Goal: Communication & Community: Answer question/provide support

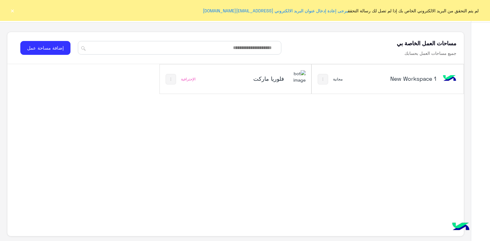
click at [267, 82] on div "فلوريا ماركت" at bounding box center [259, 79] width 51 height 9
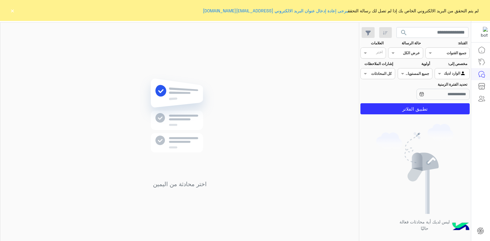
click at [14, 9] on button "×" at bounding box center [12, 10] width 6 height 6
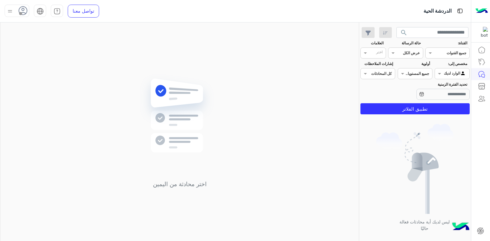
click at [22, 8] on icon at bounding box center [22, 10] width 9 height 9
click at [43, 50] on label "متصل" at bounding box center [43, 47] width 67 height 11
click at [134, 62] on div "اختر محادثة من اليمين" at bounding box center [179, 132] width 359 height 221
click at [384, 108] on button "تطبيق الفلاتر" at bounding box center [415, 108] width 109 height 11
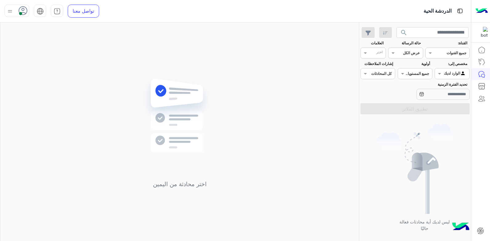
click at [409, 32] on button "search" at bounding box center [404, 33] width 15 height 13
click at [402, 26] on app-inbox-users-filters "search القناة: القناه جميع القنوات حالة الرسالة القناه عرض الكل العلامات اختر م…" at bounding box center [416, 69] width 112 height 94
click at [403, 32] on span "search" at bounding box center [404, 32] width 7 height 7
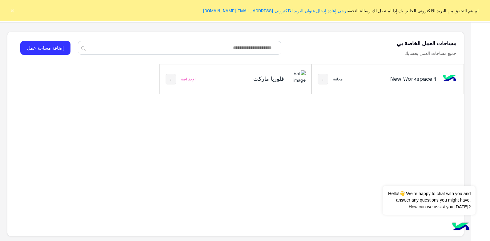
click at [262, 78] on h5 "فلوريا ماركت" at bounding box center [259, 78] width 51 height 7
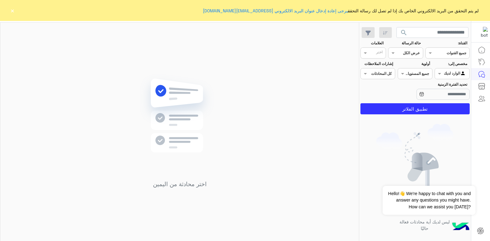
click at [13, 9] on button "×" at bounding box center [12, 10] width 6 height 6
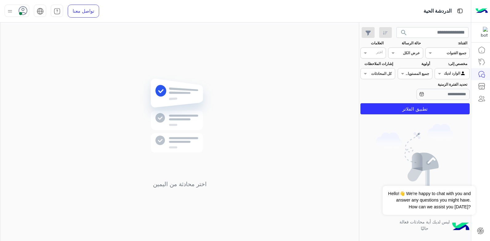
click at [18, 14] on div at bounding box center [17, 11] width 25 height 12
drag, startPoint x: 156, startPoint y: 71, endPoint x: 151, endPoint y: 68, distance: 5.1
click at [153, 69] on div "اختر محادثة من اليمين" at bounding box center [179, 132] width 359 height 221
click at [381, 114] on button "تطبيق الفلاتر" at bounding box center [415, 108] width 109 height 11
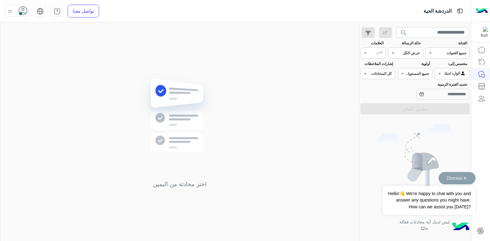
drag, startPoint x: 461, startPoint y: 182, endPoint x: 457, endPoint y: 181, distance: 3.5
click at [460, 181] on button "Dismiss ✕" at bounding box center [457, 178] width 37 height 12
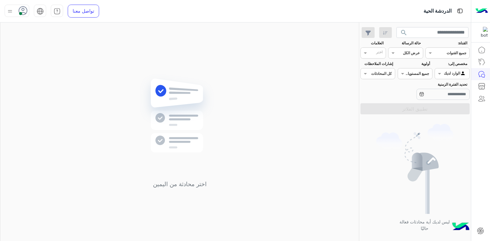
click at [281, 151] on div "اختر محادثة من اليمين" at bounding box center [179, 132] width 359 height 221
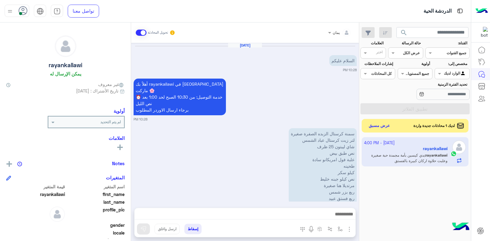
scroll to position [473, 0]
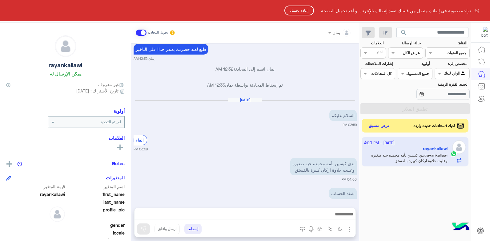
drag, startPoint x: 274, startPoint y: 0, endPoint x: 272, endPoint y: 133, distance: 133.4
click at [270, 136] on html "نواجه صعوبة فى إبقائك متصل من فضلك تفقد إتصالك بالإنترنت و أعد تحميل الصفحة إعا…" at bounding box center [245, 120] width 490 height 241
click at [242, 215] on html "نواجه صعوبة فى إبقائك متصل من فضلك تفقد إتصالك بالإنترنت و أعد تحميل الصفحة إعا…" at bounding box center [245, 120] width 490 height 241
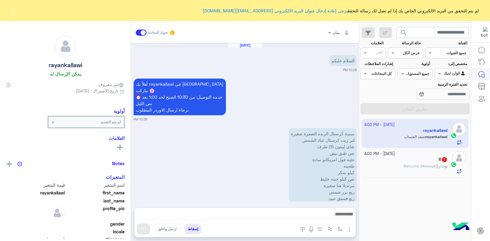
scroll to position [469, 0]
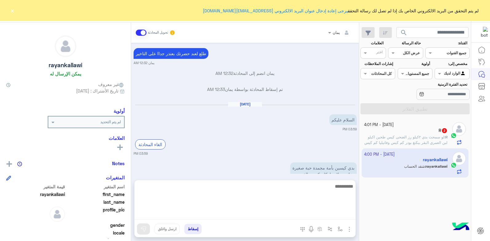
click at [279, 214] on textarea at bounding box center [245, 200] width 221 height 37
type textarea "**********"
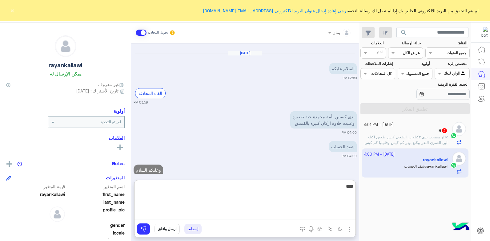
type textarea "*****"
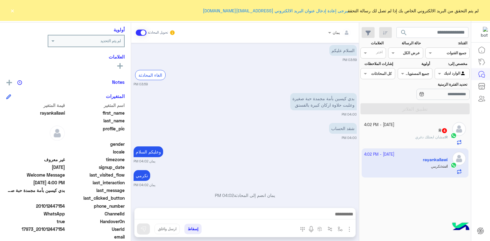
scroll to position [531, 0]
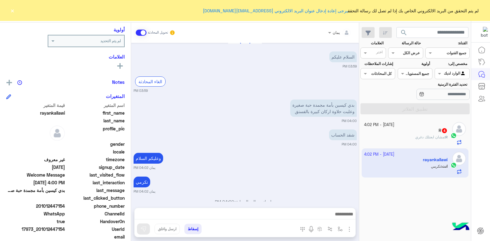
drag, startPoint x: 66, startPoint y: 205, endPoint x: 41, endPoint y: 207, distance: 24.5
click at [41, 208] on span "201012447154" at bounding box center [35, 206] width 59 height 6
copy span "01012447154"
click at [196, 231] on button "إسقاط" at bounding box center [193, 229] width 17 height 10
click at [197, 228] on button "إسقاط" at bounding box center [193, 229] width 17 height 10
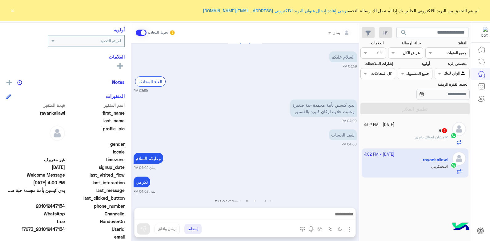
scroll to position [547, 0]
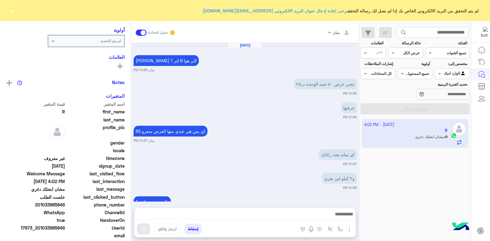
scroll to position [370, 0]
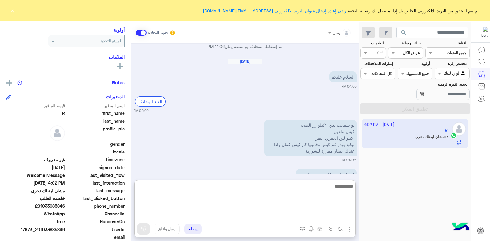
click at [266, 211] on textarea at bounding box center [245, 200] width 221 height 37
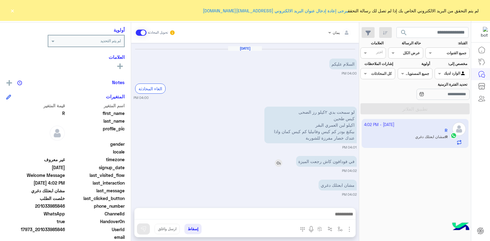
click at [275, 156] on div "في فودافون كاش رجعت الميزة" at bounding box center [309, 161] width 96 height 11
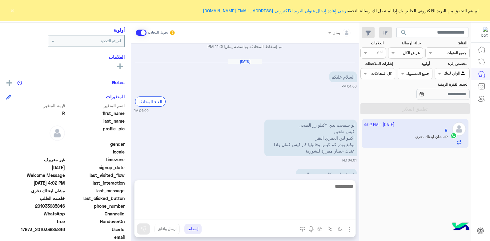
click at [268, 212] on textarea at bounding box center [245, 200] width 221 height 37
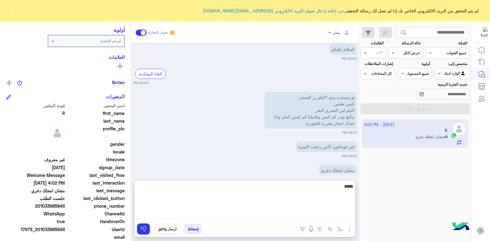
type textarea "*****"
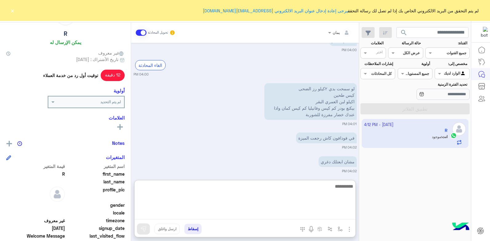
scroll to position [0, 0]
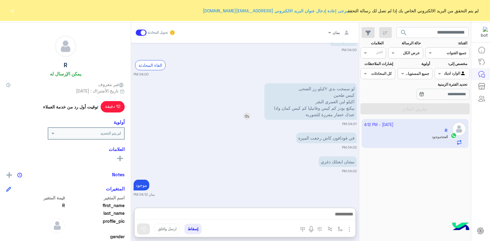
click at [246, 112] on img at bounding box center [246, 115] width 7 height 7
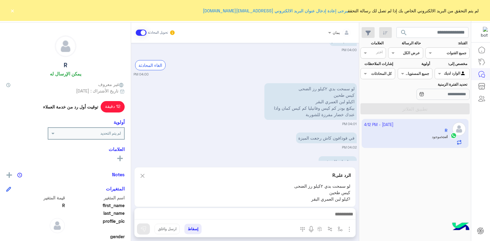
click at [244, 209] on div at bounding box center [245, 215] width 221 height 15
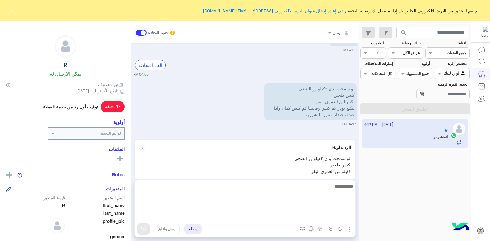
click at [239, 211] on textarea at bounding box center [245, 200] width 221 height 37
type textarea "*****"
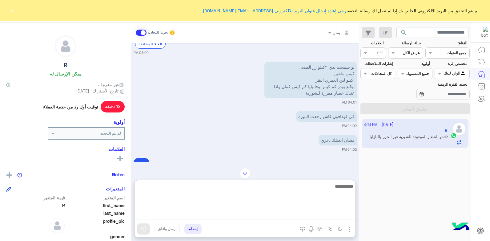
scroll to position [418, 0]
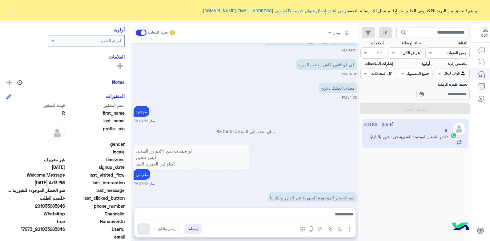
scroll to position [97, 0]
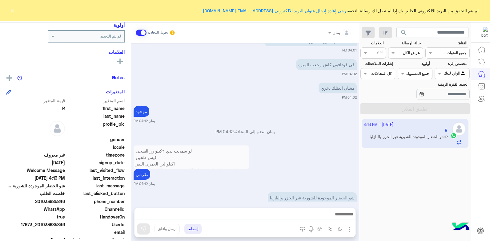
drag, startPoint x: 65, startPoint y: 201, endPoint x: 39, endPoint y: 201, distance: 26.5
click at [39, 201] on span "201033985846" at bounding box center [35, 201] width 59 height 6
copy span "01033985846"
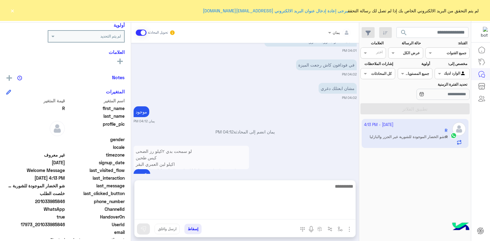
click at [262, 216] on textarea at bounding box center [245, 200] width 221 height 37
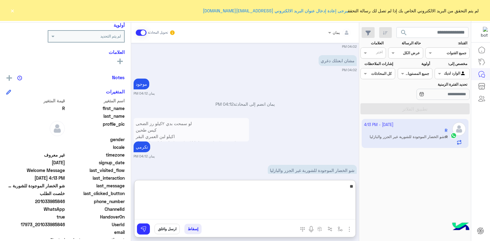
type textarea "*"
type textarea "**********"
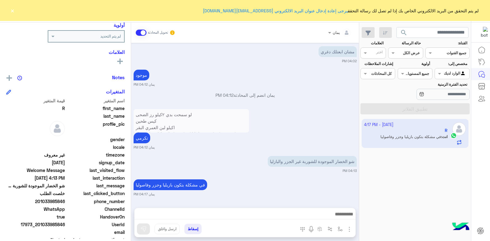
scroll to position [409, 0]
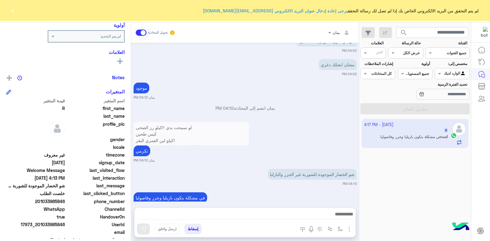
click at [65, 224] on div "UserId 17973_201033985846" at bounding box center [65, 225] width 119 height 8
drag, startPoint x: 65, startPoint y: 224, endPoint x: 39, endPoint y: 225, distance: 26.2
click at [39, 225] on span "17973_201033985846" at bounding box center [35, 224] width 59 height 6
copy span "01033985846"
click at [220, 145] on div "تكرمي" at bounding box center [192, 150] width 116 height 11
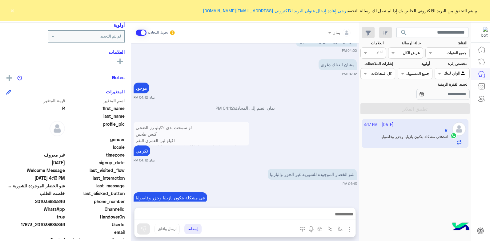
click at [240, 209] on div at bounding box center [245, 215] width 221 height 15
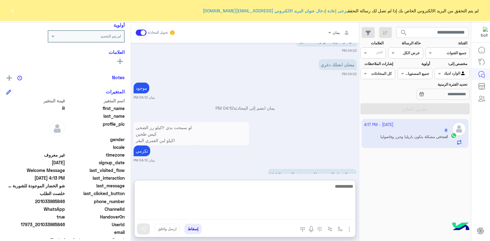
click at [231, 216] on textarea at bounding box center [245, 200] width 221 height 37
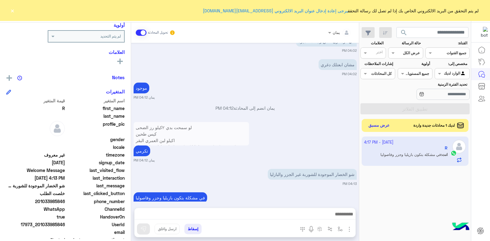
click at [371, 126] on button "عرض مسبق" at bounding box center [380, 125] width 26 height 8
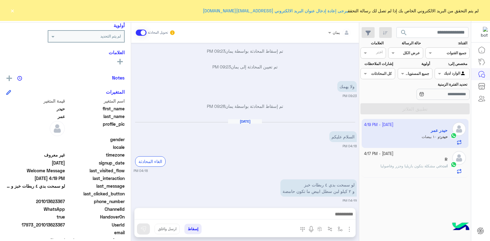
scroll to position [370, 0]
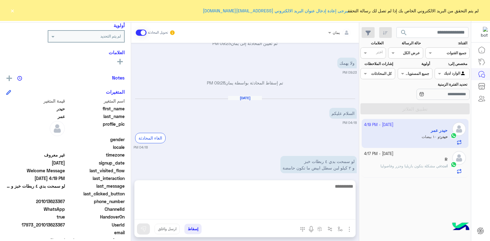
click at [285, 213] on textarea at bounding box center [245, 200] width 221 height 37
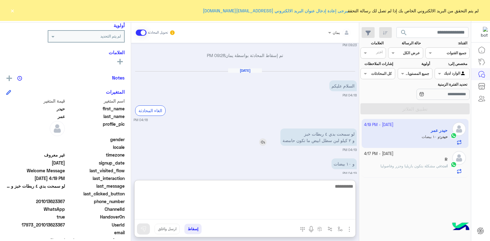
scroll to position [398, 0]
type textarea "**********"
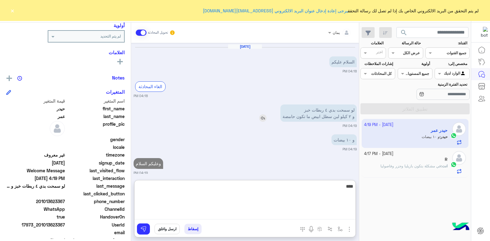
type textarea "****"
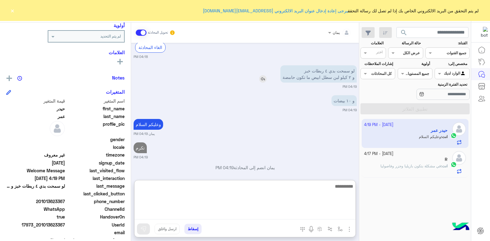
scroll to position [97, 0]
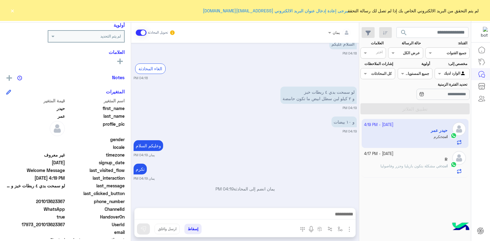
click at [388, 159] on div "R" at bounding box center [406, 160] width 84 height 6
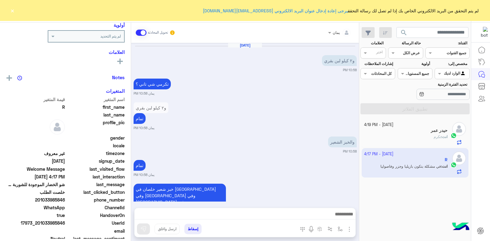
scroll to position [386, 0]
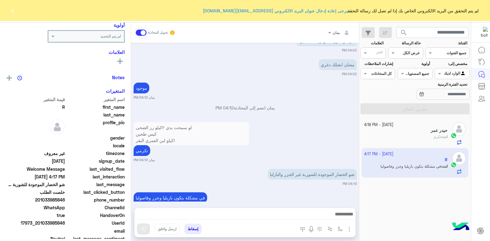
click at [392, 136] on div "انت : تكرم" at bounding box center [406, 139] width 84 height 11
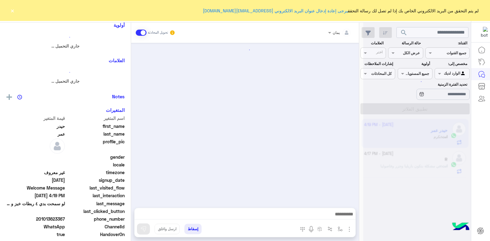
scroll to position [309, 0]
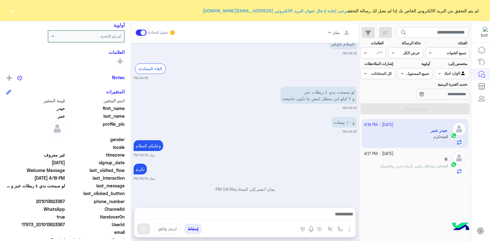
click at [394, 154] on small "8 October - 4:17 PM" at bounding box center [378, 154] width 29 height 6
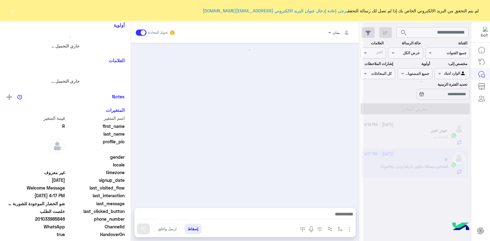
scroll to position [386, 0]
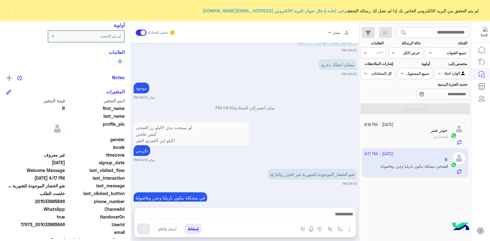
click at [399, 145] on div "8 October - 4:19 PM حيدر عمر انت : تكرم" at bounding box center [415, 133] width 107 height 29
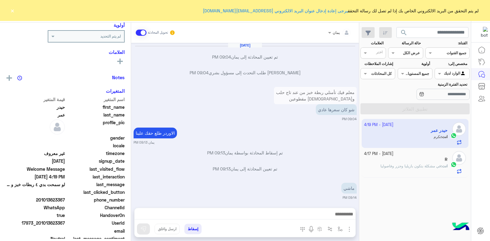
scroll to position [309, 0]
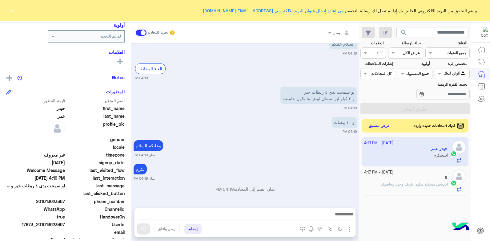
click at [396, 177] on div "R" at bounding box center [406, 178] width 84 height 6
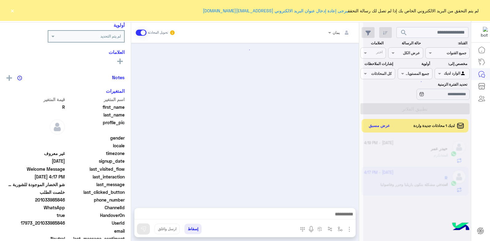
scroll to position [386, 0]
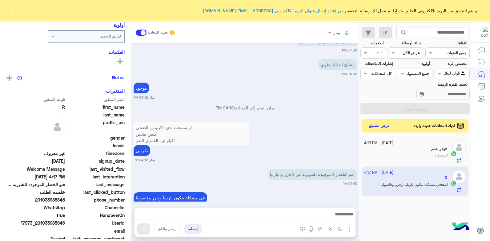
click at [194, 230] on button "إسقاط" at bounding box center [193, 229] width 17 height 10
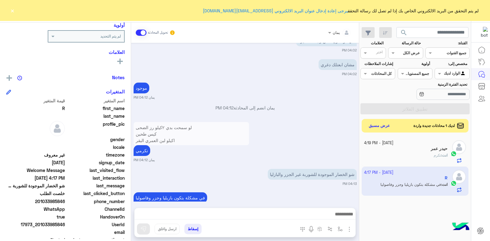
scroll to position [401, 0]
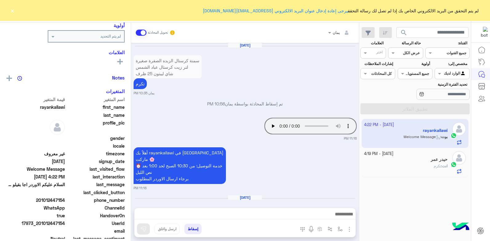
scroll to position [347, 0]
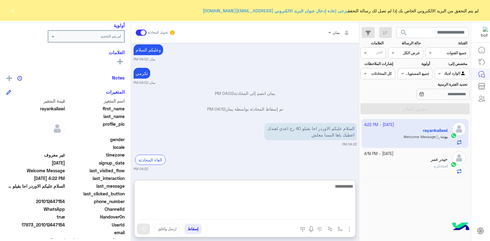
click at [301, 214] on textarea at bounding box center [245, 200] width 221 height 37
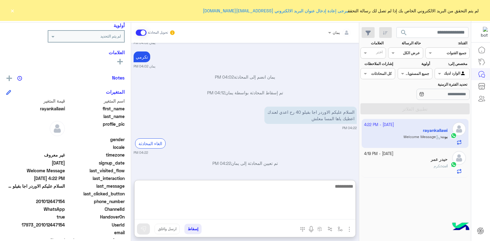
scroll to position [374, 0]
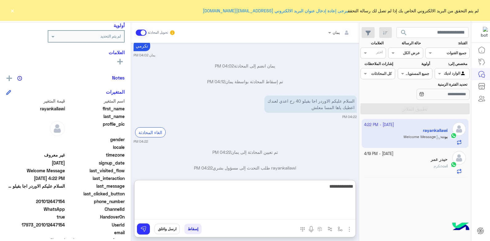
type textarea "**********"
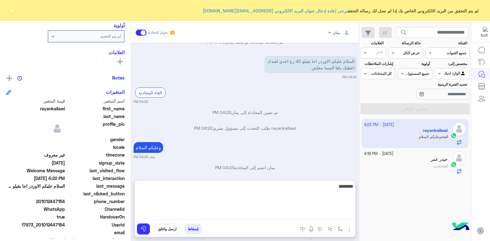
scroll to position [97, 0]
type textarea "**********"
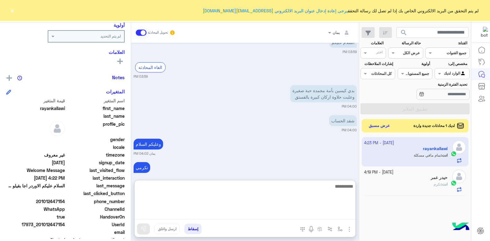
scroll to position [437, 0]
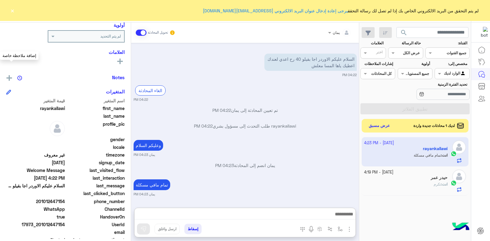
click at [11, 75] on img at bounding box center [9, 78] width 6 height 6
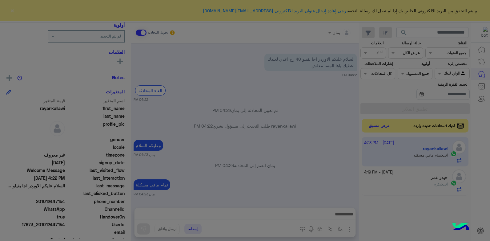
scroll to position [409, 0]
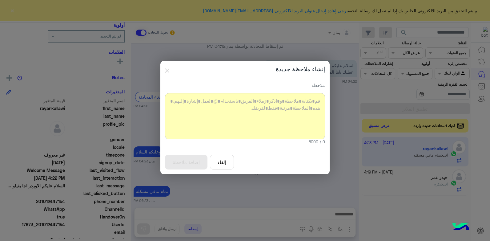
click at [226, 108] on div at bounding box center [245, 116] width 160 height 46
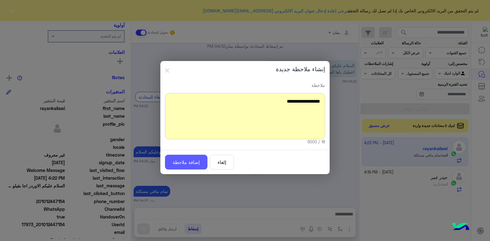
click at [189, 165] on button "إضافة ملاحظة" at bounding box center [186, 162] width 43 height 15
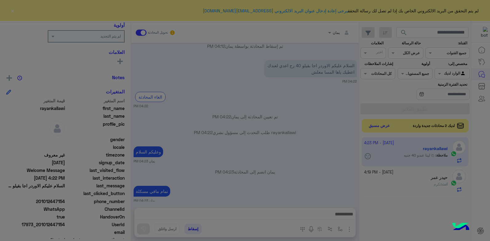
scroll to position [449, 0]
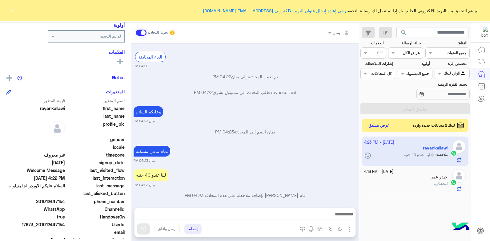
click at [376, 125] on button "عرض مسبق" at bounding box center [380, 125] width 26 height 8
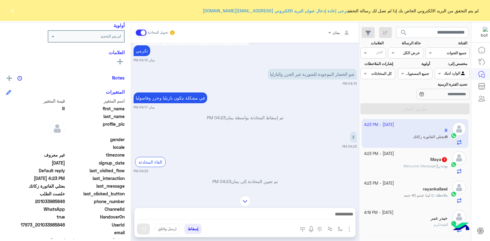
scroll to position [346, 0]
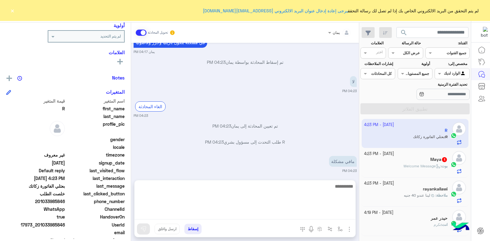
click at [280, 211] on textarea at bounding box center [245, 200] width 221 height 37
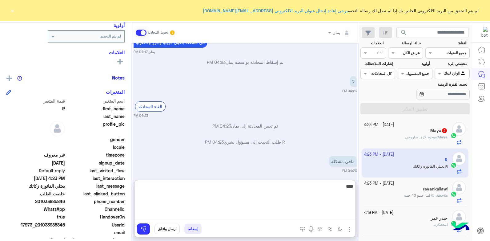
type textarea "****"
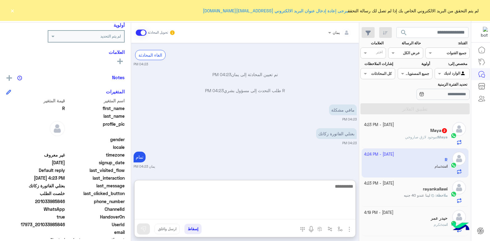
scroll to position [398, 0]
type textarea "**********"
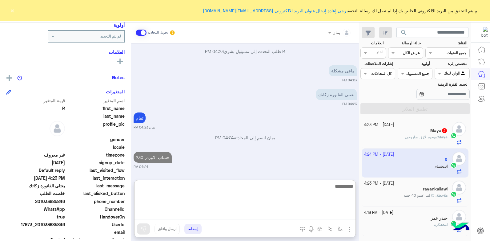
type textarea "*"
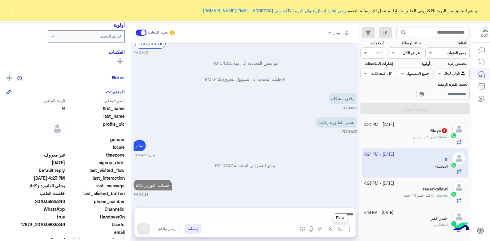
click at [337, 227] on button "button" at bounding box center [340, 229] width 10 height 10
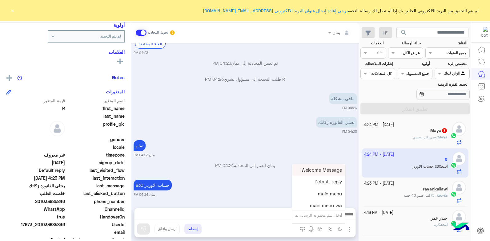
click at [326, 218] on div "أدخل اسم مجموعة الرسائل" at bounding box center [321, 216] width 42 height 6
type input "**"
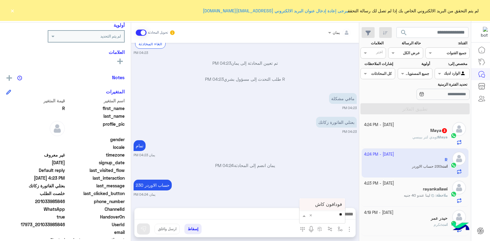
click at [325, 204] on span "فودافون كاش" at bounding box center [328, 204] width 27 height 6
type textarea "**********"
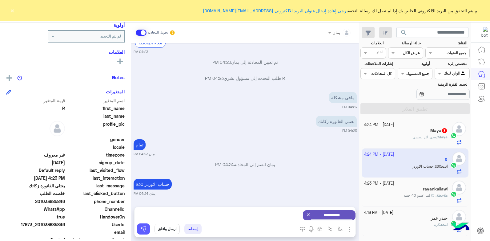
click at [140, 228] on img at bounding box center [143, 229] width 6 height 6
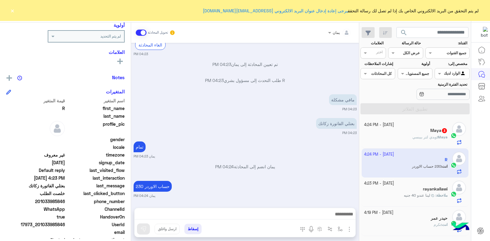
scroll to position [409, 0]
click at [415, 139] on p "Maya : وبدي لتر بيبسي" at bounding box center [430, 137] width 35 height 6
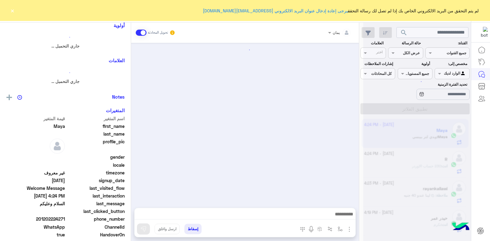
scroll to position [266, 0]
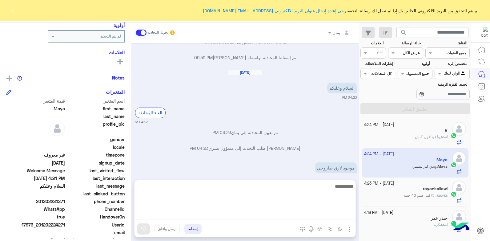
click at [291, 210] on textarea at bounding box center [245, 200] width 221 height 37
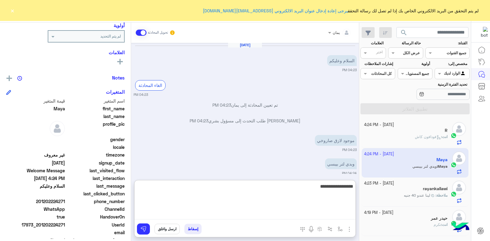
type textarea "**********"
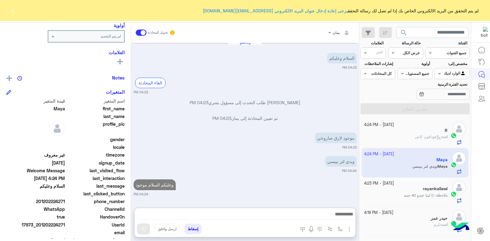
drag, startPoint x: 397, startPoint y: 193, endPoint x: 356, endPoint y: 188, distance: 41.2
click at [397, 193] on div "ملاحظة : لينا عندو 40 جنيه" at bounding box center [406, 198] width 84 height 11
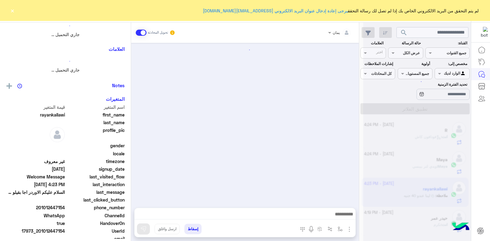
scroll to position [288, 0]
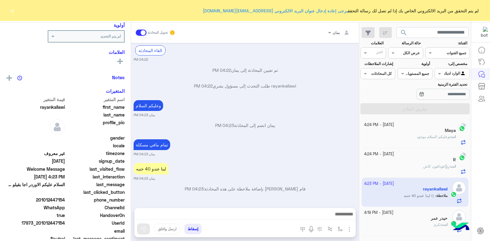
drag, startPoint x: 196, startPoint y: 229, endPoint x: 312, endPoint y: 214, distance: 117.7
click at [197, 229] on button "إسقاط" at bounding box center [193, 229] width 17 height 10
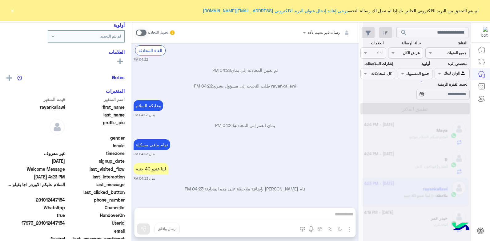
scroll to position [304, 0]
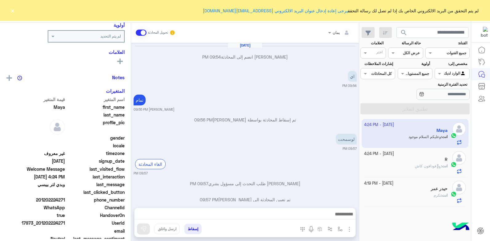
scroll to position [266, 0]
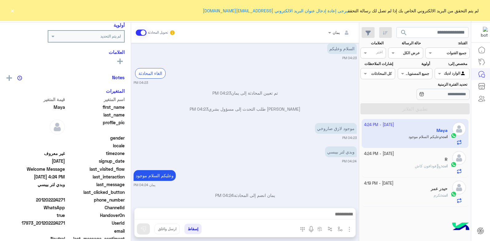
click at [416, 191] on div "حيدر عمر" at bounding box center [406, 189] width 84 height 6
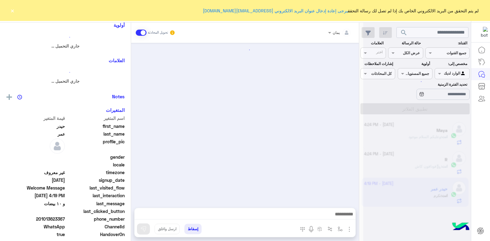
scroll to position [309, 0]
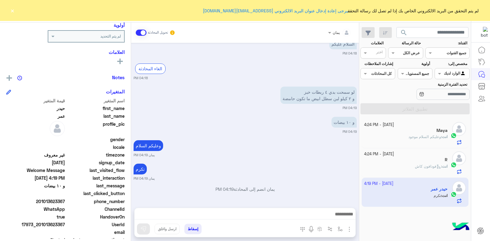
drag, startPoint x: 65, startPoint y: 200, endPoint x: 42, endPoint y: 203, distance: 23.9
click at [42, 203] on span "201013623367" at bounding box center [35, 201] width 59 height 6
drag, startPoint x: 42, startPoint y: 203, endPoint x: 46, endPoint y: 201, distance: 4.7
copy span "1013623367"
click at [189, 232] on button "إسقاط" at bounding box center [193, 229] width 17 height 10
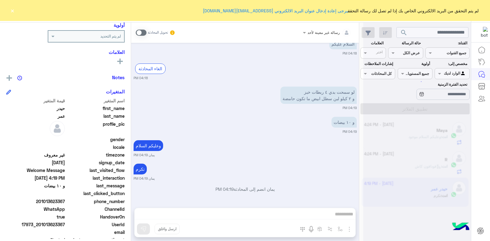
scroll to position [325, 0]
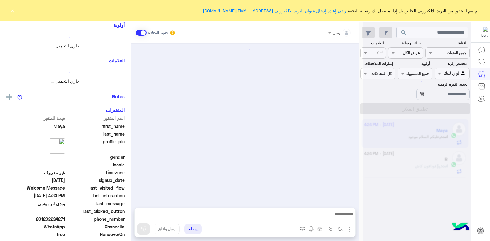
scroll to position [266, 0]
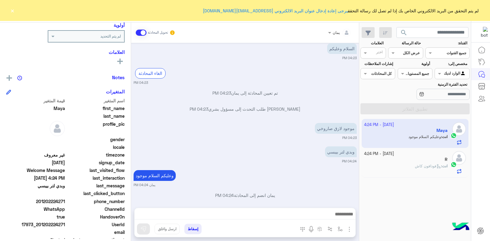
click at [397, 161] on div "R" at bounding box center [406, 160] width 84 height 6
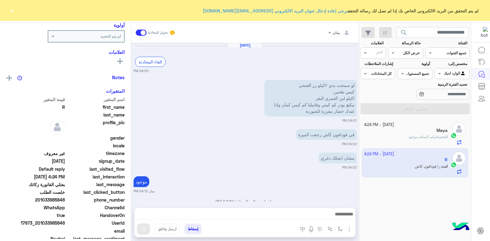
scroll to position [342, 0]
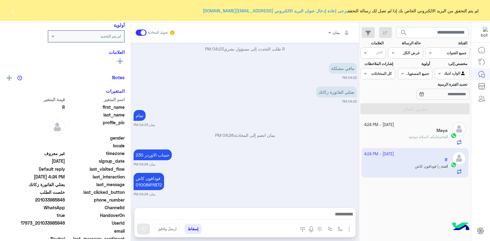
click at [409, 138] on span "وعليكم السلام موجود" at bounding box center [425, 136] width 33 height 5
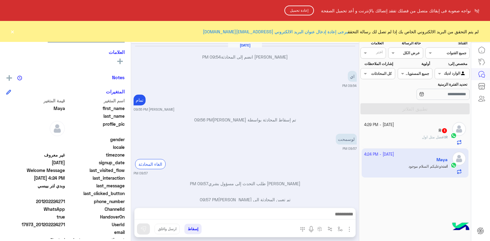
scroll to position [266, 0]
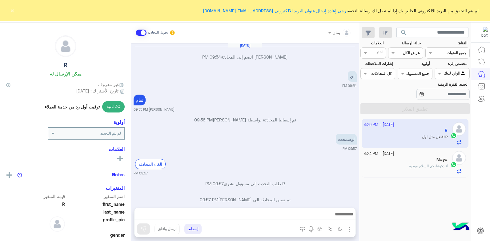
scroll to position [729, 0]
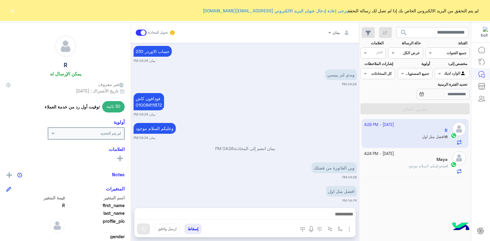
click at [307, 167] on div "وين الفاتورة من فضلك" at bounding box center [317, 168] width 80 height 14
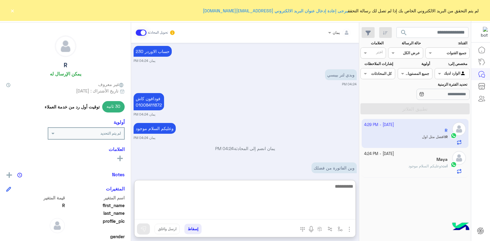
click at [285, 217] on textarea at bounding box center [245, 200] width 221 height 37
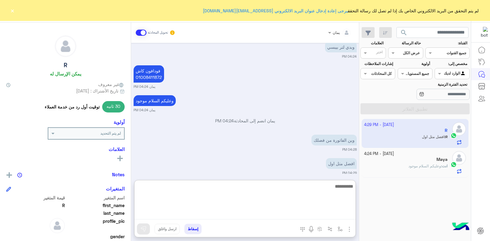
click at [284, 191] on textarea at bounding box center [245, 200] width 221 height 37
click at [288, 190] on textarea at bounding box center [245, 200] width 221 height 37
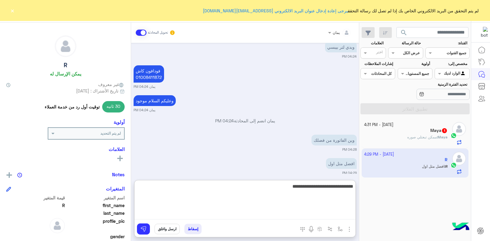
type textarea "**********"
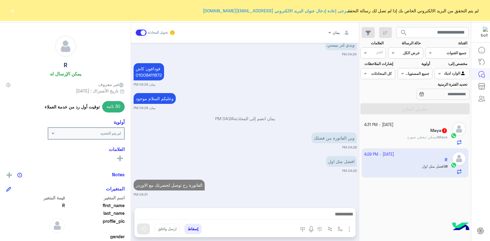
click at [423, 138] on span "ممكن تبعتلي صوره" at bounding box center [423, 137] width 30 height 5
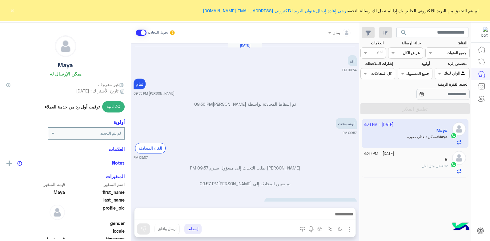
scroll to position [285, 0]
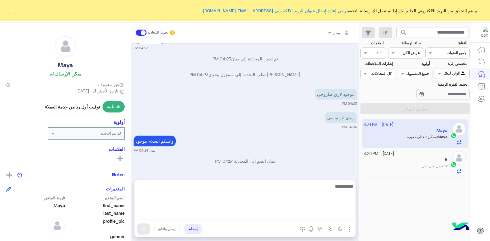
click at [296, 212] on textarea at bounding box center [245, 200] width 221 height 37
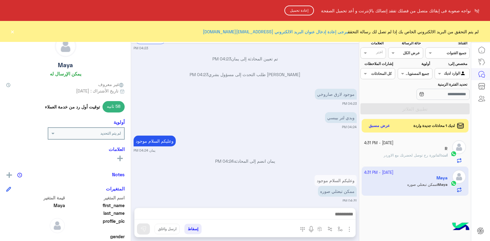
drag, startPoint x: 323, startPoint y: 178, endPoint x: 320, endPoint y: 196, distance: 17.7
click at [320, 193] on html "نواجه صعوبة فى إبقائك متصل من فضلك تفقد إتصالك بالإنترنت و أعد تحميل الصفحة إعا…" at bounding box center [245, 120] width 490 height 241
click at [318, 214] on html "نواجه صعوبة فى إبقائك متصل من فضلك تفقد إتصالك بالإنترنت و أعد تحميل الصفحة إعا…" at bounding box center [245, 120] width 490 height 241
drag, startPoint x: 318, startPoint y: 214, endPoint x: 322, endPoint y: 198, distance: 15.9
click at [318, 213] on html "نواجه صعوبة فى إبقائك متصل من فضلك تفقد إتصالك بالإنترنت و أعد تحميل الصفحة إعا…" at bounding box center [245, 120] width 490 height 241
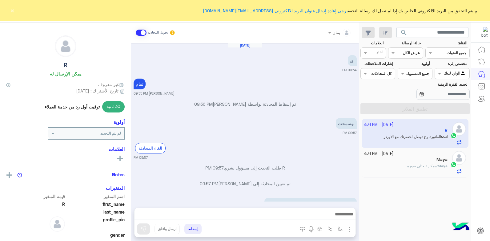
scroll to position [748, 0]
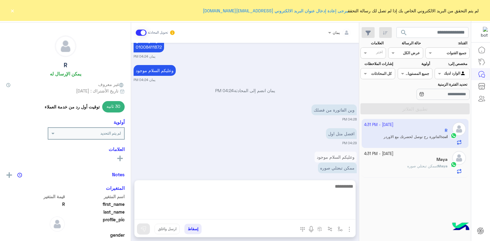
click at [274, 214] on textarea at bounding box center [245, 200] width 221 height 37
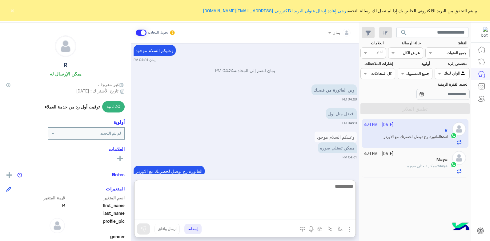
scroll to position [775, 0]
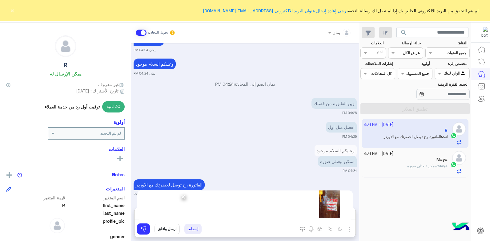
click at [184, 199] on span "×" at bounding box center [184, 196] width 6 height 14
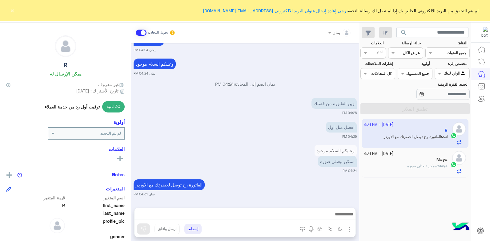
scroll to position [748, 0]
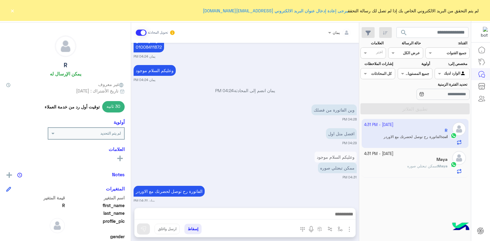
drag, startPoint x: 265, startPoint y: 179, endPoint x: 287, endPoint y: 175, distance: 22.3
click at [265, 184] on div "الفاتورة رح توصل لحضرتك مع الاوردر يمان 04:31 PM" at bounding box center [245, 193] width 223 height 19
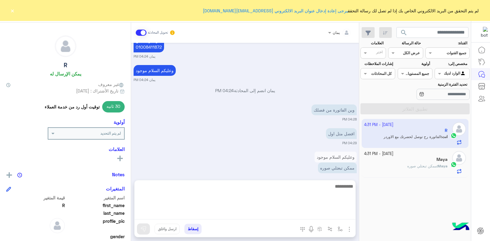
click at [283, 215] on textarea at bounding box center [245, 200] width 221 height 37
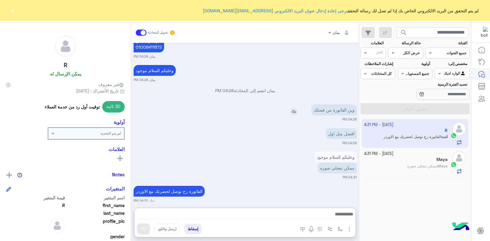
click at [292, 108] on img at bounding box center [294, 111] width 7 height 7
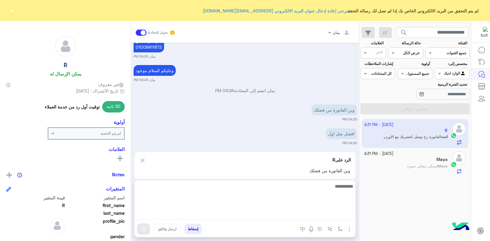
click at [279, 217] on textarea at bounding box center [245, 200] width 221 height 37
type textarea "**********"
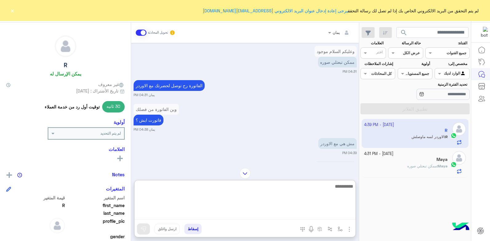
scroll to position [857, 0]
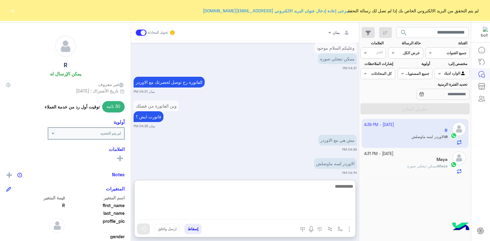
click at [300, 188] on textarea at bounding box center [245, 200] width 221 height 37
type textarea "**********"
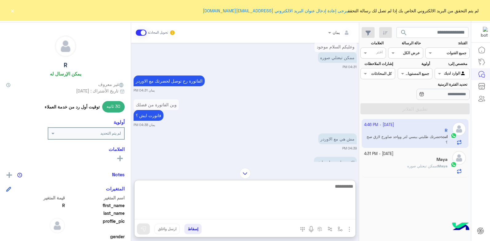
scroll to position [880, 0]
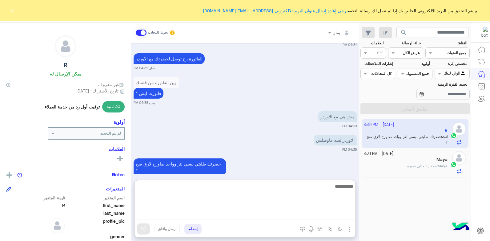
click at [288, 192] on textarea at bounding box center [245, 200] width 221 height 37
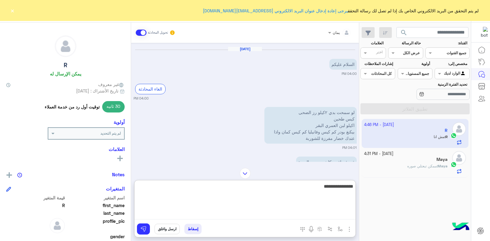
scroll to position [544, 0]
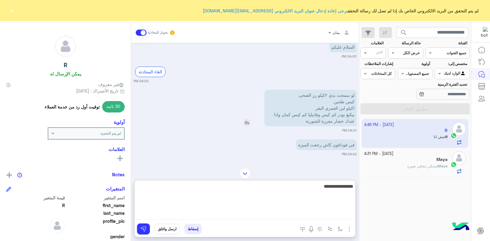
type textarea "**********"
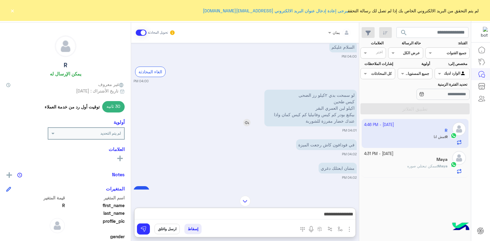
click at [246, 119] on img at bounding box center [246, 122] width 7 height 7
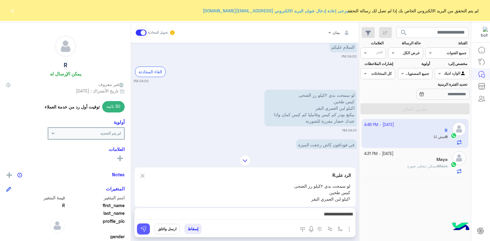
click at [138, 227] on button at bounding box center [143, 228] width 13 height 11
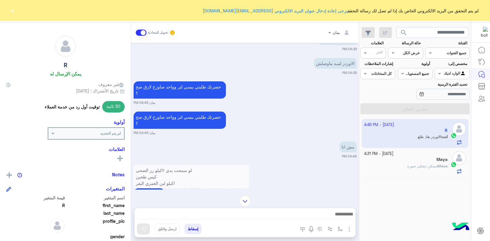
scroll to position [1405, 0]
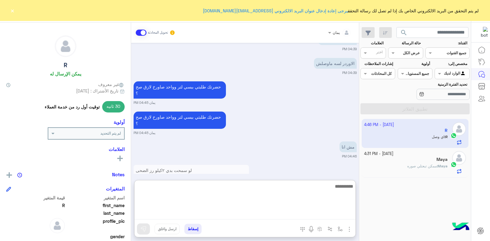
click at [280, 214] on textarea at bounding box center [245, 200] width 221 height 37
type textarea "****"
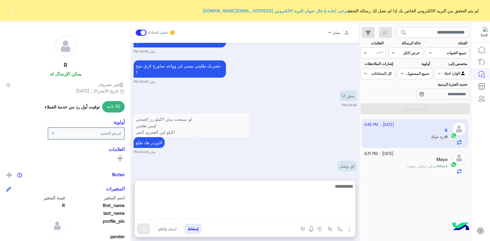
scroll to position [1479, 0]
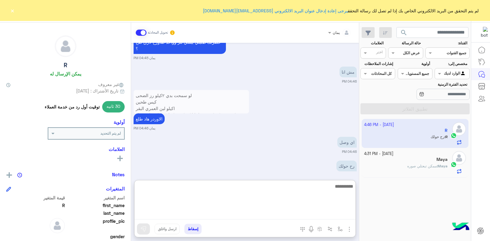
click at [223, 200] on textarea at bounding box center [245, 200] width 221 height 37
type textarea "**********"
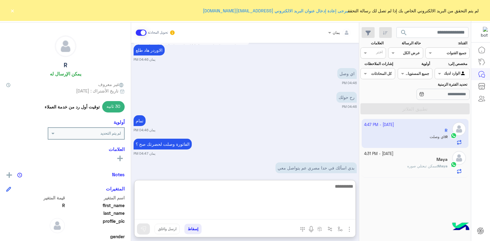
scroll to position [1550, 0]
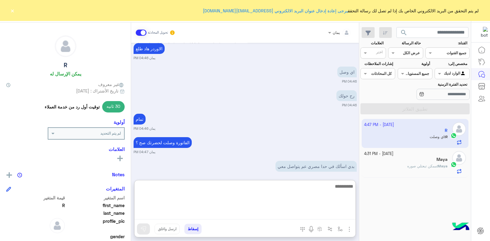
click at [283, 195] on textarea at bounding box center [245, 200] width 221 height 37
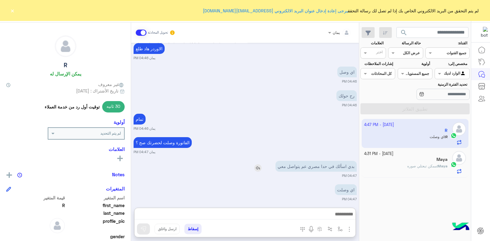
click at [254, 164] on img at bounding box center [257, 167] width 7 height 7
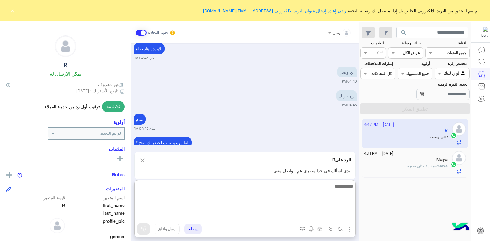
click at [274, 218] on textarea at bounding box center [245, 200] width 221 height 37
type textarea "**********"
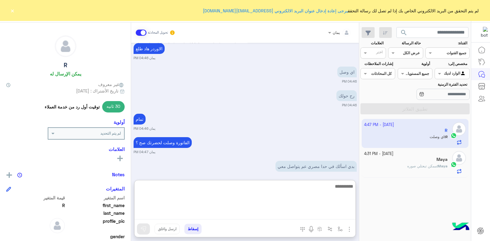
scroll to position [1591, 0]
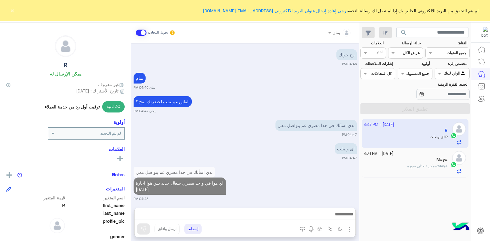
click at [319, 147] on img at bounding box center [317, 150] width 7 height 7
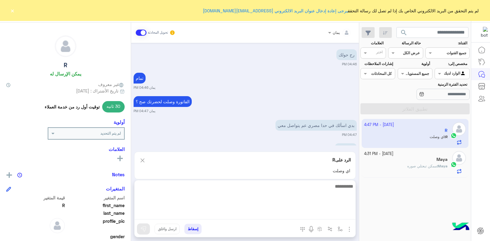
click at [311, 211] on textarea at bounding box center [245, 200] width 221 height 37
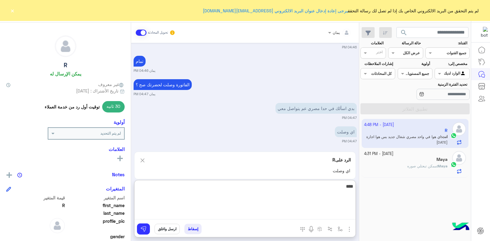
type textarea "****"
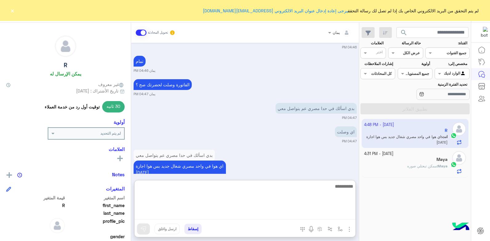
scroll to position [1625, 0]
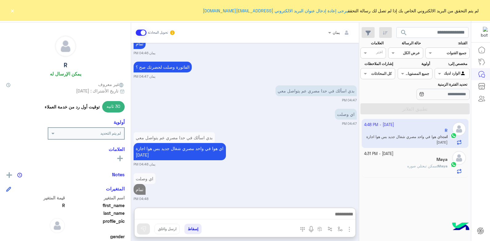
click at [413, 158] on div "Maya" at bounding box center [406, 160] width 84 height 6
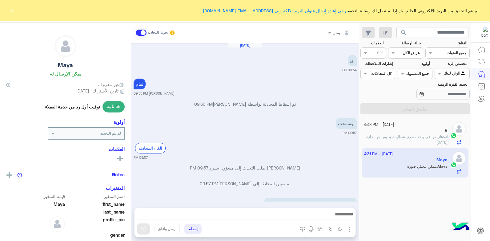
scroll to position [285, 0]
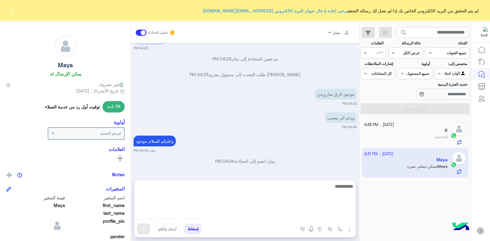
click at [292, 217] on textarea at bounding box center [245, 200] width 221 height 37
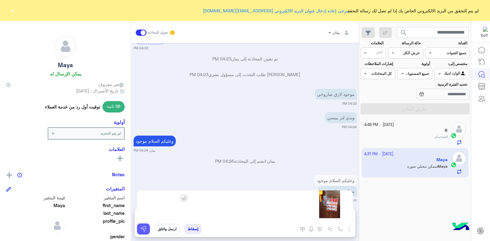
drag, startPoint x: 142, startPoint y: 228, endPoint x: 175, endPoint y: 228, distance: 33.0
click at [142, 227] on img at bounding box center [143, 229] width 6 height 6
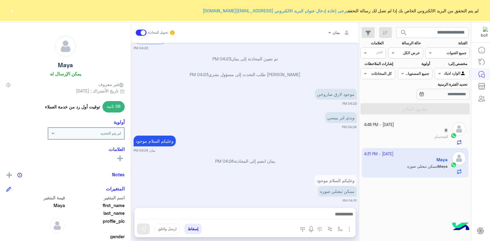
scroll to position [285, 0]
click at [388, 131] on div "R" at bounding box center [406, 131] width 84 height 6
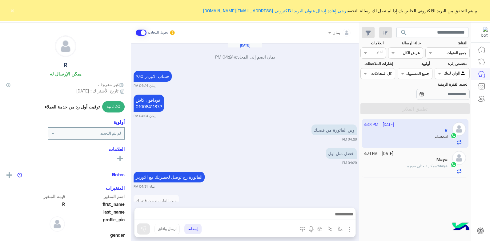
scroll to position [384, 0]
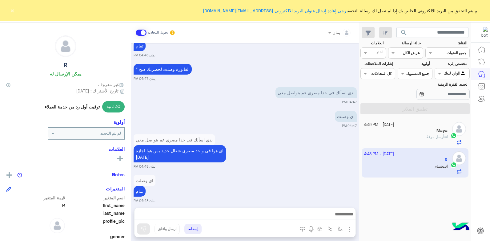
click at [385, 132] on div "Maya" at bounding box center [406, 131] width 84 height 6
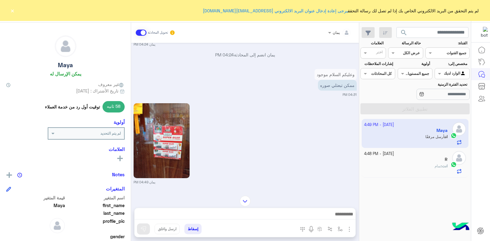
scroll to position [372, 0]
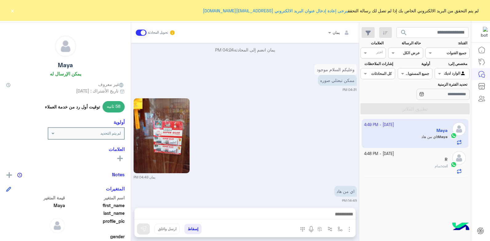
click at [427, 165] on div "انت : تمام" at bounding box center [406, 168] width 84 height 11
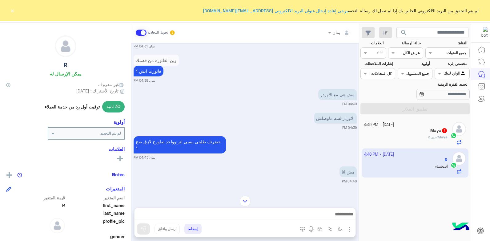
scroll to position [758, 0]
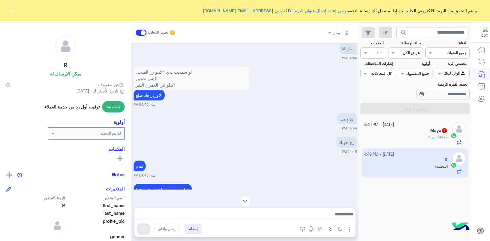
click at [405, 144] on div "Maya : بدي 2" at bounding box center [406, 139] width 84 height 11
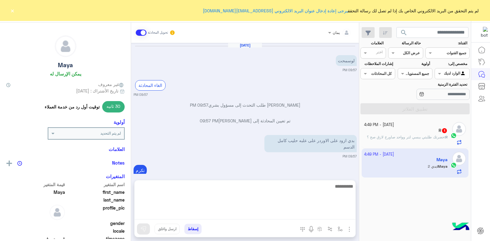
scroll to position [357, 0]
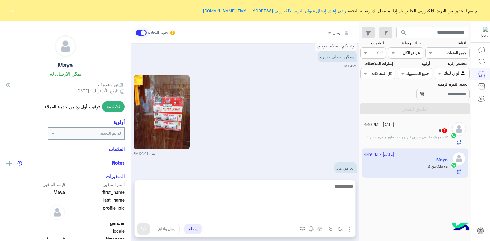
click at [288, 213] on textarea at bounding box center [245, 200] width 221 height 37
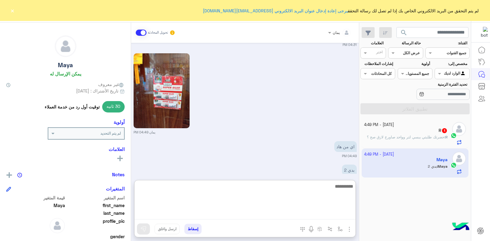
scroll to position [384, 0]
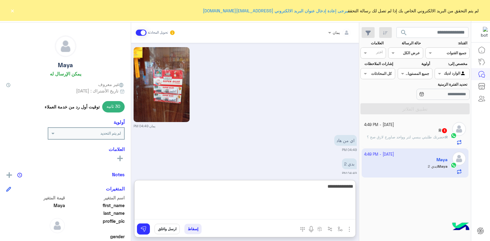
type textarea "**********"
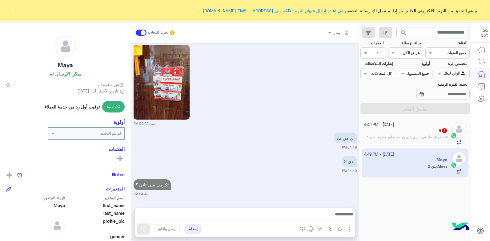
click at [421, 136] on span "حضرتك طلبتي ببسي لتر وواحد صاورخ لازق صح ؟" at bounding box center [406, 137] width 78 height 5
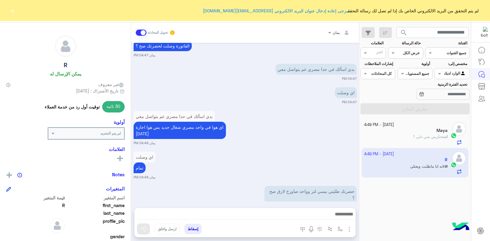
scroll to position [415, 0]
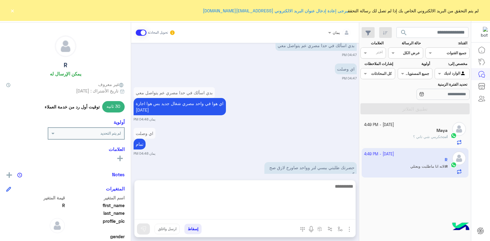
click at [300, 213] on textarea at bounding box center [245, 200] width 221 height 37
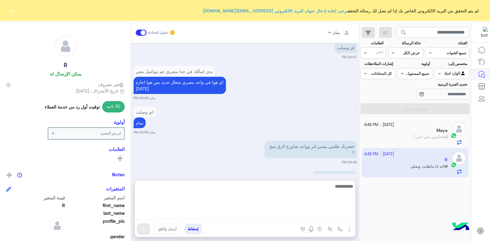
scroll to position [442, 0]
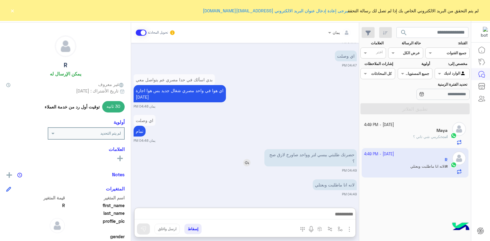
click at [251, 159] on img at bounding box center [246, 162] width 7 height 7
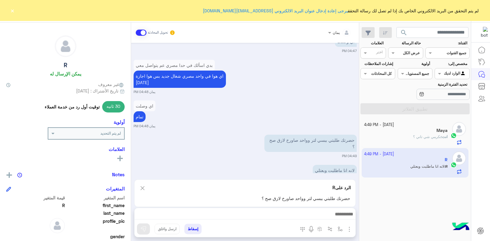
click at [268, 210] on div at bounding box center [245, 215] width 221 height 15
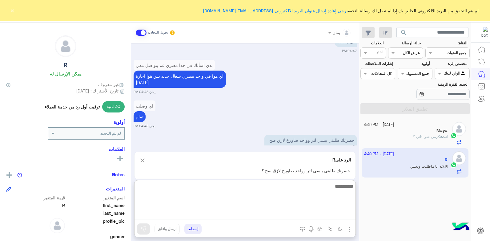
drag, startPoint x: 270, startPoint y: 214, endPoint x: 254, endPoint y: 209, distance: 16.1
click at [270, 215] on textarea at bounding box center [245, 200] width 221 height 37
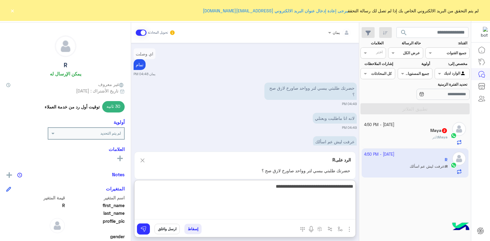
type textarea "**********"
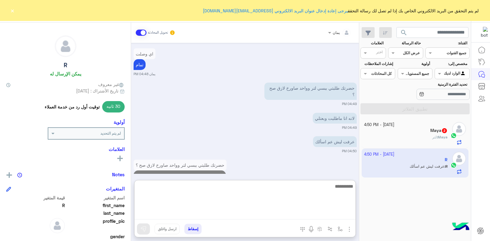
scroll to position [507, 0]
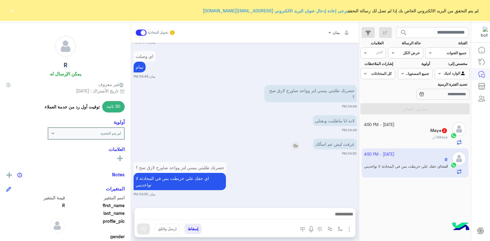
click at [297, 142] on img at bounding box center [295, 145] width 7 height 7
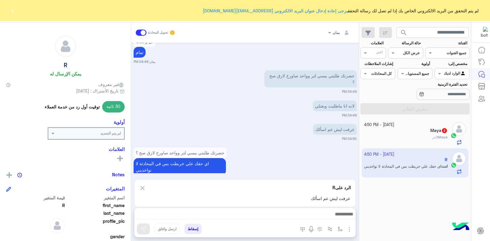
click at [280, 211] on div at bounding box center [245, 215] width 221 height 15
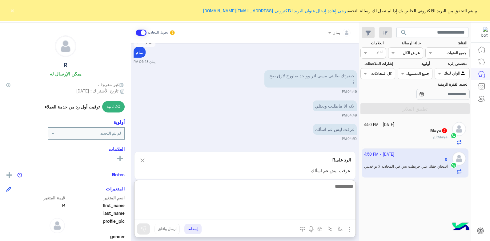
click at [281, 213] on textarea at bounding box center [245, 200] width 221 height 37
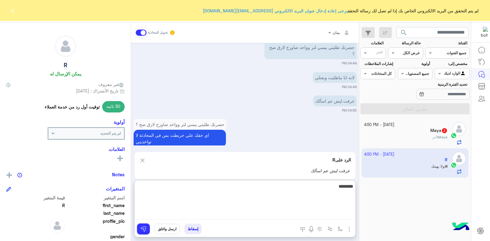
scroll to position [559, 0]
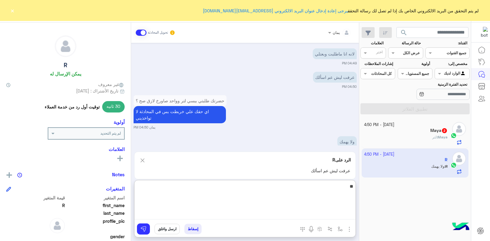
type textarea "*"
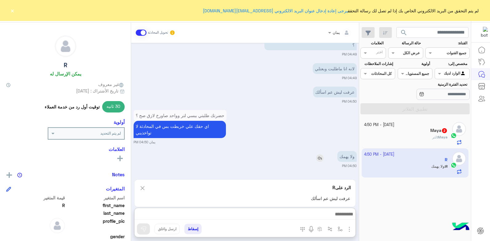
click at [313, 151] on div "ولا يهمك" at bounding box center [330, 156] width 55 height 11
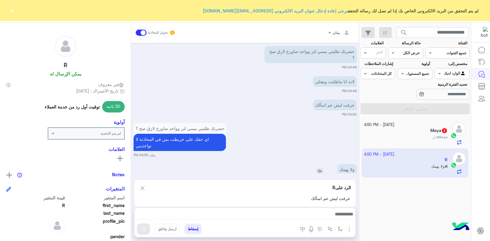
click at [318, 167] on img at bounding box center [319, 170] width 7 height 7
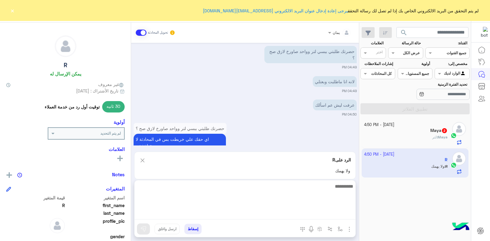
click at [309, 216] on textarea at bounding box center [245, 200] width 221 height 37
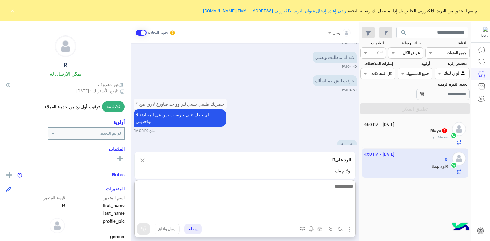
scroll to position [559, 0]
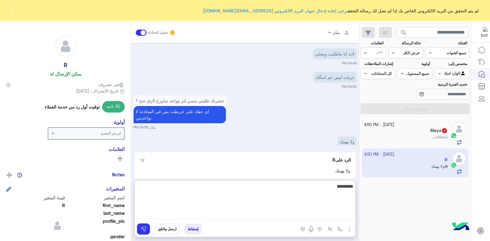
type textarea "**********"
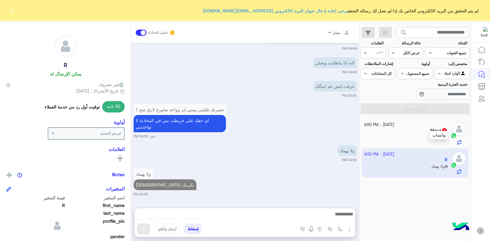
click at [456, 132] on div at bounding box center [453, 135] width 9 height 7
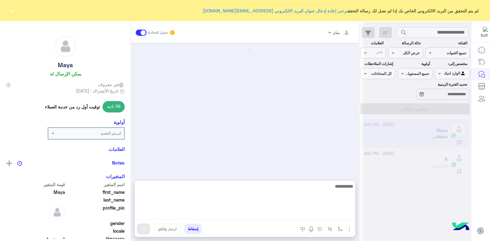
click at [322, 212] on textarea at bounding box center [245, 200] width 221 height 37
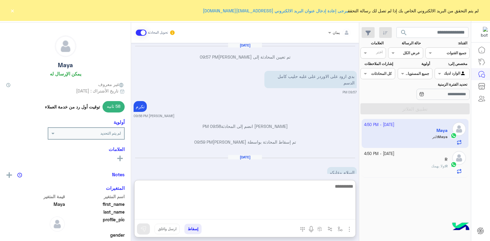
scroll to position [391, 0]
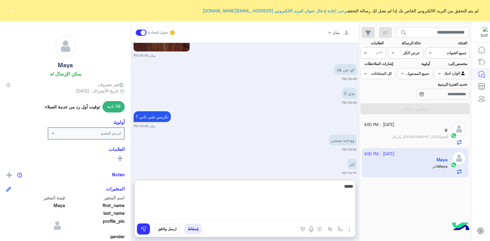
type textarea "*****"
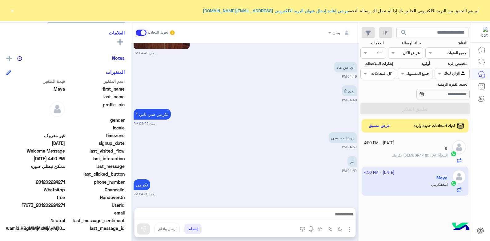
scroll to position [387, 0]
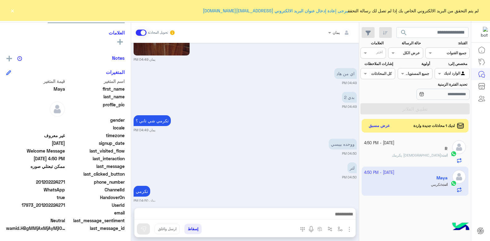
drag, startPoint x: 65, startPoint y: 181, endPoint x: 40, endPoint y: 183, distance: 25.1
click at [40, 183] on span "201202224271" at bounding box center [35, 182] width 59 height 6
copy span "01202224271"
click at [385, 154] on div "R : تمام" at bounding box center [406, 157] width 84 height 11
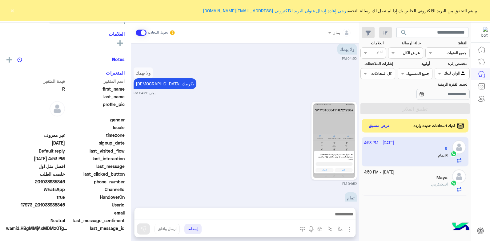
scroll to position [117, 0]
click at [272, 208] on div at bounding box center [245, 215] width 221 height 15
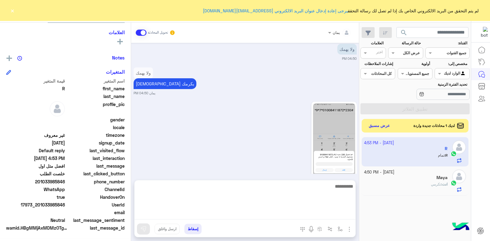
click at [269, 216] on textarea at bounding box center [245, 200] width 221 height 37
type textarea "**********"
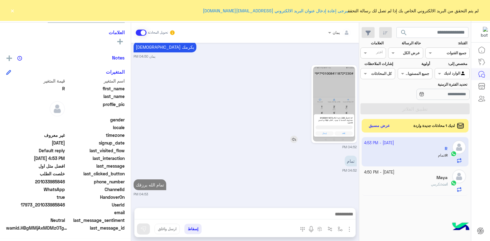
scroll to position [493, 0]
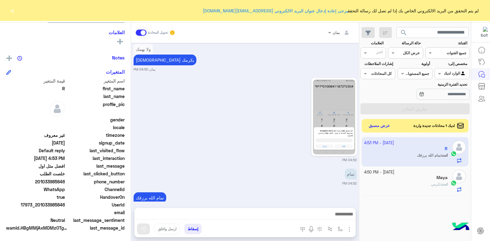
click at [194, 225] on button "إسقاط" at bounding box center [193, 229] width 17 height 10
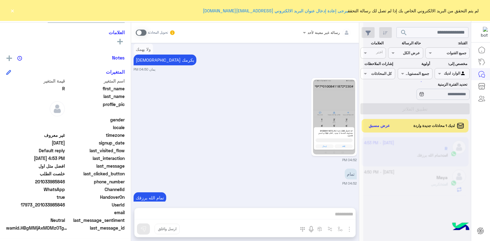
scroll to position [509, 0]
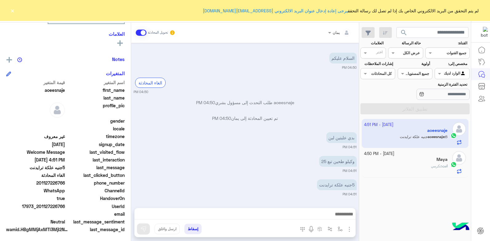
scroll to position [106, 0]
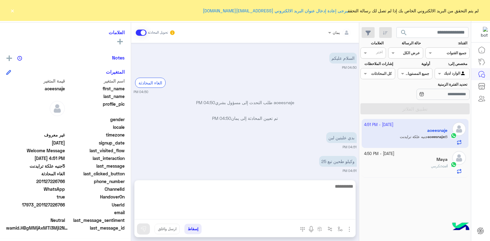
click at [291, 212] on textarea at bounding box center [245, 200] width 221 height 37
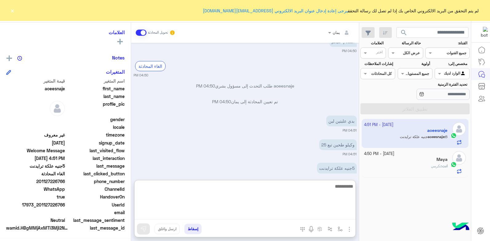
scroll to position [381, 0]
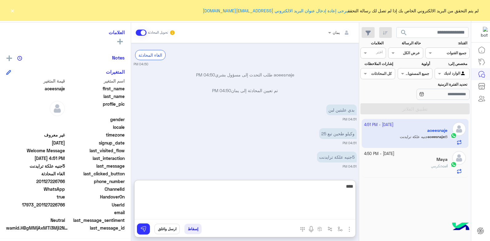
type textarea "*****"
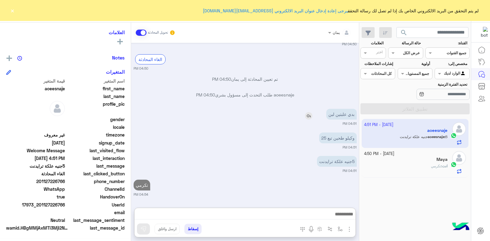
click at [309, 112] on img at bounding box center [308, 115] width 7 height 7
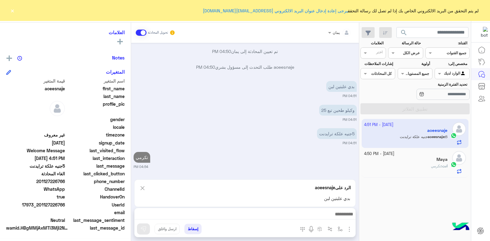
click at [297, 203] on div "الرد على aoeesnaje بدي علبتين لبن" at bounding box center [245, 193] width 222 height 28
click at [297, 209] on div at bounding box center [245, 215] width 221 height 15
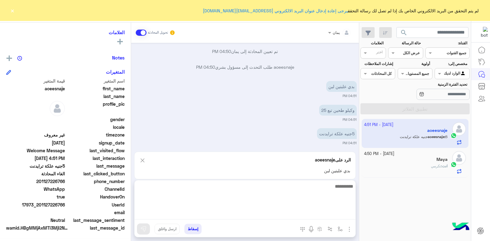
click at [294, 215] on textarea at bounding box center [245, 200] width 221 height 37
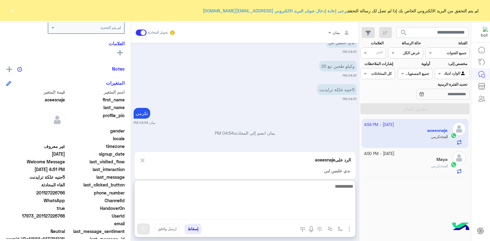
scroll to position [117, 0]
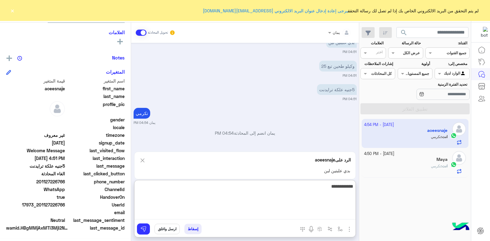
type textarea "**********"
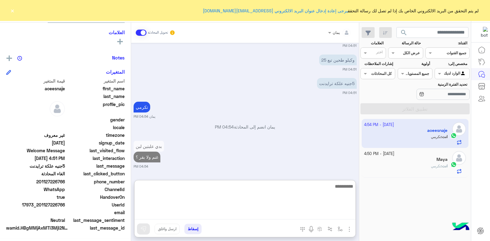
scroll to position [455, 0]
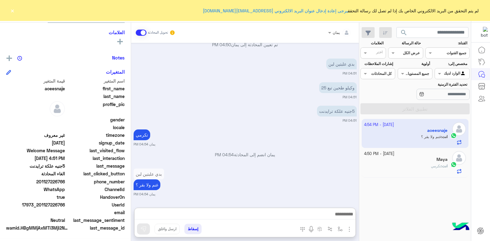
click at [411, 163] on div "Maya" at bounding box center [406, 160] width 84 height 6
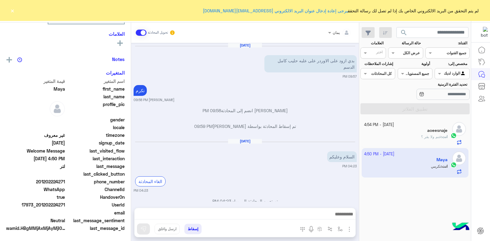
scroll to position [371, 0]
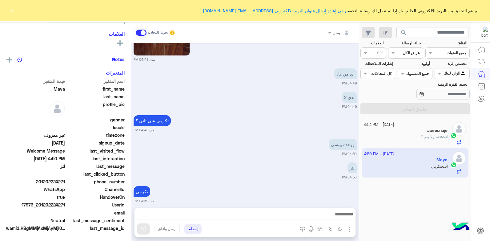
click at [412, 135] on div "انت : غنم ولا بقر ؟" at bounding box center [406, 139] width 84 height 11
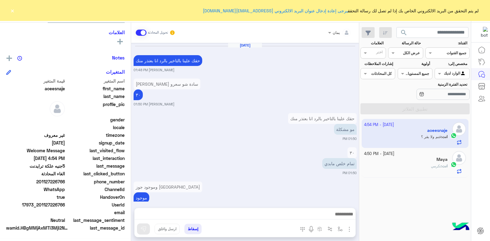
scroll to position [364, 0]
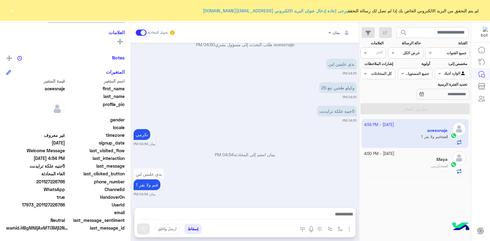
click at [404, 161] on div "Maya" at bounding box center [406, 160] width 84 height 6
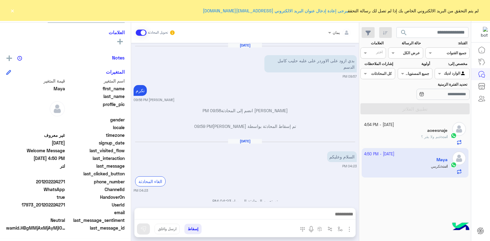
scroll to position [371, 0]
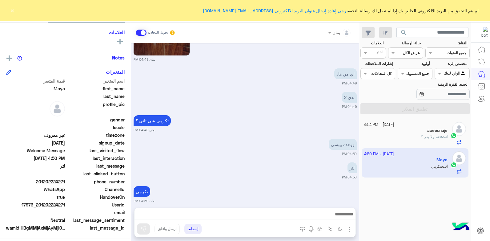
click at [188, 227] on button "إسقاط" at bounding box center [193, 229] width 17 height 10
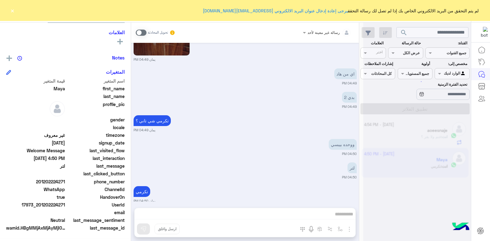
scroll to position [387, 0]
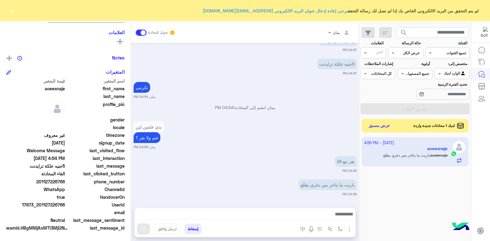
scroll to position [411, 0]
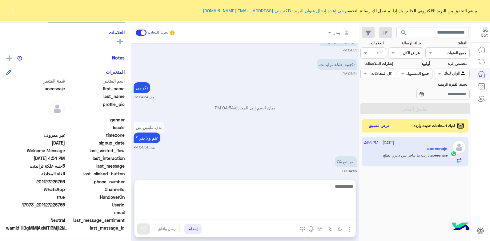
click at [276, 217] on textarea at bounding box center [245, 200] width 221 height 37
type textarea "*****"
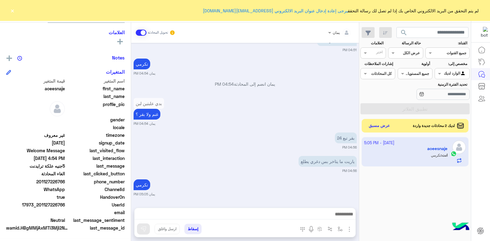
scroll to position [435, 0]
drag, startPoint x: 65, startPoint y: 204, endPoint x: 39, endPoint y: 205, distance: 25.9
click at [39, 205] on span "17973_201127226766" at bounding box center [35, 204] width 59 height 6
copy span "01127226766"
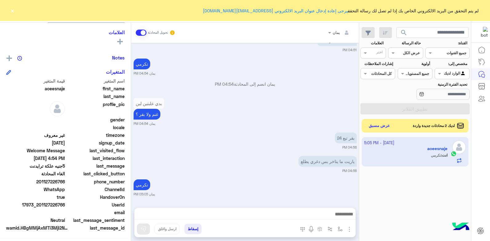
click at [191, 227] on button "إسقاط" at bounding box center [193, 229] width 17 height 10
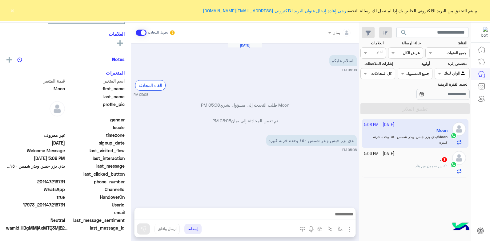
scroll to position [106, 0]
click at [253, 142] on img at bounding box center [248, 141] width 7 height 7
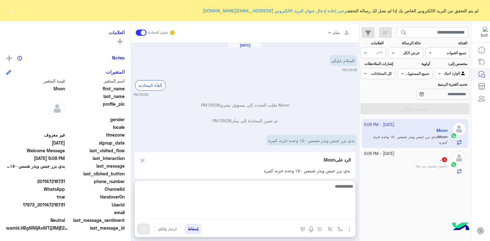
click at [261, 215] on textarea at bounding box center [245, 200] width 221 height 37
type textarea "**********"
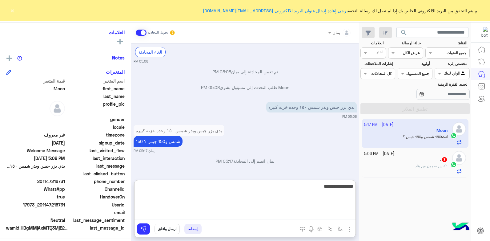
scroll to position [117, 0]
type textarea "**********"
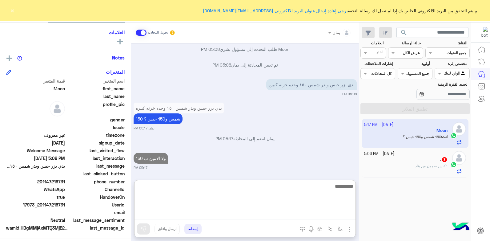
scroll to position [57, 0]
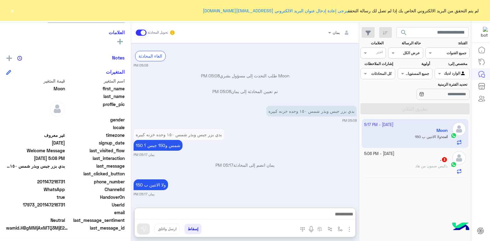
click at [381, 157] on div ". 3" at bounding box center [406, 160] width 84 height 6
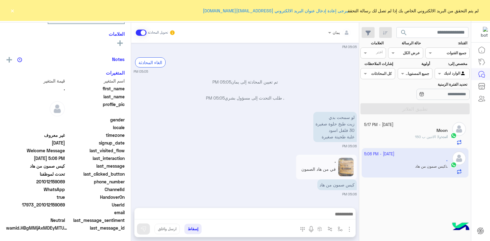
scroll to position [106, 0]
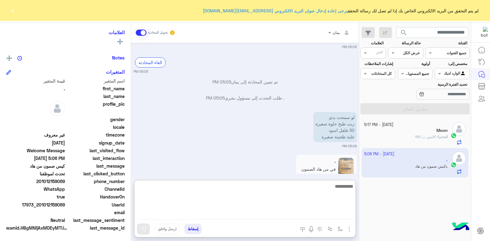
click at [278, 217] on textarea at bounding box center [245, 200] width 221 height 37
type textarea "*****"
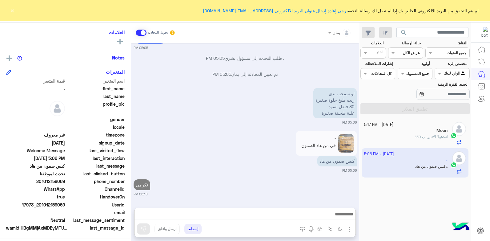
click at [379, 143] on div "انت : ولا الاتنين ب 150" at bounding box center [406, 139] width 84 height 11
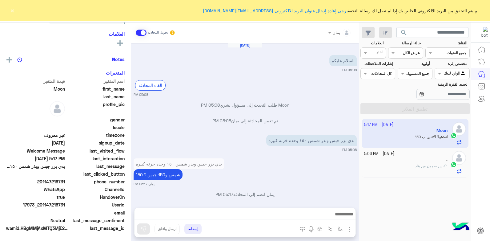
scroll to position [29, 0]
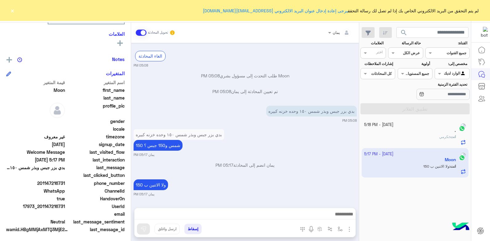
click at [412, 165] on app-inbox-user "8 October - 5:17 PM Moon انت : ولا الاتنين ب 150" at bounding box center [415, 162] width 107 height 29
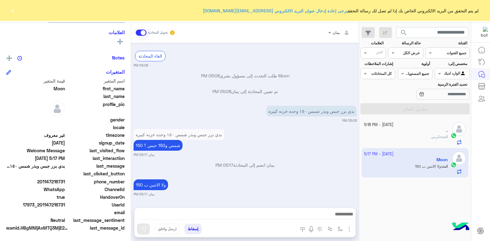
click at [396, 149] on app-inbox-user "8 October - 5:17 PM Moon انت : ولا الاتنين ب 150" at bounding box center [415, 162] width 107 height 29
click at [397, 134] on div "." at bounding box center [406, 131] width 84 height 6
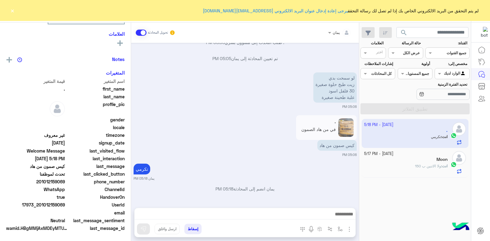
scroll to position [117, 0]
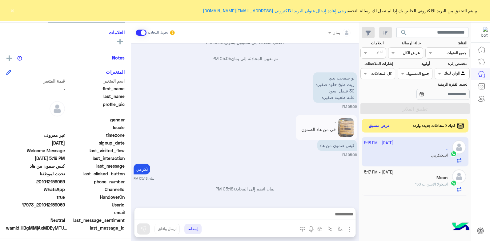
click at [390, 179] on div "Moon" at bounding box center [406, 178] width 84 height 6
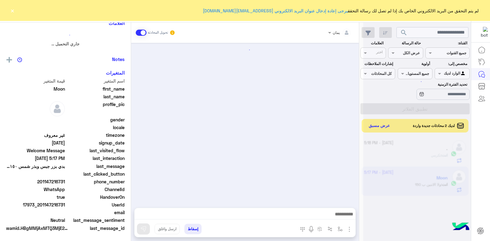
click at [392, 151] on div at bounding box center [418, 122] width 108 height 241
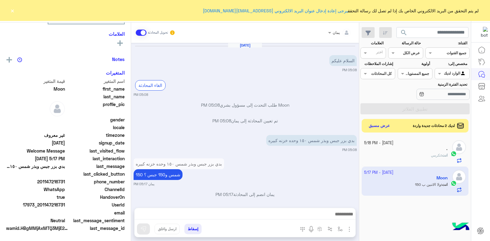
scroll to position [29, 0]
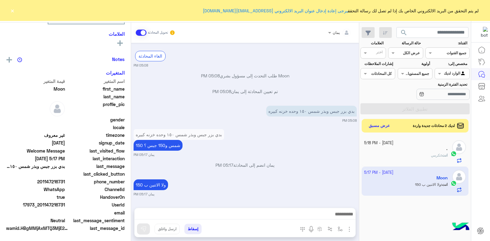
click at [392, 151] on div "." at bounding box center [406, 149] width 84 height 6
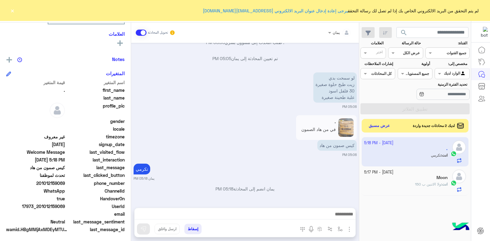
scroll to position [117, 0]
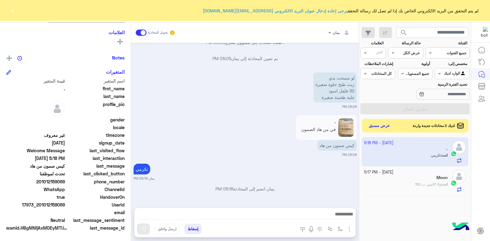
drag, startPoint x: 66, startPoint y: 204, endPoint x: 40, endPoint y: 205, distance: 25.9
click at [40, 205] on span "17973_201012159069" at bounding box center [35, 204] width 59 height 6
drag, startPoint x: 40, startPoint y: 205, endPoint x: 45, endPoint y: 204, distance: 5.5
copy span "01012159069"
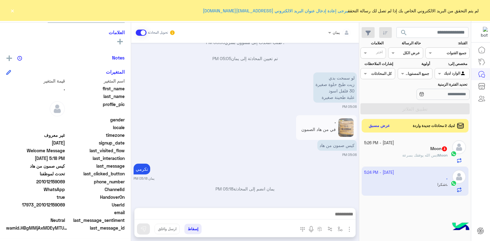
scroll to position [326, 0]
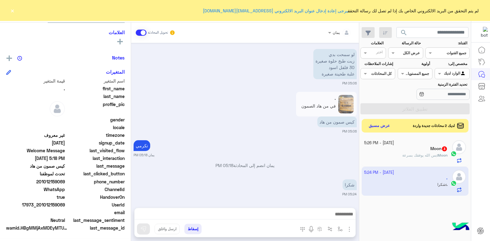
click at [188, 229] on button "إسقاط" at bounding box center [193, 229] width 17 height 10
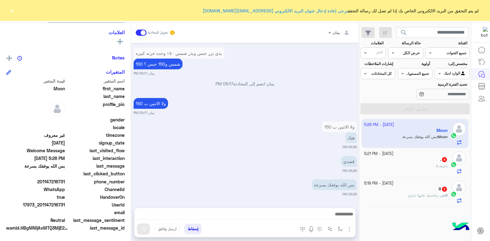
scroll to position [111, 0]
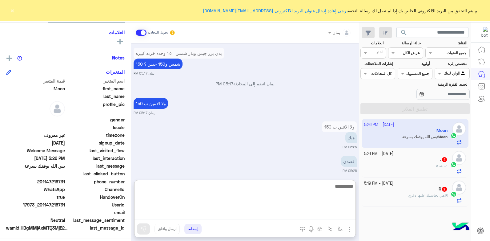
click at [284, 216] on textarea at bounding box center [245, 200] width 221 height 37
type textarea "*****"
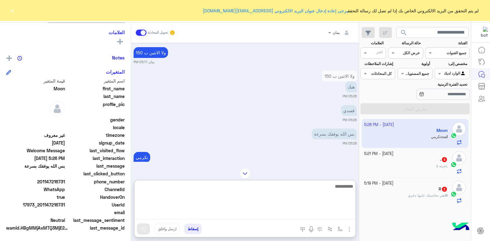
scroll to position [162, 0]
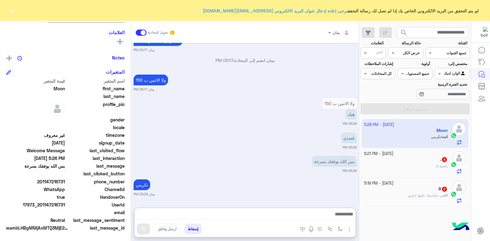
click at [377, 190] on div "R 2" at bounding box center [406, 189] width 84 height 6
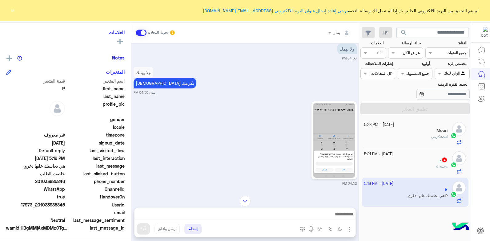
scroll to position [424, 0]
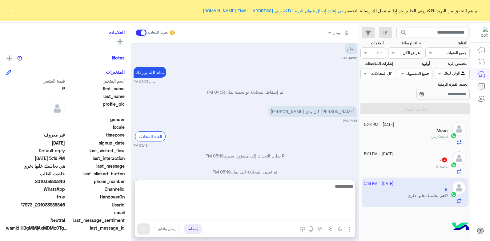
click at [262, 215] on textarea at bounding box center [245, 200] width 221 height 37
type textarea "*****"
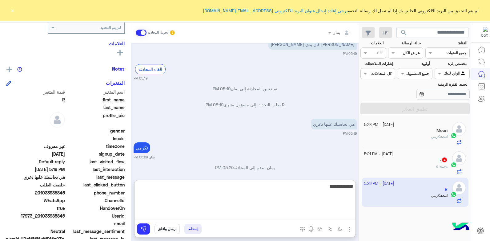
scroll to position [117, 0]
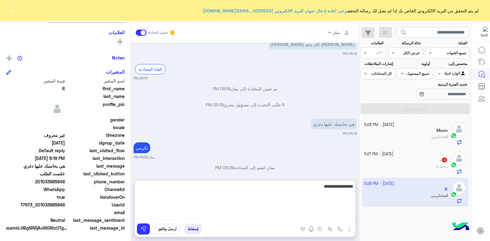
type textarea "**********"
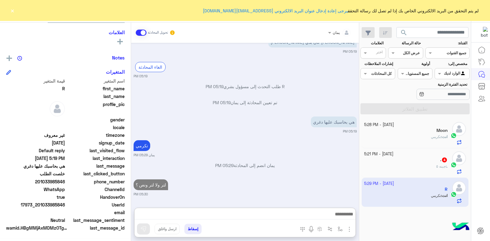
click at [413, 172] on div ". : جبنه ٥" at bounding box center [406, 169] width 84 height 11
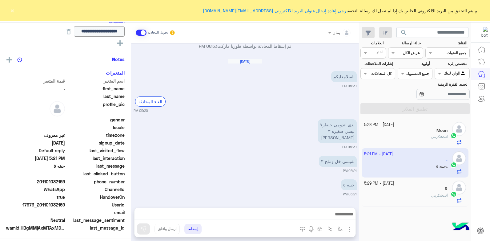
scroll to position [118, 0]
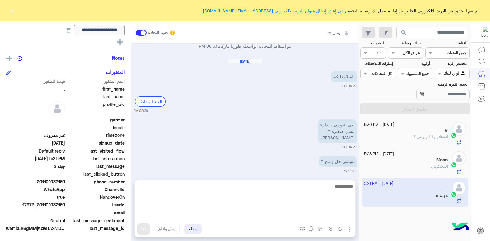
click at [294, 217] on textarea at bounding box center [245, 200] width 221 height 37
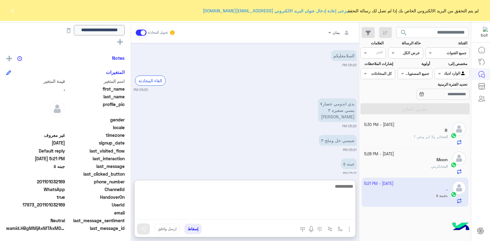
scroll to position [333, 0]
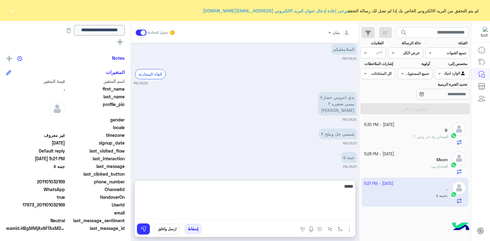
type textarea "*****"
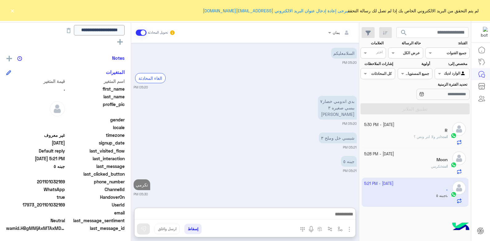
click at [424, 139] on p "انت : لتر ولا لتر ونص ؟" at bounding box center [431, 137] width 34 height 6
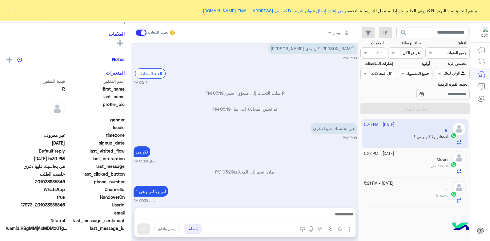
scroll to position [117, 0]
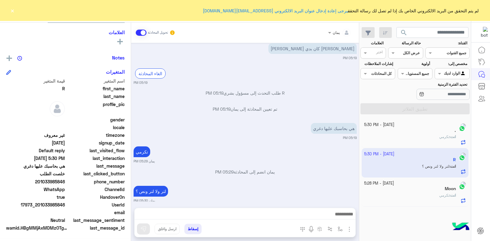
click at [421, 161] on app-inbox-user "8 October - 5:30 PM R انت : لتر ولا لتر ونص ؟" at bounding box center [415, 162] width 107 height 29
click at [426, 135] on div "انت : تكرمي" at bounding box center [406, 139] width 84 height 11
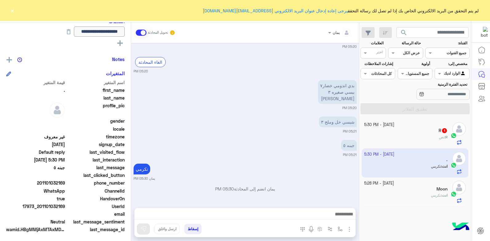
scroll to position [129, 0]
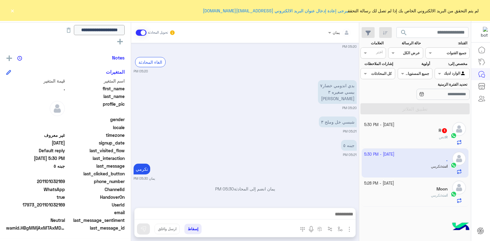
click at [415, 134] on div "R : نص" at bounding box center [406, 139] width 84 height 11
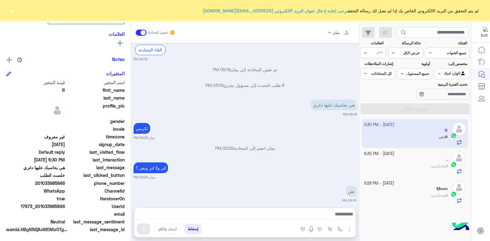
scroll to position [117, 0]
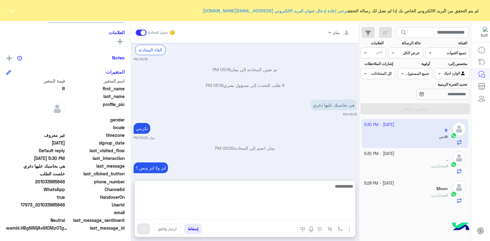
click at [302, 216] on textarea at bounding box center [245, 200] width 221 height 37
type textarea "*"
type textarea "*********"
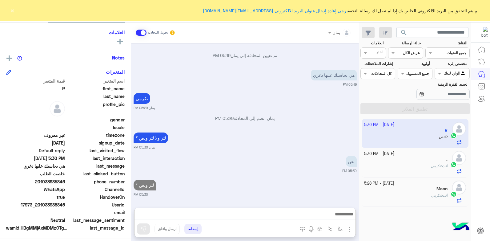
click at [425, 165] on div "انت : تكرمي" at bounding box center [406, 168] width 84 height 11
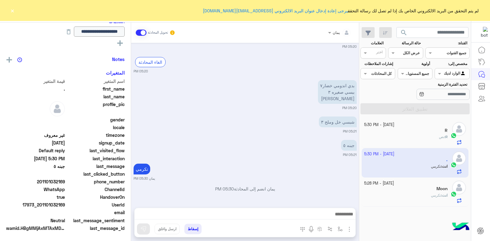
click at [408, 189] on div "Moon" at bounding box center [406, 189] width 84 height 6
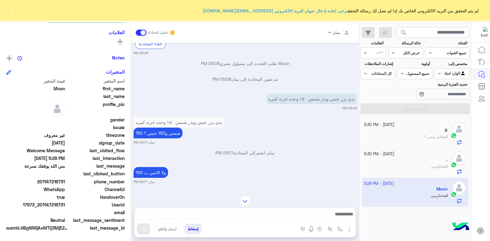
scroll to position [134, 0]
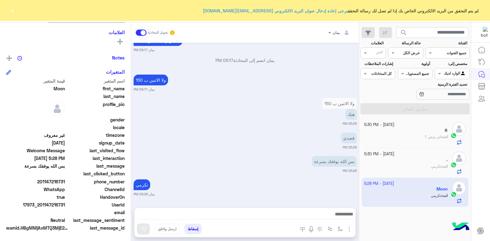
drag, startPoint x: 66, startPoint y: 204, endPoint x: 43, endPoint y: 205, distance: 23.1
click at [43, 205] on span "17973_201147216731" at bounding box center [35, 204] width 59 height 6
copy span "1147216731"
click at [196, 226] on button "إسقاط" at bounding box center [193, 229] width 17 height 10
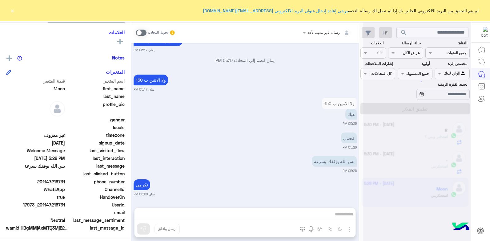
scroll to position [150, 0]
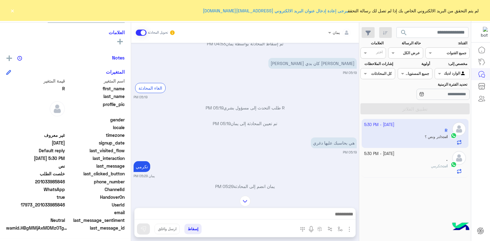
scroll to position [388, 0]
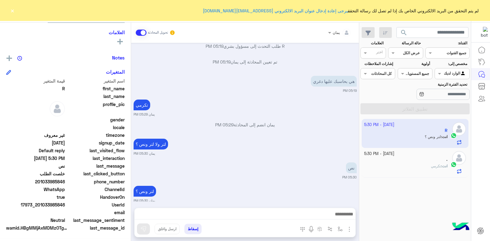
click at [417, 165] on div "انت : تكرمي" at bounding box center [406, 168] width 84 height 11
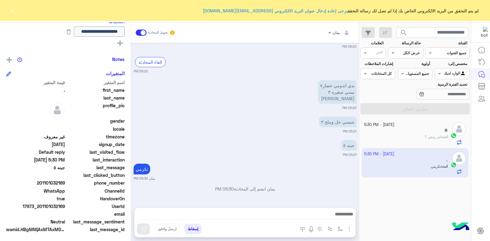
scroll to position [129, 0]
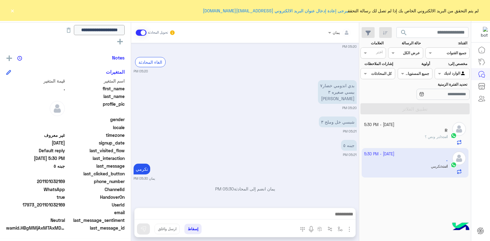
click at [383, 134] on div "انت : لتر ونص ؟" at bounding box center [406, 139] width 84 height 11
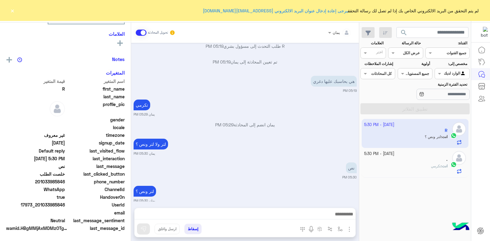
scroll to position [117, 0]
drag, startPoint x: 65, startPoint y: 204, endPoint x: 38, endPoint y: 207, distance: 27.3
click at [38, 207] on span "17973_201033985846" at bounding box center [35, 204] width 59 height 6
drag, startPoint x: 38, startPoint y: 206, endPoint x: 44, endPoint y: 204, distance: 6.6
copy span "01033985846"
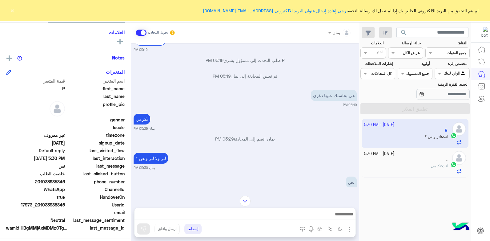
scroll to position [388, 0]
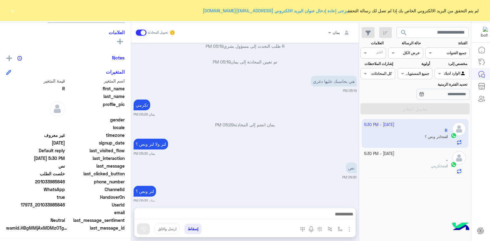
click at [196, 227] on button "إسقاط" at bounding box center [193, 229] width 17 height 10
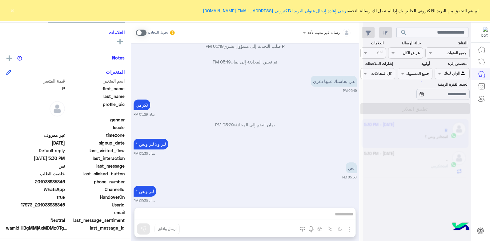
scroll to position [404, 0]
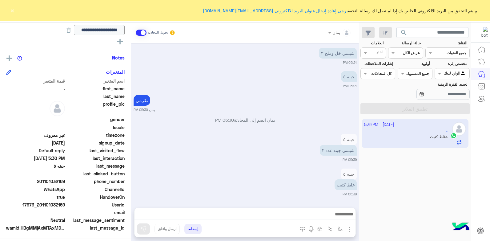
scroll to position [382, 0]
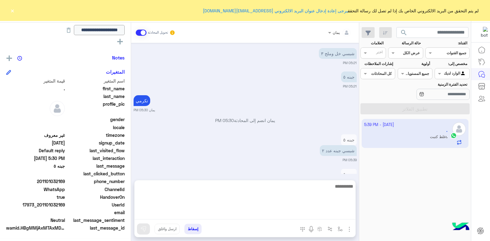
click at [275, 216] on textarea at bounding box center [245, 200] width 221 height 37
type textarea "****"
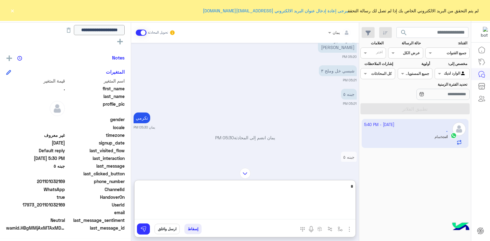
scroll to position [341, 0]
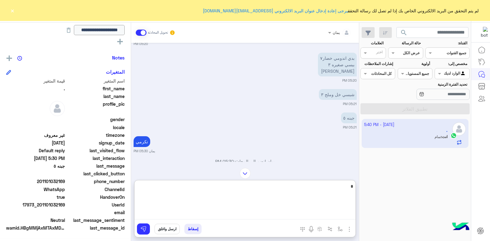
type textarea "*"
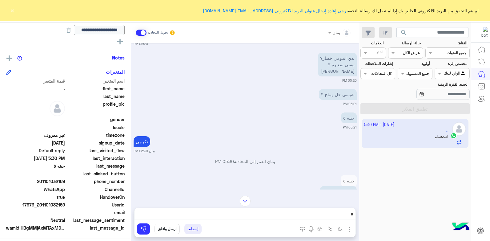
drag, startPoint x: 35, startPoint y: 161, endPoint x: 47, endPoint y: 162, distance: 11.5
drag, startPoint x: 47, startPoint y: 162, endPoint x: 210, endPoint y: 136, distance: 165.3
click at [210, 136] on div "تكرمي يمان 05:30 PM" at bounding box center [245, 144] width 223 height 19
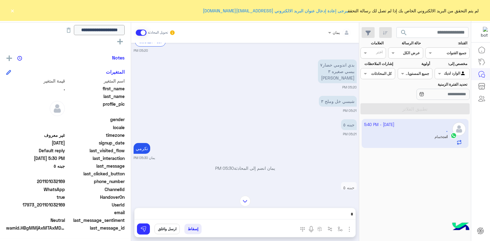
scroll to position [372, 0]
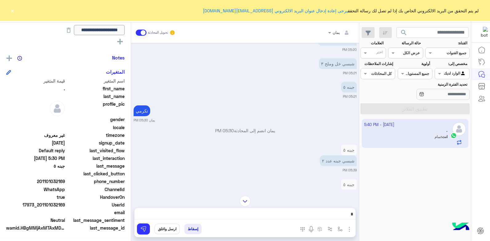
click at [267, 178] on div "جبنه ٥ غلط كتبت 05:39 PM" at bounding box center [245, 192] width 223 height 30
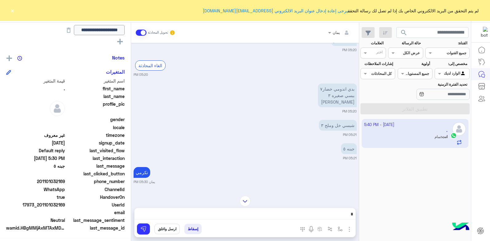
drag, startPoint x: 65, startPoint y: 203, endPoint x: 40, endPoint y: 206, distance: 25.1
click at [40, 206] on span "17973_201101032169" at bounding box center [35, 204] width 59 height 6
drag, startPoint x: 40, startPoint y: 206, endPoint x: 44, endPoint y: 205, distance: 3.5
copy span "01101032169"
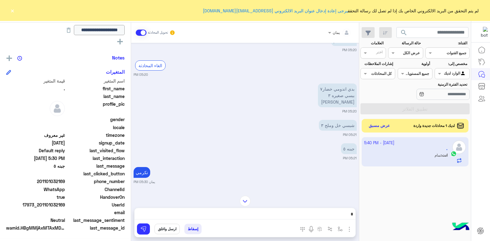
scroll to position [405, 0]
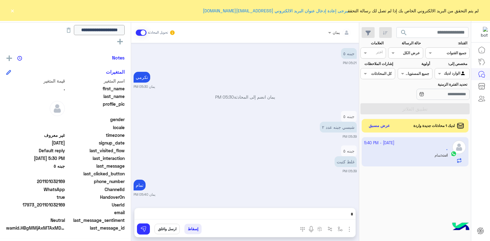
click at [194, 228] on button "إسقاط" at bounding box center [193, 229] width 17 height 10
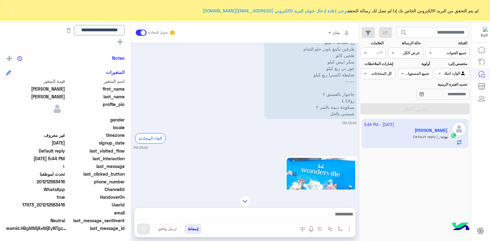
scroll to position [314, 0]
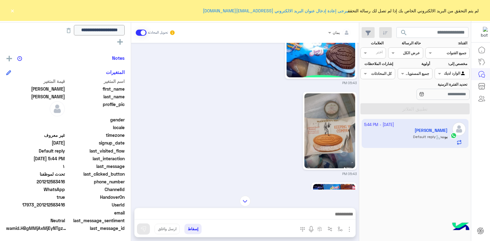
drag, startPoint x: 246, startPoint y: 202, endPoint x: 251, endPoint y: 208, distance: 8.1
click at [246, 202] on img at bounding box center [245, 201] width 11 height 11
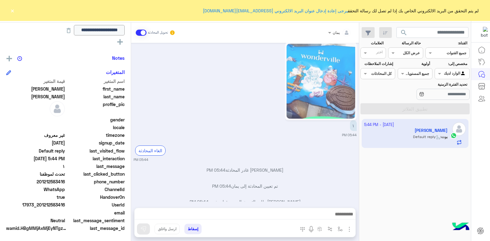
click at [253, 210] on div at bounding box center [245, 215] width 221 height 15
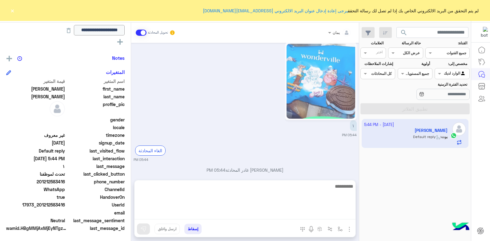
click at [257, 210] on textarea at bounding box center [245, 200] width 221 height 37
type textarea "****"
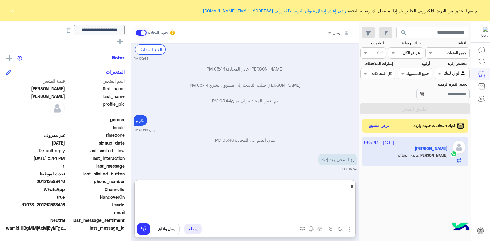
scroll to position [828, 0]
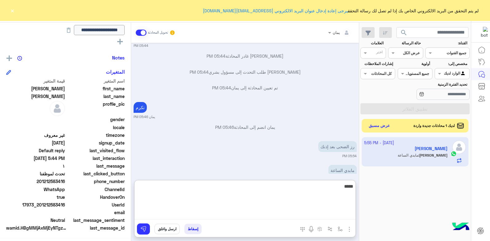
type textarea "*****"
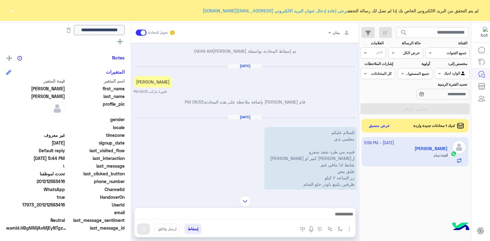
scroll to position [129, 0]
drag, startPoint x: 332, startPoint y: 173, endPoint x: 338, endPoint y: 153, distance: 21.0
click at [338, 152] on p "السلام عليكم معلمي بدي قنينه مي طرد شقد سعرو لبن غنم كبير او لبن جاموس شايط اذا…" at bounding box center [311, 190] width 92 height 127
drag, startPoint x: 325, startPoint y: 185, endPoint x: 323, endPoint y: 182, distance: 3.3
click at [325, 185] on p "السلام عليكم معلمي بدي قنينه مي طرد شقد سعرو لبن غنم كبير او لبن جاموس شايط اذا…" at bounding box center [311, 190] width 92 height 127
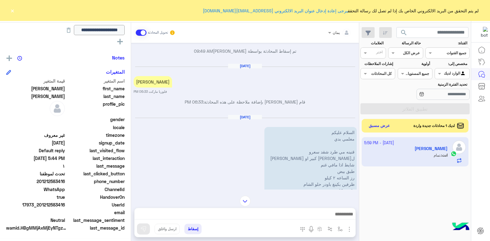
click at [325, 183] on p "السلام عليكم معلمي بدي قنينه مي طرد شقد سعرو لبن غنم كبير او لبن جاموس شايط اذا…" at bounding box center [311, 190] width 92 height 127
drag, startPoint x: 327, startPoint y: 184, endPoint x: 330, endPoint y: 183, distance: 3.2
click at [330, 183] on p "السلام عليكم معلمي بدي قنينه مي طرد شقد سعرو لبن غنم كبير او لبن جاموس شايط اذا…" at bounding box center [311, 190] width 92 height 127
click at [331, 182] on p "السلام عليكم معلمي بدي قنينه مي طرد شقد سعرو لبن غنم كبير او لبن جاموس شايط اذا…" at bounding box center [311, 190] width 92 height 127
click at [326, 183] on p "السلام عليكم معلمي بدي قنينه مي طرد شقد سعرو لبن غنم كبير او لبن جاموس شايط اذا…" at bounding box center [311, 190] width 92 height 127
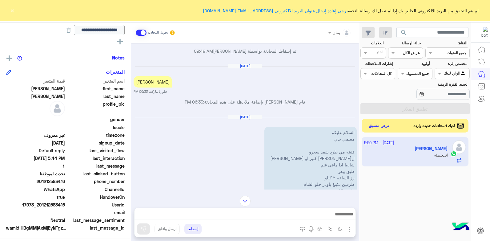
click at [327, 185] on p "السلام عليكم معلمي بدي قنينه مي طرد شقد سعرو لبن غنم كبير او لبن جاموس شايط اذا…" at bounding box center [311, 190] width 92 height 127
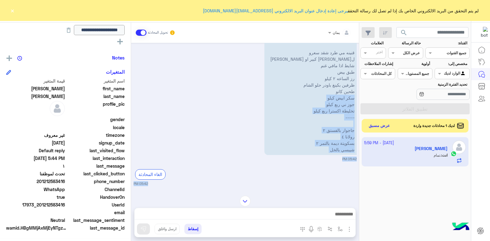
scroll to position [299, 0]
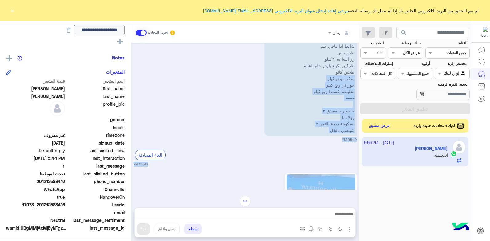
drag, startPoint x: 327, startPoint y: 184, endPoint x: 335, endPoint y: 179, distance: 9.5
click at [335, 180] on div "Oct 5, 2025 اي وصل 01:46 AM أهلاً بك Ahmad في فلوريا ماركت 🌸 ⏰ خدمة التوصيل: من…" at bounding box center [245, 116] width 228 height 147
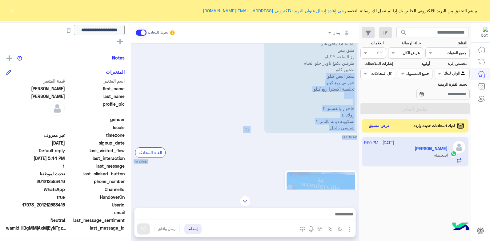
drag, startPoint x: 335, startPoint y: 179, endPoint x: 314, endPoint y: 114, distance: 68.3
click at [314, 114] on p "السلام عليكم معلمي بدي قنينه مي طرد شقد سعرو لبن غنم كبير او لبن جاموس شايط اذا…" at bounding box center [311, 69] width 92 height 127
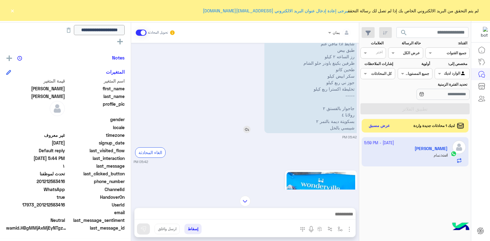
drag, startPoint x: 317, startPoint y: 114, endPoint x: 332, endPoint y: 120, distance: 16.8
click at [332, 120] on p "السلام عليكم معلمي بدي قنينه مي طرد شقد سعرو لبن غنم كبير او لبن جاموس شايط اذا…" at bounding box center [311, 69] width 92 height 127
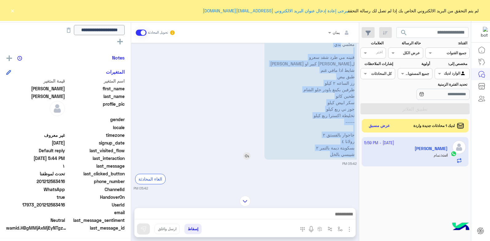
scroll to position [246, 0]
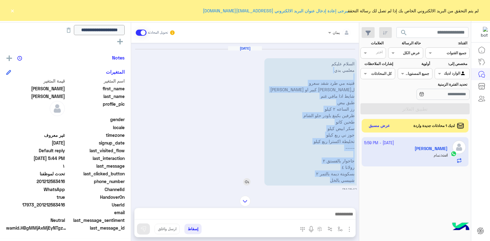
drag, startPoint x: 332, startPoint y: 115, endPoint x: 338, endPoint y: 72, distance: 42.6
click at [338, 73] on p "السلام عليكم معلمي بدي قنينه مي طرد شقد سعرو لبن غنم كبير او لبن جاموس شايط اذا…" at bounding box center [311, 121] width 92 height 127
copy p "قنينه مي طرد شقد سعرو لبن غنم كبير او لبن جاموس شايط اذا مافي غنم طبق بيض رز ال…"
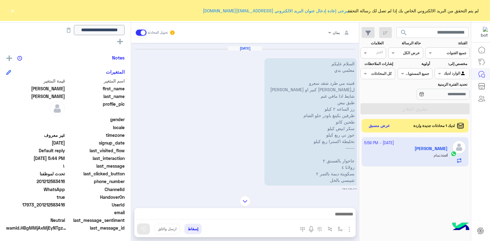
click at [90, 41] on div "رؤية الكل" at bounding box center [65, 41] width 119 height 7
click at [241, 202] on img at bounding box center [245, 201] width 11 height 11
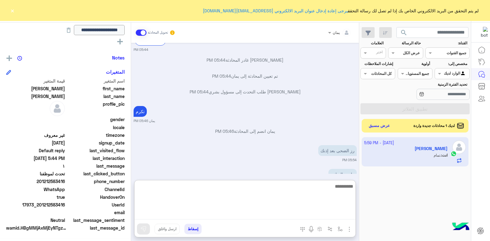
click at [285, 219] on textarea at bounding box center [245, 200] width 221 height 37
type textarea "**********"
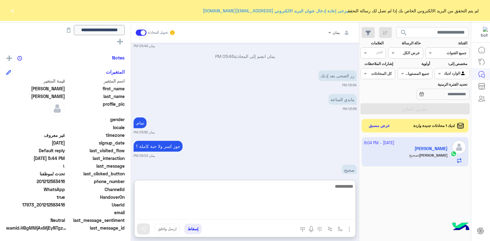
scroll to position [923, 0]
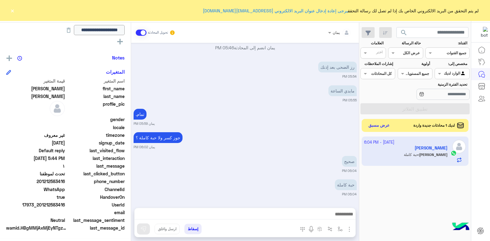
click at [380, 125] on button "عرض مسبق" at bounding box center [380, 125] width 26 height 8
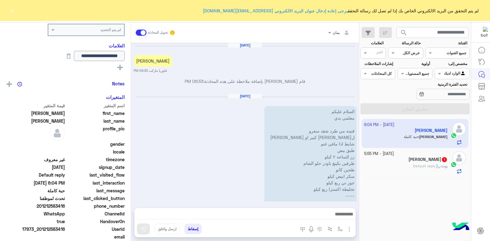
scroll to position [703, 0]
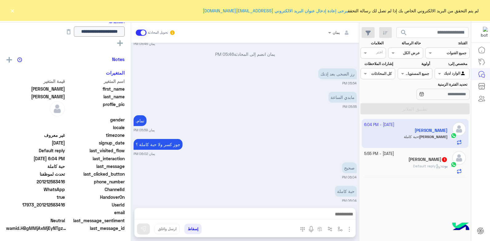
click at [202, 174] on div "Oct 6, 2025 احمد بركات فلوريا ماركت 06:33 PM قام فلوريا ماركت بإضافة ملاحظة على…" at bounding box center [245, 122] width 228 height 159
click at [256, 209] on div at bounding box center [245, 215] width 221 height 15
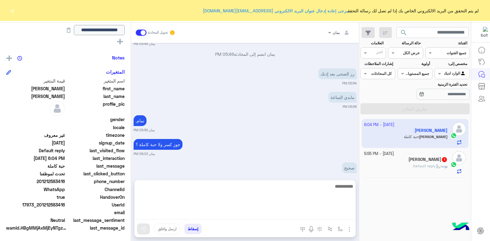
click at [260, 217] on textarea at bounding box center [245, 200] width 221 height 37
type textarea "****"
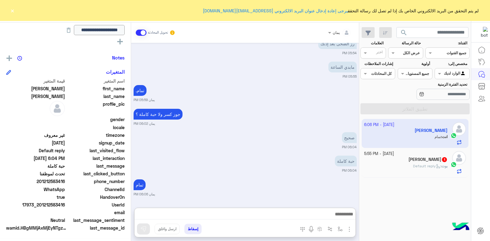
click at [409, 160] on h5 "Mohammad Qarout 1" at bounding box center [428, 159] width 39 height 5
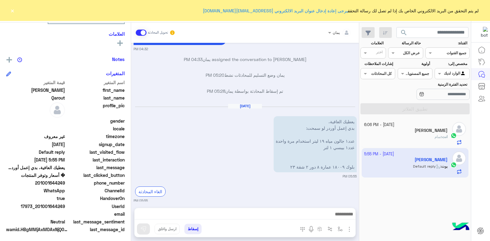
scroll to position [106, 0]
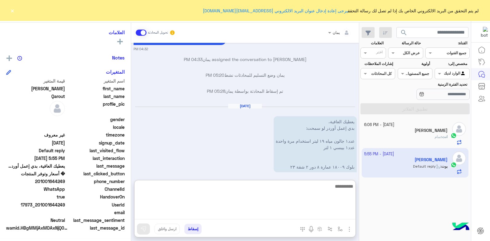
click at [278, 217] on textarea at bounding box center [245, 200] width 221 height 37
type textarea "****"
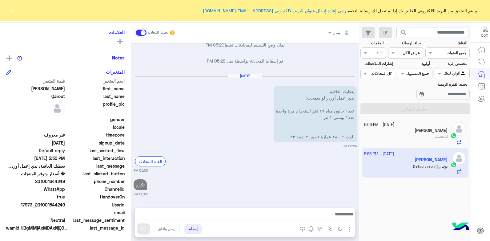
click at [398, 129] on div "Ahmad Al Bashir Barakat" at bounding box center [406, 131] width 84 height 6
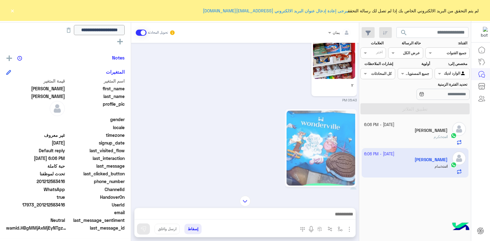
scroll to position [364, 0]
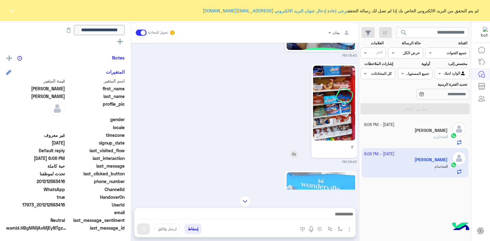
click at [322, 115] on img at bounding box center [334, 103] width 42 height 75
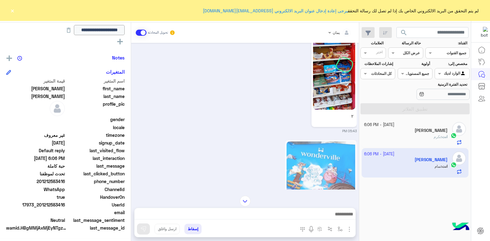
scroll to position [610, 0]
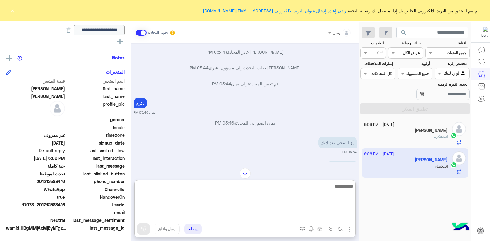
click at [294, 218] on textarea at bounding box center [245, 200] width 221 height 37
type textarea "**********"
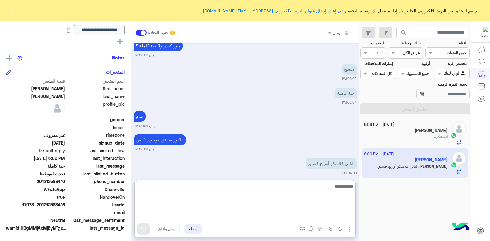
scroll to position [777, 0]
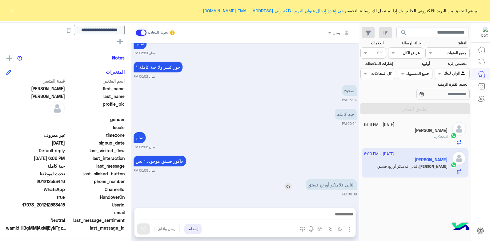
click at [285, 183] on img at bounding box center [288, 186] width 7 height 7
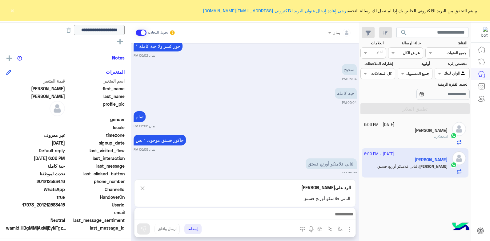
click at [285, 209] on div at bounding box center [245, 215] width 221 height 15
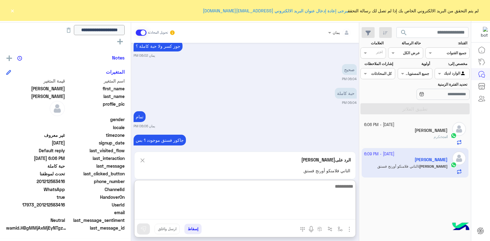
click at [280, 213] on textarea at bounding box center [245, 200] width 221 height 37
type textarea "*****"
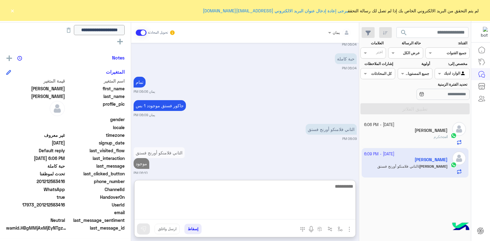
click at [261, 189] on textarea at bounding box center [245, 200] width 221 height 37
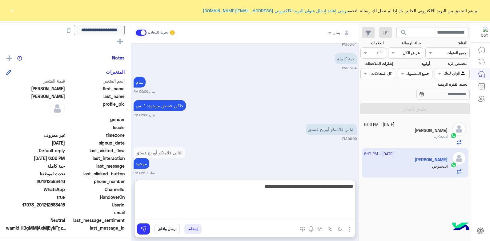
type textarea "**********"
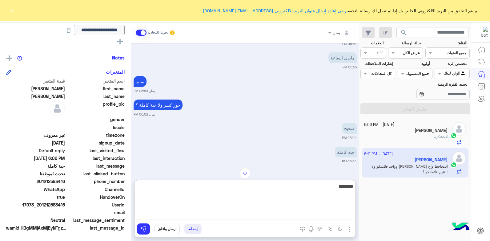
scroll to position [865, 0]
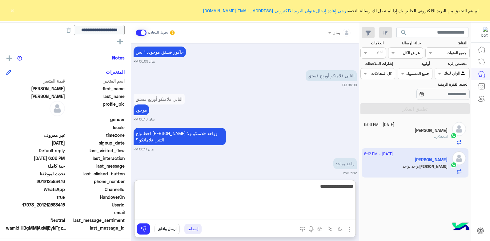
type textarea "**********"
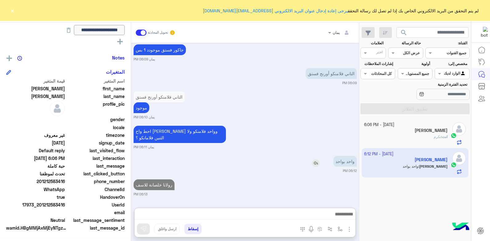
click at [317, 159] on img at bounding box center [315, 162] width 7 height 7
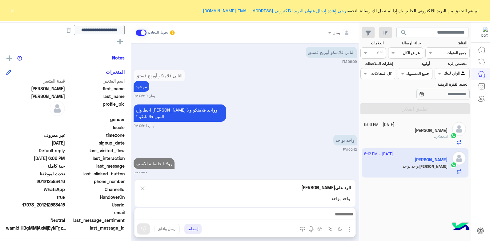
scroll to position [889, 0]
click at [314, 212] on div at bounding box center [245, 215] width 221 height 15
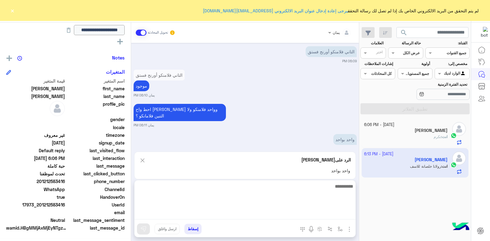
click at [313, 212] on textarea at bounding box center [245, 200] width 221 height 37
type textarea "****"
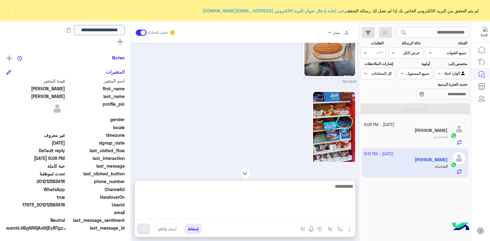
scroll to position [245, 0]
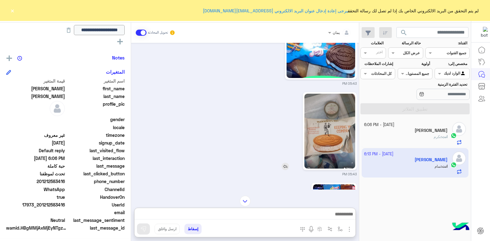
click at [283, 163] on img at bounding box center [285, 166] width 7 height 7
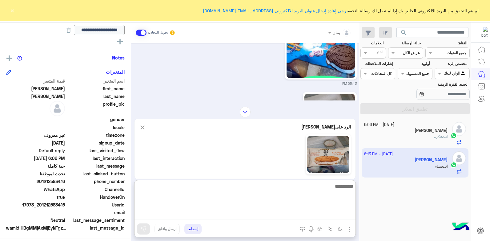
click at [293, 214] on textarea at bounding box center [245, 200] width 221 height 37
type textarea "*"
type textarea "**********"
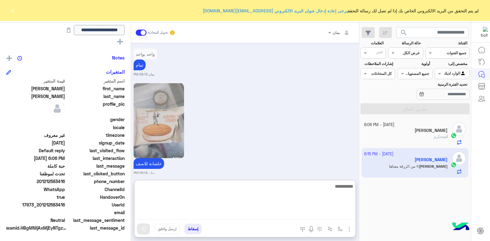
scroll to position [1045, 0]
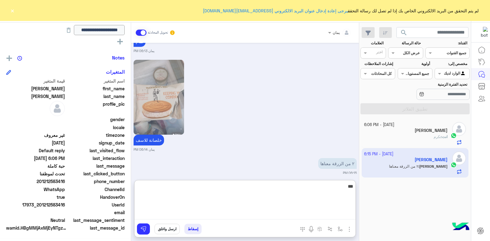
type textarea "****"
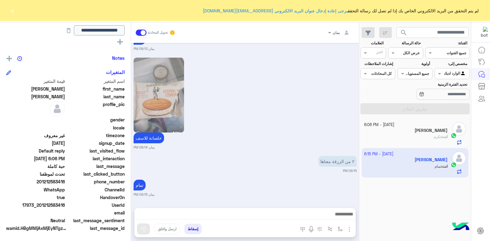
scroll to position [1040, 0]
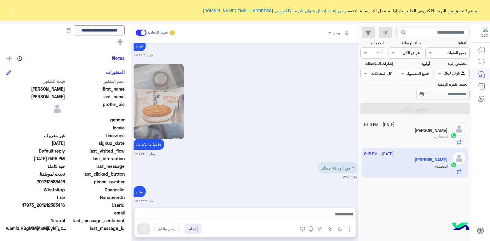
drag, startPoint x: 65, startPoint y: 204, endPoint x: 41, endPoint y: 206, distance: 24.4
click at [41, 206] on span "17973_201212583416" at bounding box center [35, 205] width 59 height 6
drag, startPoint x: 41, startPoint y: 206, endPoint x: 45, endPoint y: 205, distance: 4.2
copy span "01212583416"
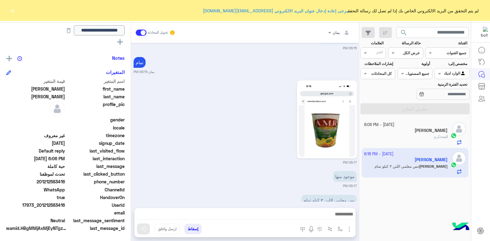
scroll to position [1178, 0]
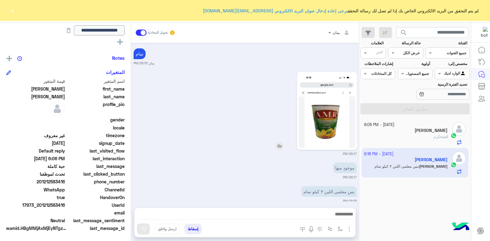
click at [305, 132] on img at bounding box center [327, 110] width 57 height 75
drag, startPoint x: 304, startPoint y: 205, endPoint x: 303, endPoint y: 208, distance: 3.5
click at [303, 208] on div "يمان تحويل المحادثة Oct 6, 2025 قام فلوريا ماركت بإضافة ملاحظة على هذه المحادثة…" at bounding box center [245, 132] width 228 height 221
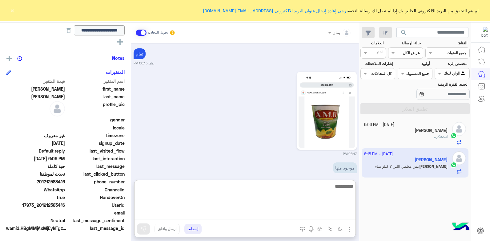
click at [293, 210] on textarea at bounding box center [245, 200] width 221 height 37
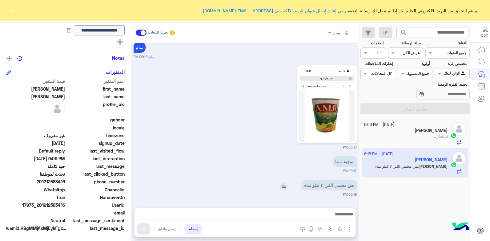
click at [283, 183] on img at bounding box center [283, 186] width 7 height 7
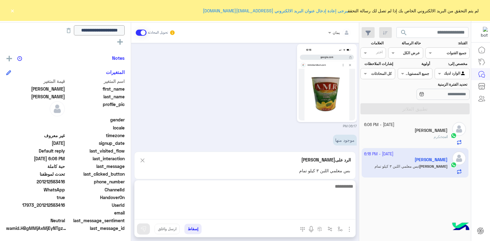
click at [287, 211] on textarea at bounding box center [245, 200] width 221 height 37
type textarea "**********"
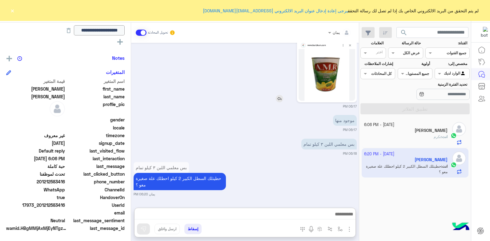
click at [279, 95] on img at bounding box center [279, 98] width 7 height 7
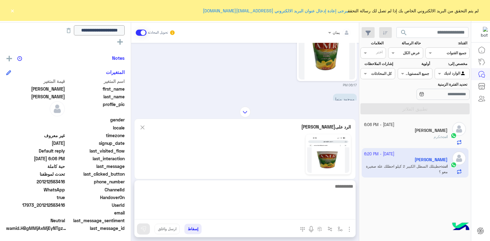
click at [279, 215] on textarea at bounding box center [245, 200] width 221 height 37
type textarea "**********"
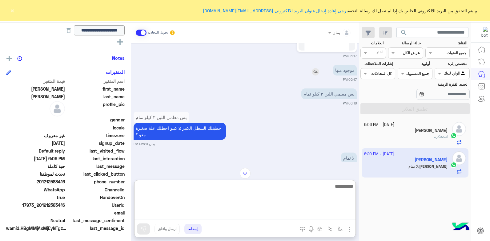
scroll to position [1246, 0]
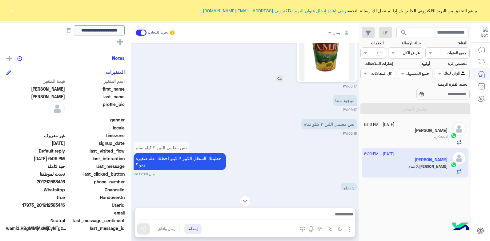
click at [320, 69] on img at bounding box center [327, 43] width 57 height 75
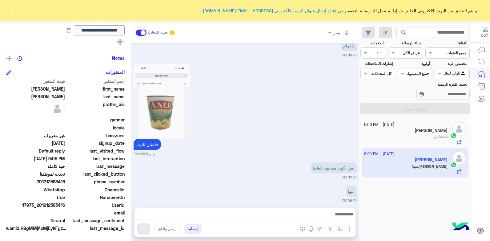
scroll to position [1412, 0]
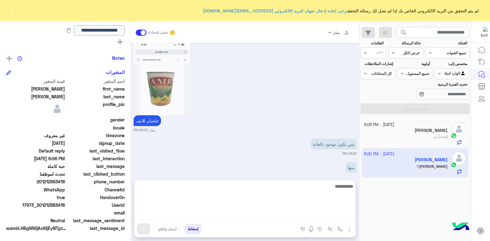
click at [279, 216] on textarea at bounding box center [245, 200] width 221 height 37
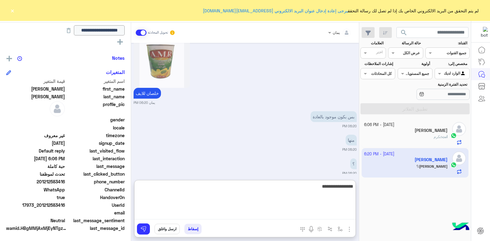
type textarea "**********"
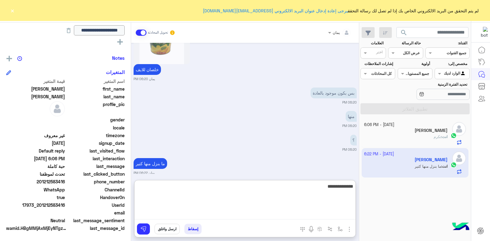
type textarea "**********"
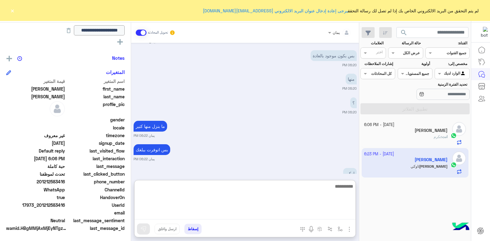
scroll to position [1510, 0]
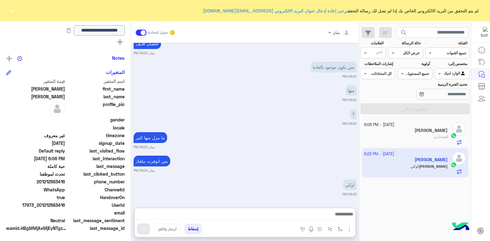
click at [191, 228] on button "إسقاط" at bounding box center [193, 229] width 17 height 10
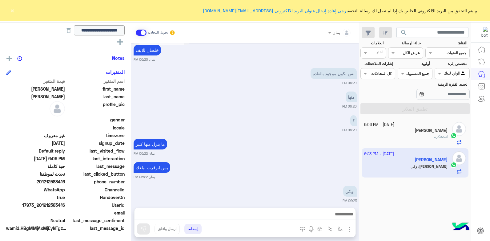
scroll to position [1498, 0]
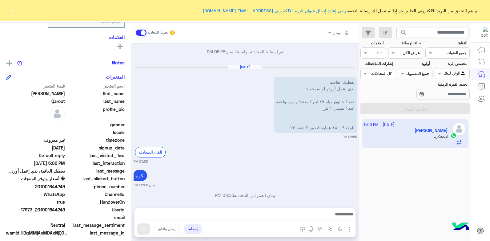
scroll to position [116, 0]
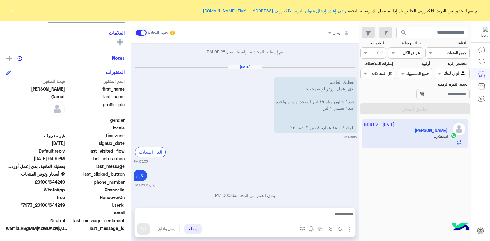
drag, startPoint x: 66, startPoint y: 181, endPoint x: 39, endPoint y: 185, distance: 27.1
click at [39, 185] on span "201001644249" at bounding box center [35, 182] width 59 height 6
drag, startPoint x: 39, startPoint y: 185, endPoint x: 47, endPoint y: 183, distance: 8.2
copy span "01001644249"
click at [188, 227] on button "إسقاط" at bounding box center [193, 229] width 17 height 10
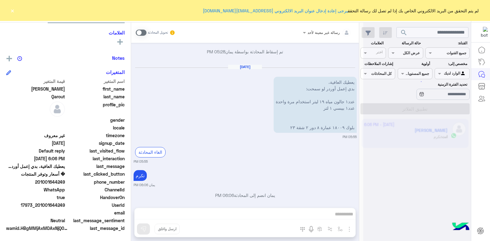
scroll to position [493, 0]
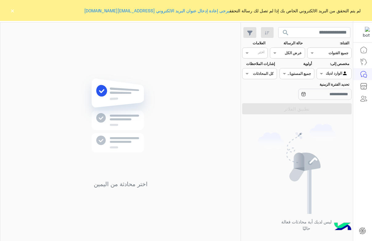
click at [69, 87] on div "اختر محادثة من اليمين" at bounding box center [120, 132] width 240 height 221
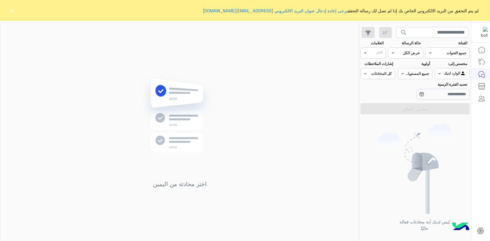
click at [9, 11] on div "لم يتم التحقق من البريد الالكتروني الخاص بك إذا لم تصل لك رسالة التحقق يرجى إعا…" at bounding box center [245, 10] width 490 height 21
click at [10, 11] on button "×" at bounding box center [12, 10] width 6 height 6
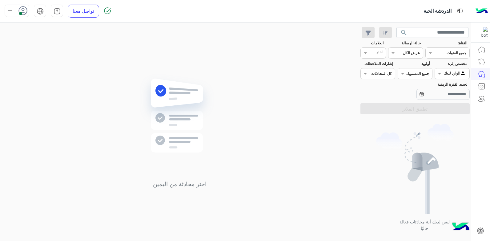
click at [12, 13] on img at bounding box center [10, 11] width 8 height 8
drag, startPoint x: 33, startPoint y: 58, endPoint x: 180, endPoint y: 60, distance: 147.3
click at [33, 58] on label "وقت الراحة" at bounding box center [43, 60] width 67 height 11
click at [184, 62] on div "اختر محادثة من اليمين" at bounding box center [179, 132] width 359 height 221
drag, startPoint x: 11, startPoint y: 9, endPoint x: 14, endPoint y: 13, distance: 5.1
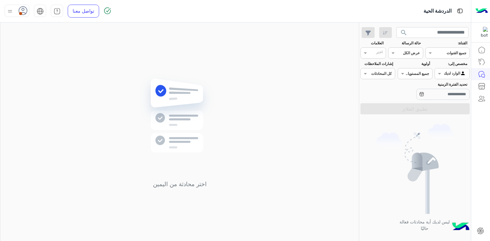
click at [11, 9] on img at bounding box center [10, 11] width 8 height 8
click at [47, 48] on label "متصل" at bounding box center [43, 47] width 67 height 11
drag, startPoint x: 149, startPoint y: 60, endPoint x: 164, endPoint y: 72, distance: 19.1
click at [148, 60] on div "اختر محادثة من اليمين" at bounding box center [179, 132] width 359 height 221
click at [219, 98] on img at bounding box center [179, 125] width 89 height 102
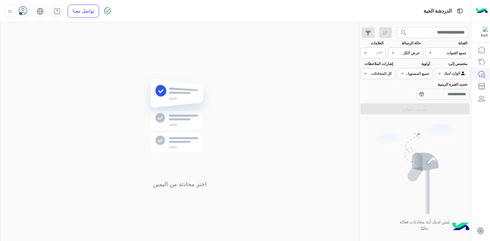
drag, startPoint x: 250, startPoint y: 105, endPoint x: 357, endPoint y: 124, distance: 108.2
click at [266, 118] on div "اختر محادثة من اليمين" at bounding box center [179, 132] width 359 height 221
click at [361, 124] on div "ليس لديك أية محادثات فعالة حاليًا" at bounding box center [416, 180] width 112 height 127
drag, startPoint x: 361, startPoint y: 124, endPoint x: 353, endPoint y: 128, distance: 8.8
click at [353, 128] on div "اختر محادثة من اليمين" at bounding box center [179, 132] width 359 height 221
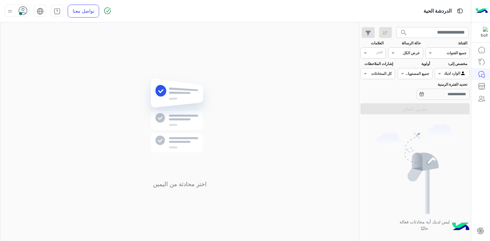
click at [344, 129] on div "اختر محادثة من اليمين" at bounding box center [179, 132] width 359 height 221
drag, startPoint x: 322, startPoint y: 131, endPoint x: 321, endPoint y: 138, distance: 6.9
click at [322, 135] on div "اختر محادثة من اليمين" at bounding box center [179, 132] width 359 height 221
click at [312, 68] on div "اختر محادثة من اليمين" at bounding box center [179, 132] width 359 height 221
click at [310, 75] on div "اختر محادثة من اليمين" at bounding box center [179, 132] width 359 height 221
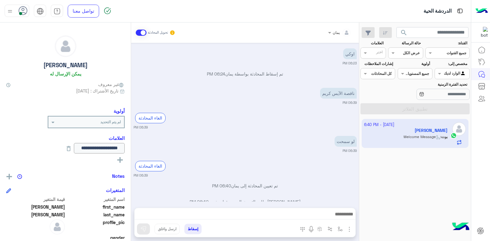
scroll to position [461, 0]
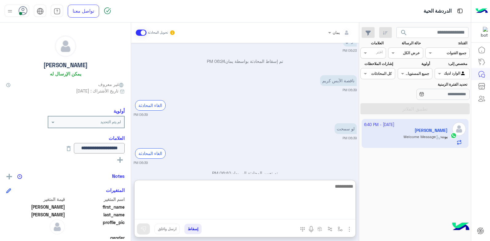
click at [254, 214] on textarea at bounding box center [245, 200] width 221 height 37
type textarea "**********"
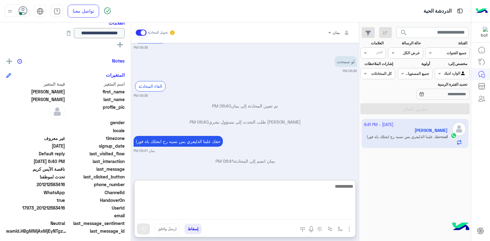
scroll to position [129, 0]
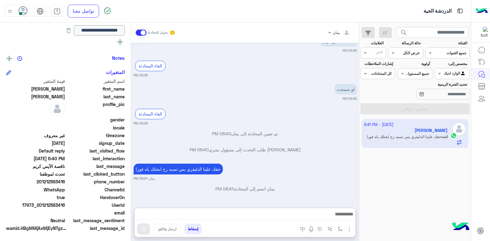
click at [196, 169] on div "Oct 8, 2025 تمام يمان 06:15 PM 06:17 PM موجود منها 06:17 PM بس معلمي اللبن ٣ كي…" at bounding box center [245, 122] width 228 height 159
click at [195, 228] on button "إسقاط" at bounding box center [193, 229] width 17 height 10
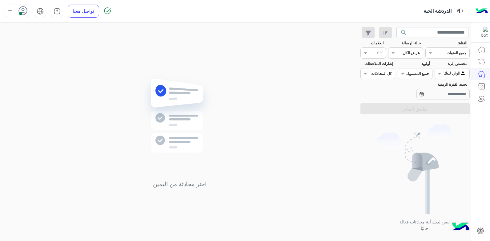
drag, startPoint x: 254, startPoint y: 104, endPoint x: 246, endPoint y: 104, distance: 7.7
click at [254, 104] on div "اختر محادثة من اليمين" at bounding box center [179, 132] width 359 height 221
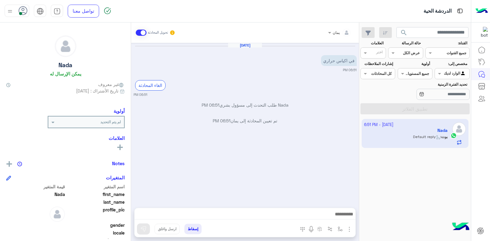
click at [270, 106] on p "Nada طلب التحدث إلى مسؤول بشري 06:51 PM" at bounding box center [245, 105] width 223 height 6
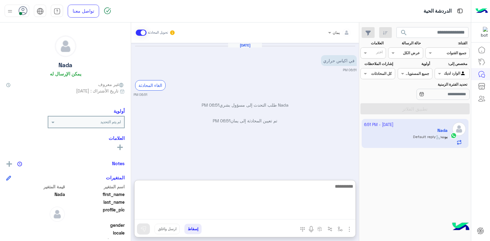
click at [292, 217] on textarea at bounding box center [245, 200] width 221 height 37
type textarea "*****"
type textarea "*********"
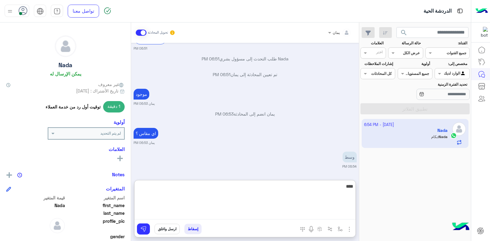
scroll to position [70, 0]
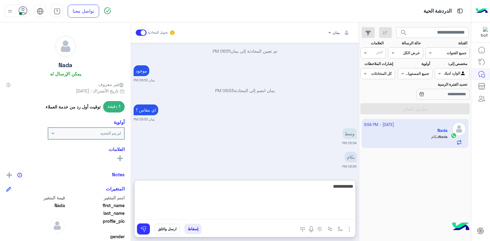
type textarea "**********"
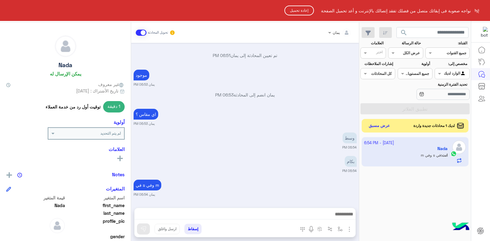
scroll to position [77, 0]
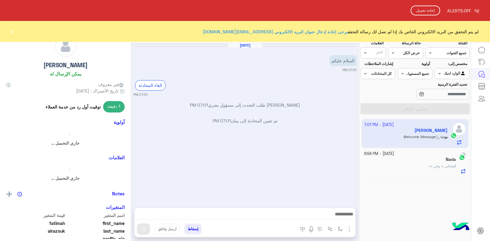
scroll to position [145, 0]
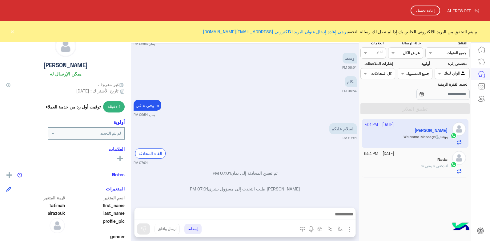
click at [417, 11] on button "إعادة تحميل" at bounding box center [426, 11] width 30 height 10
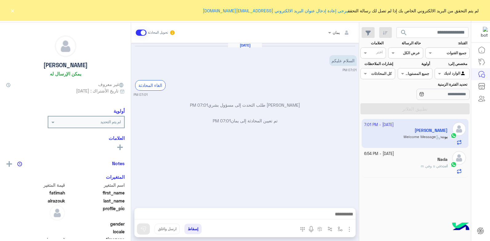
click at [13, 11] on button "×" at bounding box center [12, 10] width 6 height 6
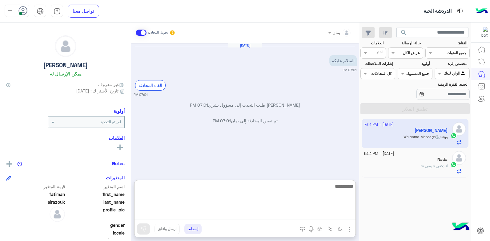
click at [250, 212] on textarea at bounding box center [245, 200] width 221 height 37
type textarea "*"
type textarea "**********"
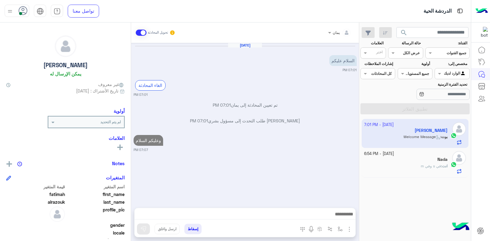
click at [394, 169] on div "انت : في s وفي m" at bounding box center [406, 168] width 84 height 11
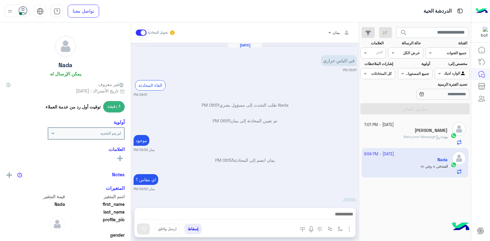
scroll to position [65, 0]
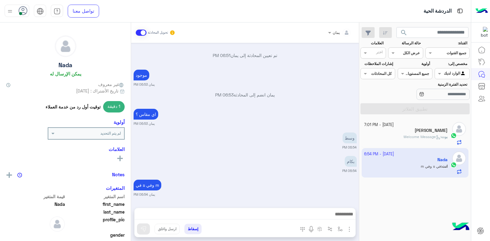
click at [416, 133] on div "[PERSON_NAME]" at bounding box center [406, 131] width 84 height 6
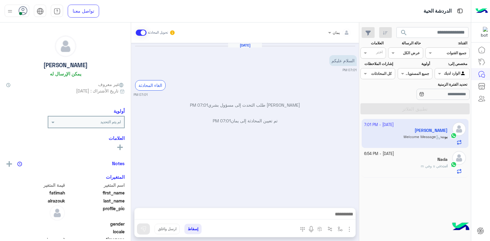
click at [395, 169] on div "انت : في s وفي m" at bounding box center [406, 168] width 84 height 11
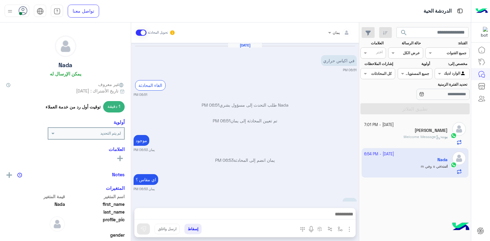
scroll to position [65, 0]
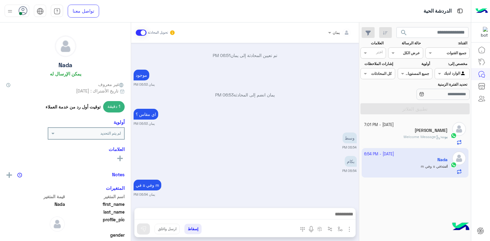
click at [418, 140] on p "بوت : Welcome Message" at bounding box center [426, 137] width 44 height 6
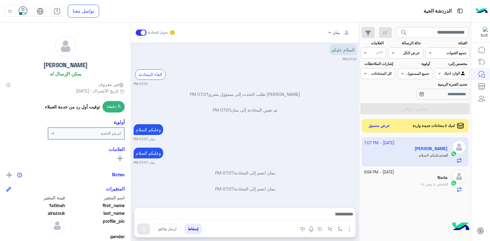
scroll to position [10, 0]
click at [410, 183] on div "انت : في s وفي m" at bounding box center [406, 186] width 84 height 11
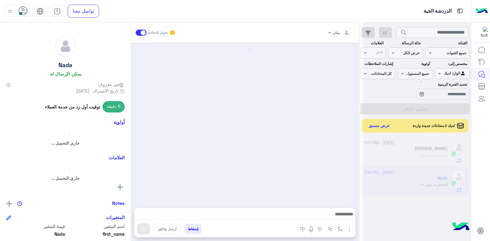
click at [392, 128] on div at bounding box center [418, 122] width 108 height 241
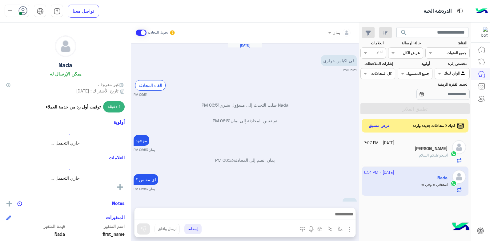
scroll to position [65, 0]
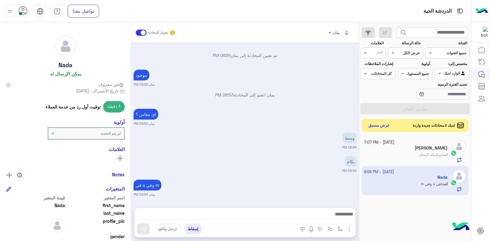
click at [390, 130] on div "لديك 2 محادثات جديدة واردة عرض مسبق" at bounding box center [415, 125] width 107 height 13
click at [387, 124] on button "عرض مسبق" at bounding box center [380, 125] width 26 height 8
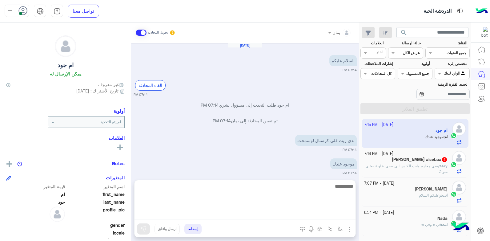
click at [299, 212] on textarea at bounding box center [245, 200] width 221 height 37
type textarea "**********"
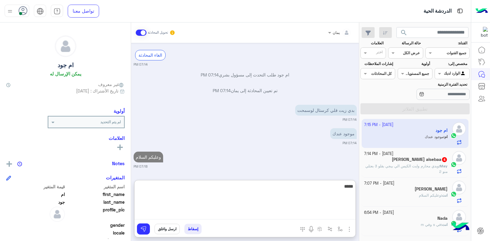
type textarea "*****"
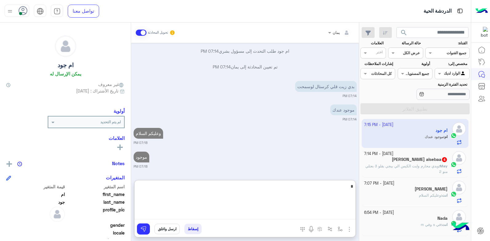
scroll to position [70, 0]
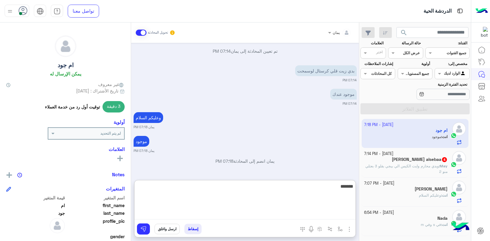
type textarea "********"
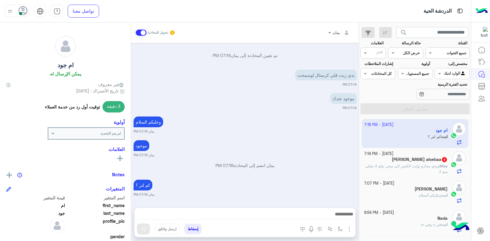
click at [404, 167] on span "وبدي محارم وايت الكيس الي بيجي بقلو 3 بعتلي منو 2" at bounding box center [407, 169] width 82 height 10
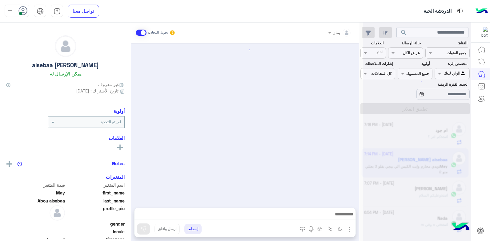
scroll to position [324, 0]
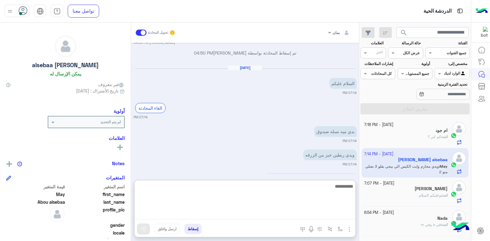
click at [274, 215] on textarea at bounding box center [245, 200] width 221 height 37
type textarea "**********"
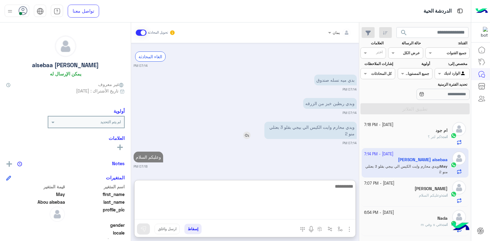
scroll to position [392, 0]
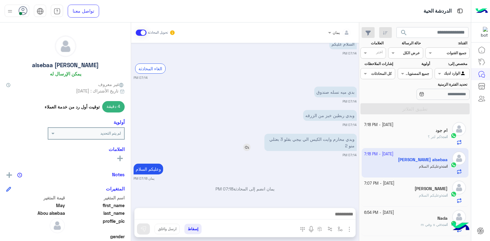
click at [248, 134] on div "وبدي محارم وايت الكيس الي بيجي بقلو 3 بعتلي منو 2" at bounding box center [294, 142] width 128 height 17
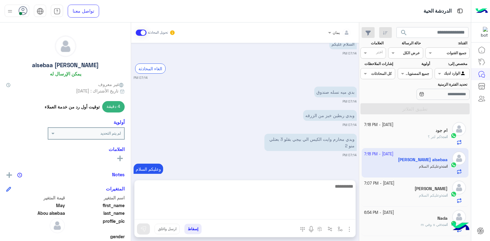
click at [267, 215] on textarea at bounding box center [245, 200] width 221 height 37
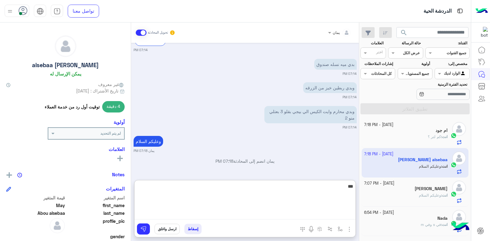
type textarea "****"
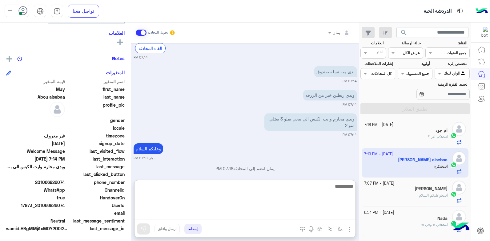
scroll to position [116, 0]
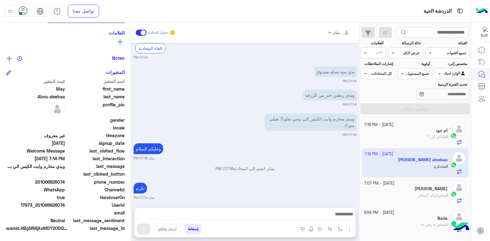
drag, startPoint x: 65, startPoint y: 205, endPoint x: 39, endPoint y: 205, distance: 26.8
click at [39, 205] on span "17973_201066826074" at bounding box center [35, 205] width 59 height 6
copy span "01066826074"
click at [192, 227] on button "إسقاط" at bounding box center [193, 229] width 17 height 10
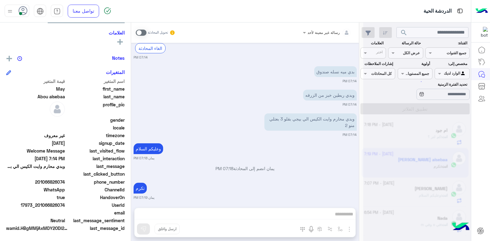
scroll to position [403, 0]
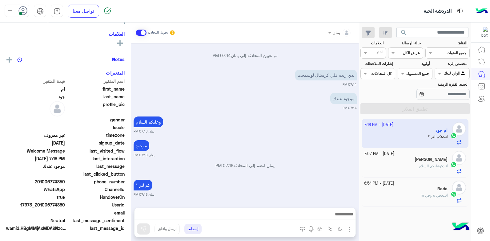
scroll to position [117, 0]
click at [410, 163] on div "انت : وعليكم السلام" at bounding box center [406, 168] width 84 height 11
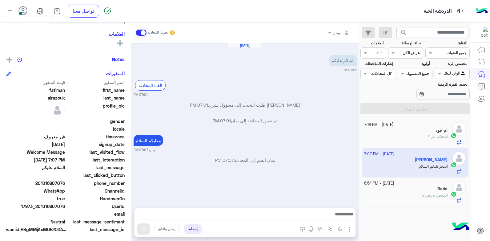
scroll to position [117, 0]
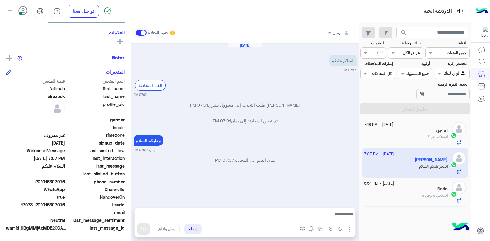
click at [414, 199] on div "انت : في s وفي m" at bounding box center [406, 198] width 84 height 11
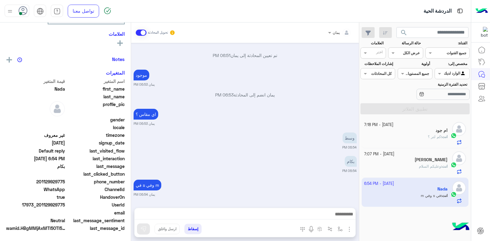
scroll to position [117, 0]
click at [390, 172] on div "انت : وعليكم السلام" at bounding box center [406, 169] width 84 height 11
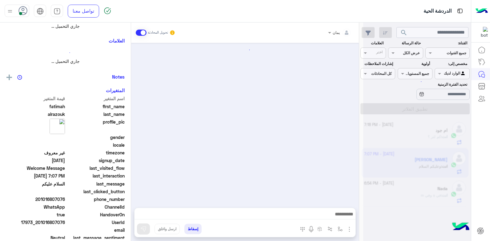
scroll to position [134, 0]
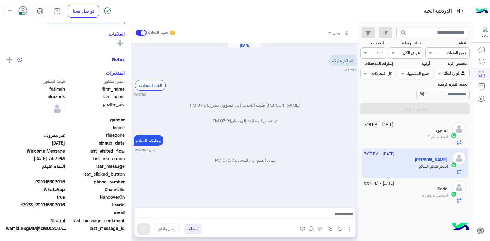
click at [393, 185] on small "8 October - 6:54 PM" at bounding box center [379, 184] width 30 height 6
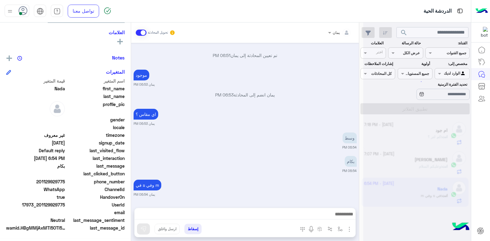
scroll to position [65, 0]
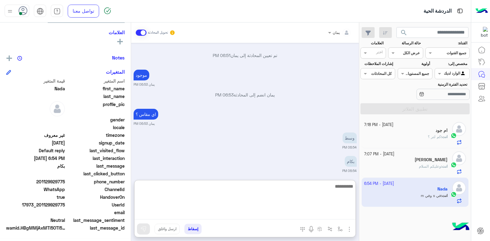
click at [250, 218] on textarea at bounding box center [245, 200] width 221 height 37
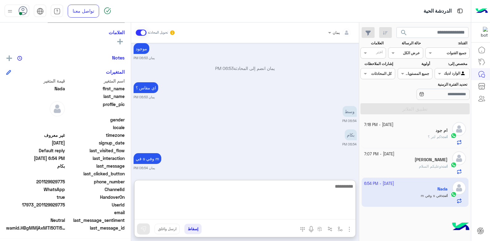
scroll to position [93, 0]
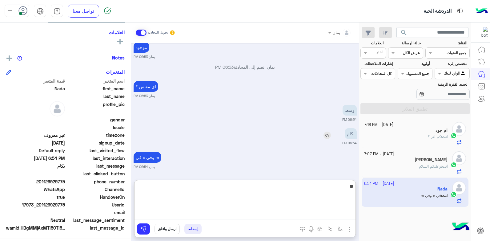
type textarea "**"
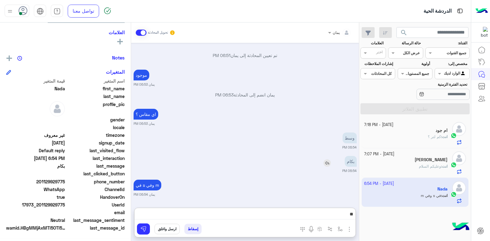
click at [327, 159] on img at bounding box center [327, 162] width 7 height 7
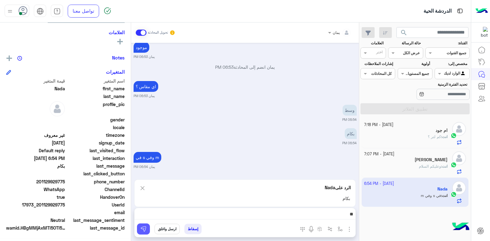
click at [138, 230] on button at bounding box center [143, 228] width 13 height 11
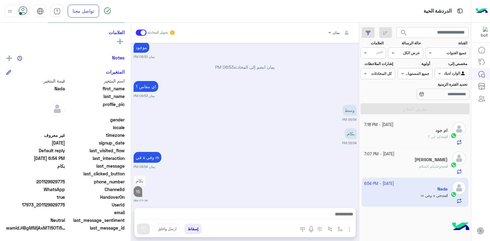
scroll to position [100, 0]
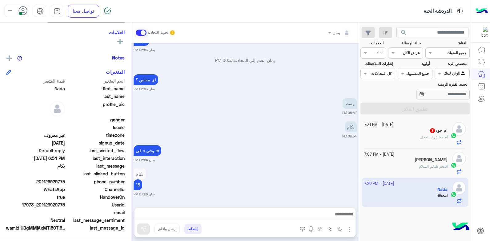
click at [373, 121] on div "8 October - 7:31 PM ام جود 3 ام : معلش تستعجل" at bounding box center [415, 133] width 107 height 29
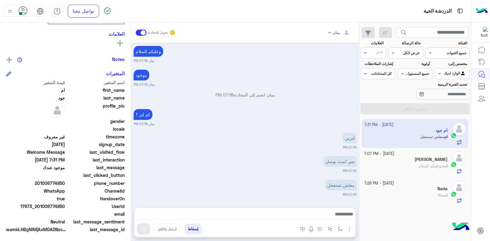
scroll to position [117, 0]
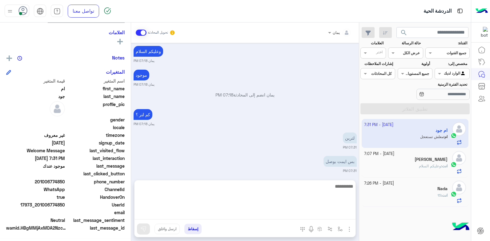
click at [274, 214] on textarea at bounding box center [245, 200] width 221 height 37
type textarea "**********"
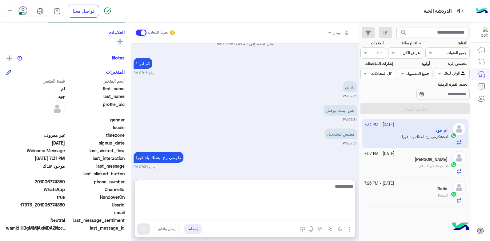
scroll to position [64, 0]
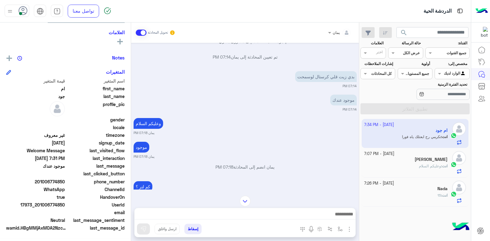
drag, startPoint x: 66, startPoint y: 204, endPoint x: 39, endPoint y: 207, distance: 27.3
click at [38, 207] on span "17973_201006774850" at bounding box center [35, 204] width 59 height 6
copy span "01006774850"
click at [201, 76] on div "بدي زيت قلي كرستال لوسمحت 07:14 PM" at bounding box center [245, 79] width 223 height 19
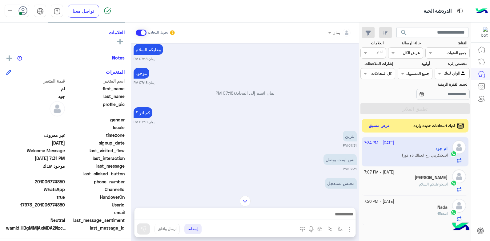
scroll to position [159, 0]
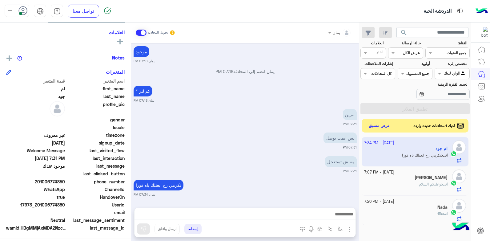
click at [188, 226] on button "إسقاط" at bounding box center [193, 229] width 17 height 10
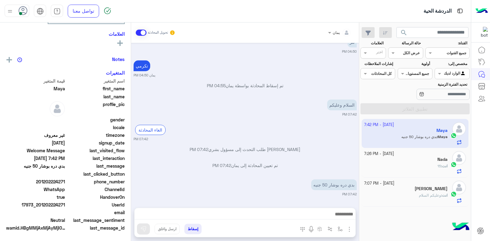
scroll to position [106, 0]
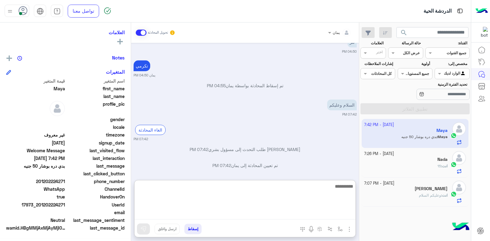
drag, startPoint x: 301, startPoint y: 210, endPoint x: 297, endPoint y: 203, distance: 8.7
click at [300, 211] on textarea at bounding box center [245, 200] width 221 height 37
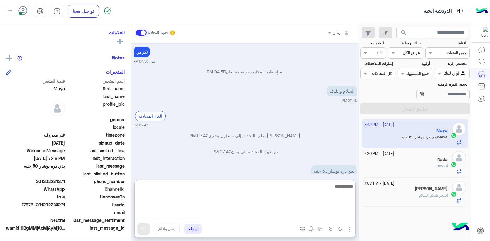
scroll to position [380, 0]
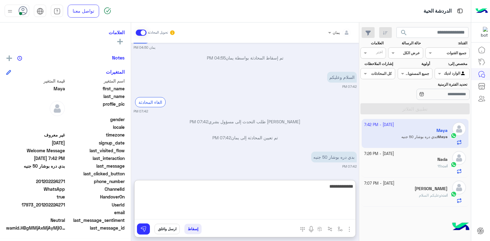
type textarea "**********"
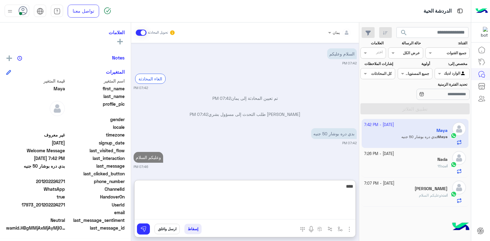
type textarea "*****"
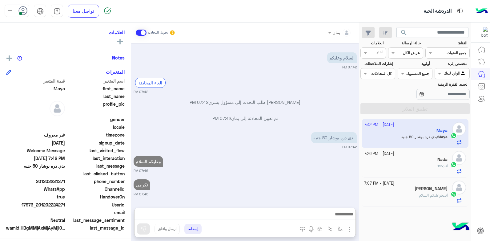
click at [392, 177] on div "8 October - 7:26 PM Nada انت : 15" at bounding box center [415, 162] width 107 height 29
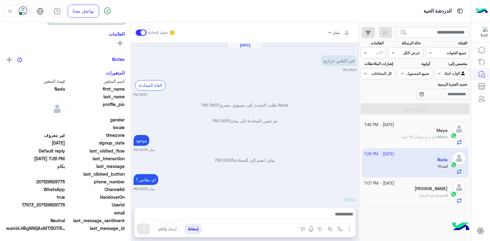
scroll to position [100, 0]
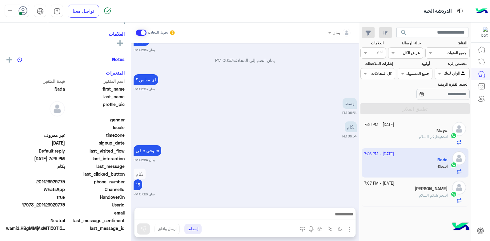
click at [395, 185] on small "8 October - 7:07 PM" at bounding box center [379, 184] width 30 height 6
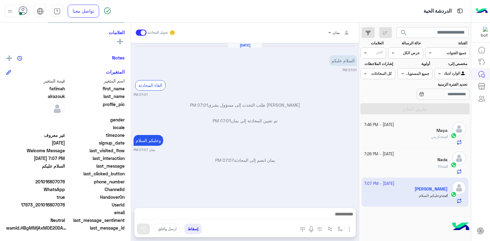
click at [412, 159] on div "Nada" at bounding box center [406, 160] width 84 height 6
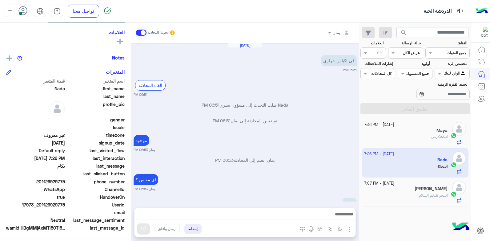
scroll to position [100, 0]
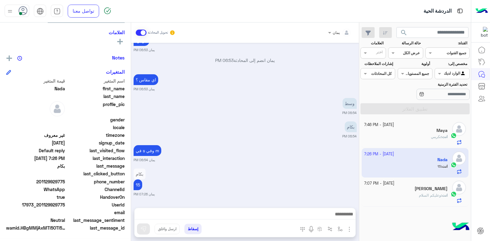
click at [409, 139] on div "انت : تكرمي" at bounding box center [406, 139] width 84 height 11
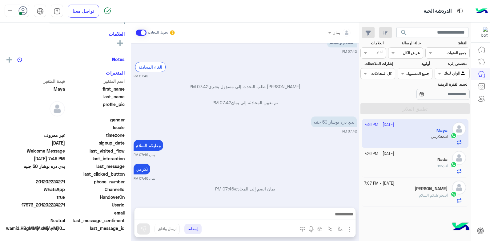
scroll to position [117, 0]
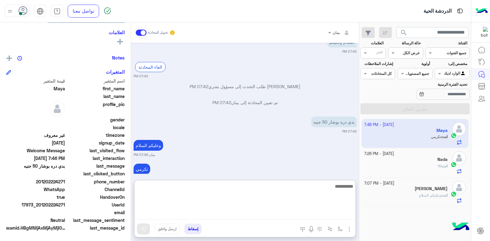
click at [250, 212] on textarea at bounding box center [245, 200] width 221 height 37
type textarea "*********"
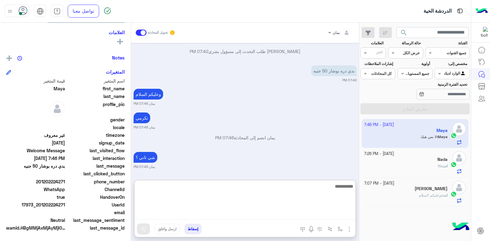
scroll to position [435, 0]
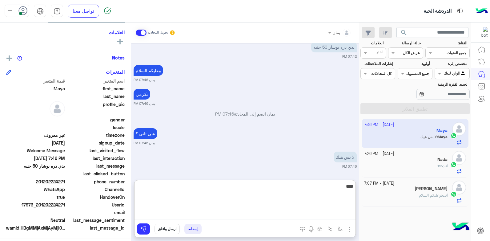
type textarea "****"
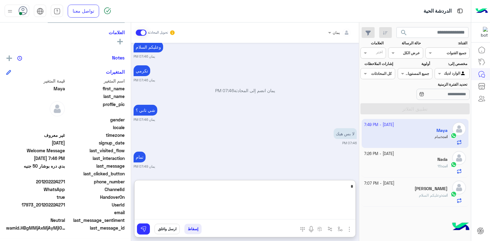
type textarea "*"
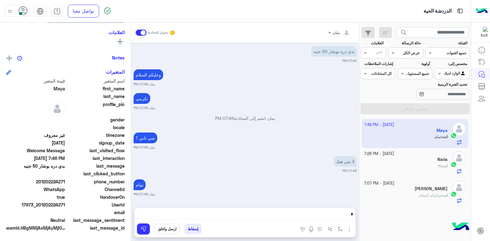
scroll to position [431, 0]
drag, startPoint x: 66, startPoint y: 205, endPoint x: 39, endPoint y: 205, distance: 26.5
click at [39, 205] on div "UserId 17973_201202224271" at bounding box center [65, 205] width 119 height 8
copy span "01202224271"
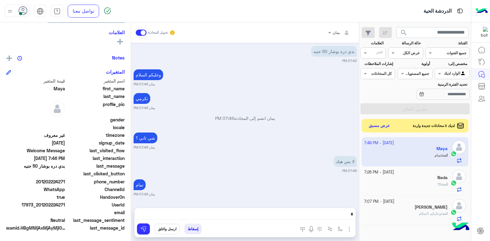
click at [192, 226] on button "إسقاط" at bounding box center [193, 229] width 17 height 10
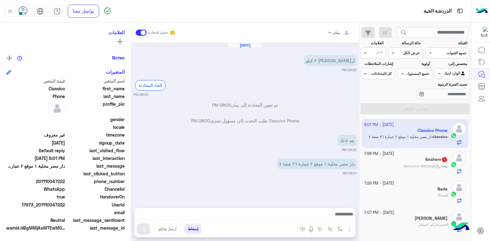
scroll to position [106, 0]
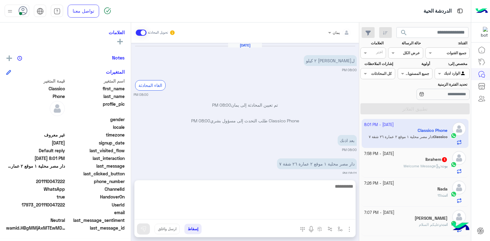
click at [291, 213] on textarea at bounding box center [245, 200] width 221 height 37
type textarea "****"
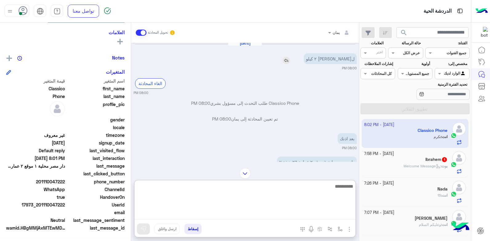
scroll to position [0, 0]
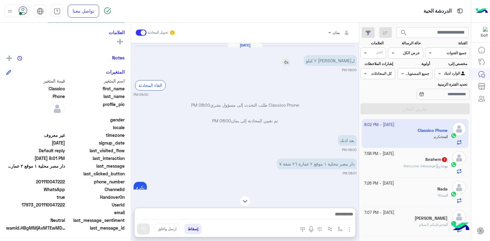
click at [290, 61] on img at bounding box center [286, 62] width 7 height 7
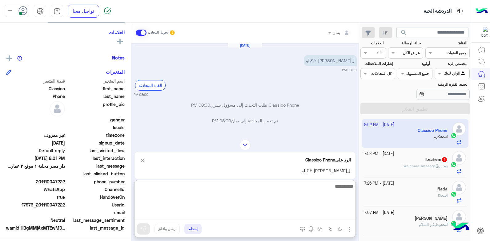
click at [287, 215] on textarea at bounding box center [245, 200] width 221 height 37
type textarea "**********"
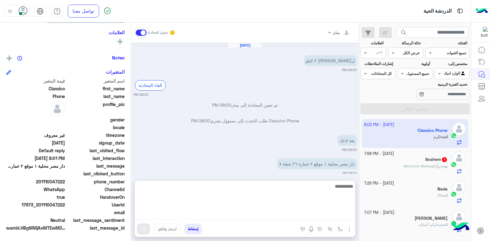
scroll to position [80, 0]
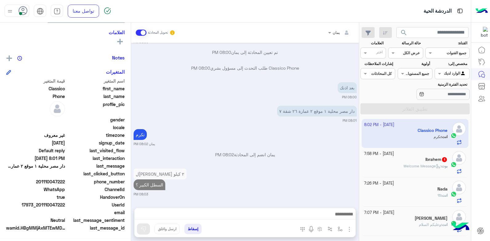
click at [430, 163] on p "بوت : Welcome Message" at bounding box center [426, 166] width 44 height 6
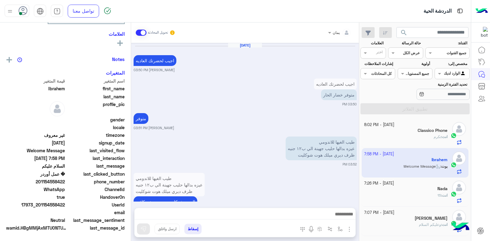
scroll to position [396, 0]
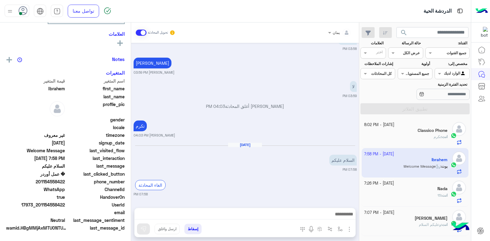
click at [287, 209] on div at bounding box center [245, 215] width 221 height 15
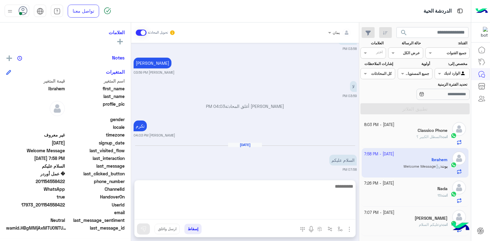
click at [272, 217] on textarea at bounding box center [245, 200] width 221 height 37
type textarea "**********"
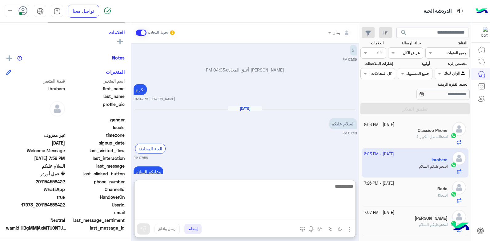
scroll to position [462, 0]
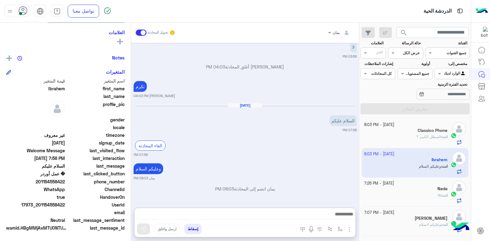
click at [391, 190] on div "Nada" at bounding box center [406, 189] width 84 height 6
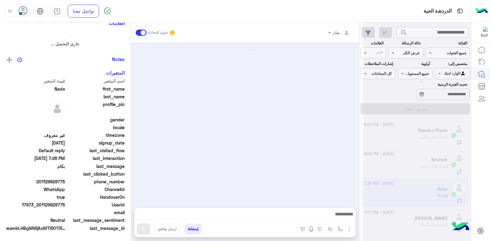
scroll to position [100, 0]
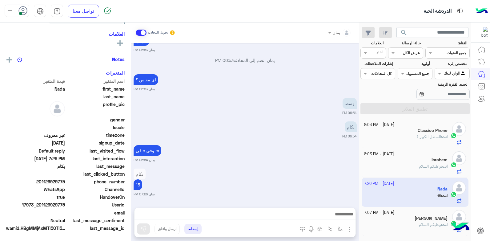
click at [195, 227] on button "إسقاط" at bounding box center [193, 229] width 17 height 10
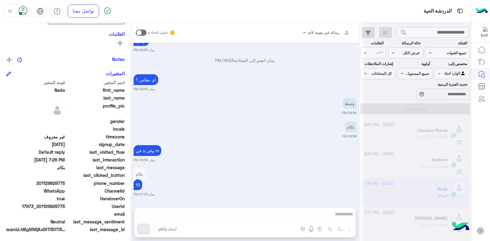
scroll to position [116, 0]
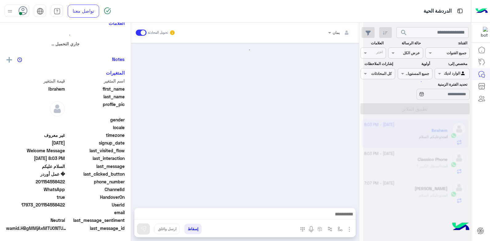
scroll to position [115, 0]
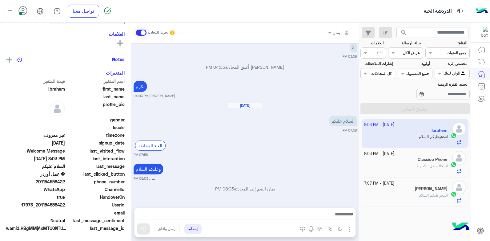
click at [403, 181] on div "8 October - 7:07 PM" at bounding box center [406, 184] width 84 height 6
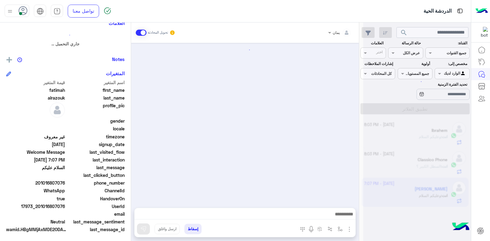
scroll to position [117, 0]
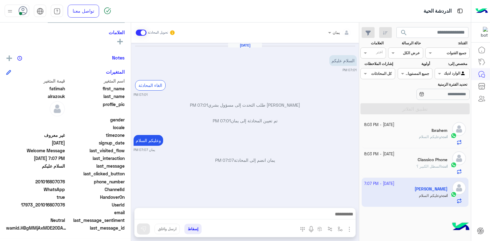
click at [193, 230] on button "إسقاط" at bounding box center [193, 229] width 17 height 10
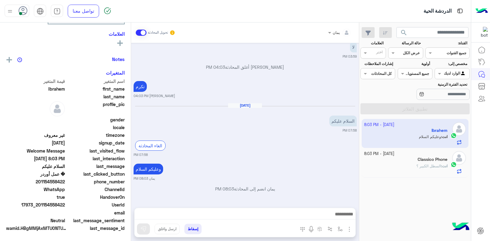
click at [424, 167] on span "السطل الكبير ؟" at bounding box center [429, 166] width 25 height 5
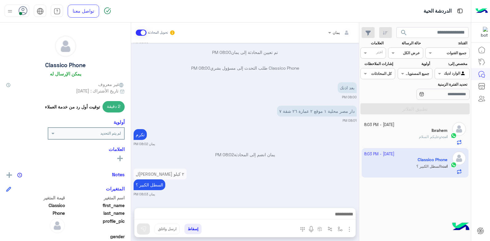
click at [430, 141] on div "انت : وعليكم السلام" at bounding box center [406, 139] width 84 height 11
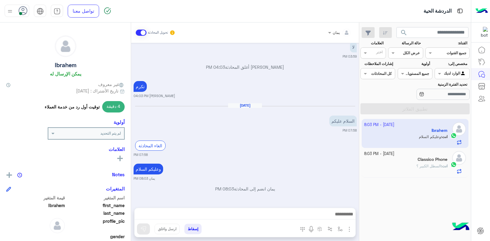
click at [406, 157] on div "8 October - 8:03 PM" at bounding box center [406, 154] width 84 height 6
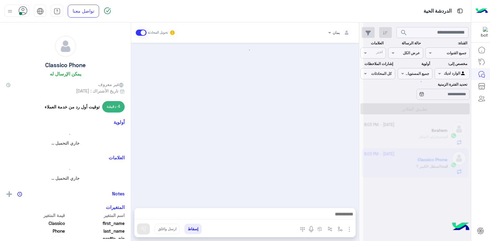
scroll to position [53, 0]
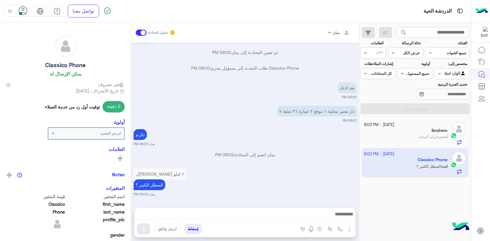
click at [322, 144] on small "يمان 08:02 PM" at bounding box center [245, 143] width 223 height 5
click at [393, 134] on div "Ibrahem" at bounding box center [406, 131] width 84 height 6
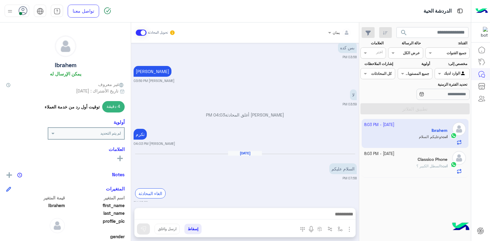
scroll to position [377, 0]
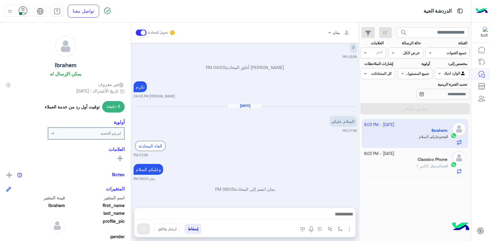
click at [397, 159] on div "Classico Phone" at bounding box center [406, 160] width 84 height 6
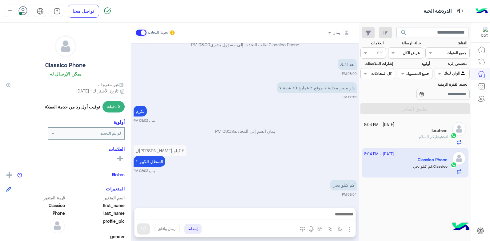
scroll to position [100, 0]
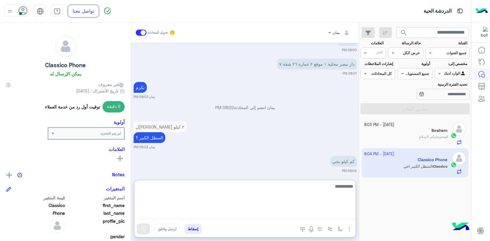
click at [289, 211] on textarea at bounding box center [245, 200] width 221 height 37
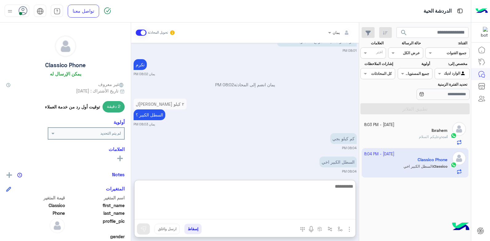
scroll to position [127, 0]
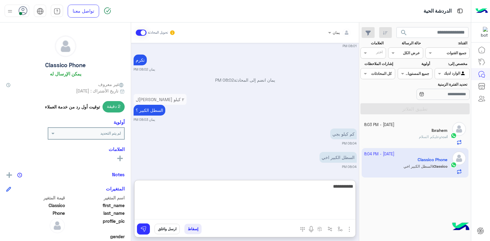
type textarea "**********"
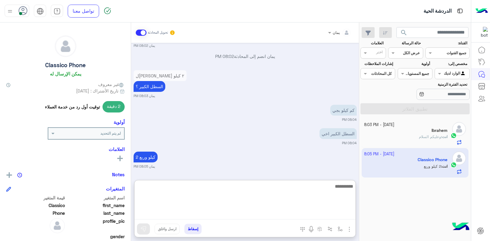
scroll to position [174, 0]
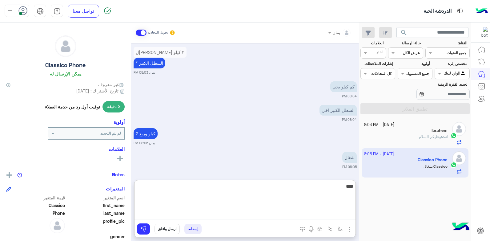
type textarea "****"
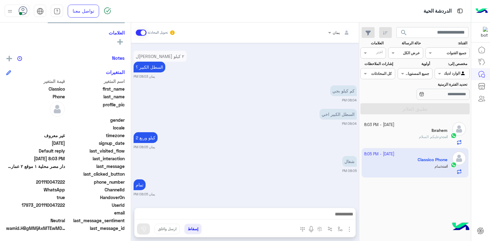
scroll to position [170, 0]
drag, startPoint x: 66, startPoint y: 204, endPoint x: 40, endPoint y: 207, distance: 26.4
click at [40, 207] on div "UserId 17973_201110047222" at bounding box center [65, 206] width 119 height 8
drag, startPoint x: 40, startPoint y: 207, endPoint x: 47, endPoint y: 205, distance: 7.0
copy span "01110047222"
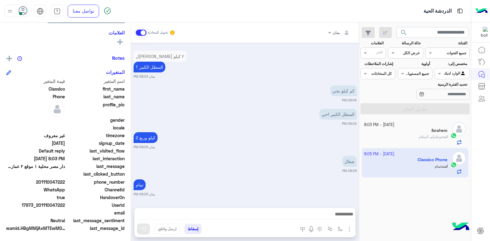
click at [194, 224] on button "إسقاط" at bounding box center [193, 229] width 17 height 10
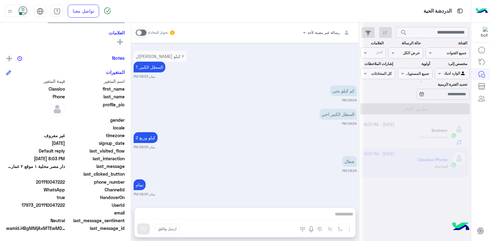
scroll to position [186, 0]
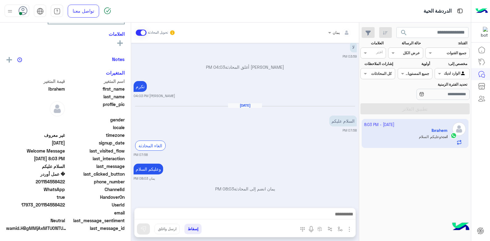
scroll to position [117, 0]
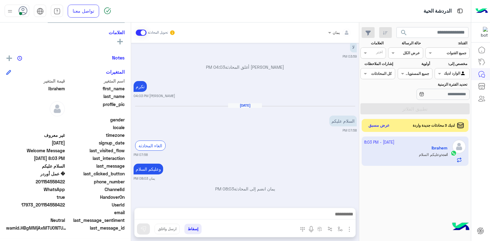
click at [374, 125] on button "عرض مسبق" at bounding box center [380, 125] width 26 height 8
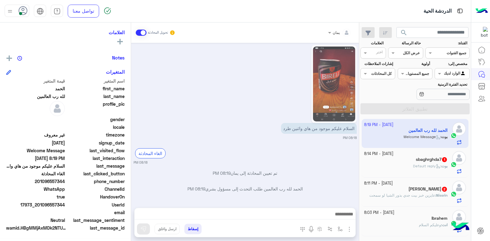
scroll to position [600, 0]
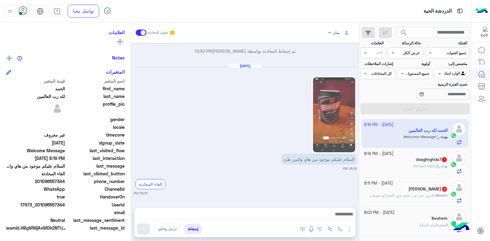
click at [326, 143] on img at bounding box center [334, 114] width 42 height 75
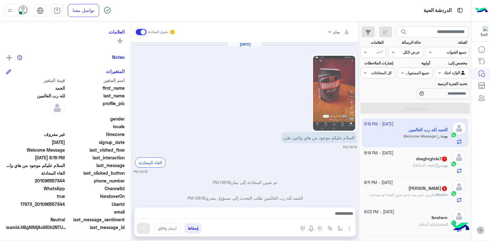
scroll to position [631, 0]
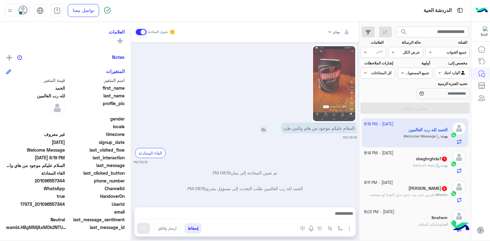
click at [261, 127] on img at bounding box center [263, 129] width 7 height 7
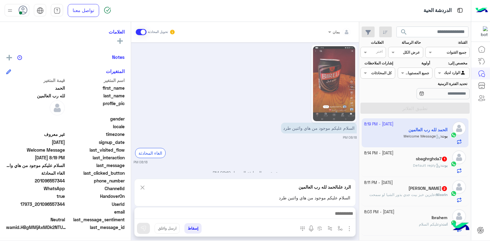
click at [280, 209] on div at bounding box center [245, 214] width 221 height 15
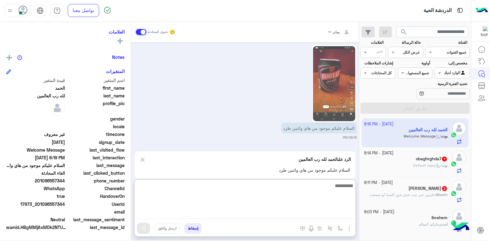
click at [278, 214] on textarea at bounding box center [245, 200] width 221 height 37
type textarea "**********"
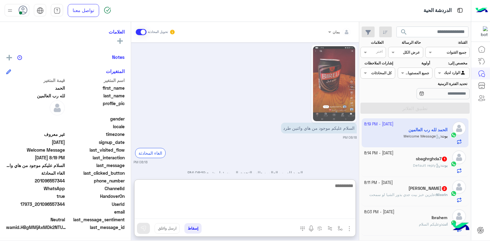
scroll to position [693, 0]
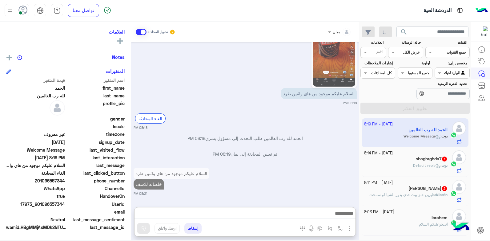
click at [422, 156] on div "8 October - 8:14 PM" at bounding box center [406, 153] width 84 height 6
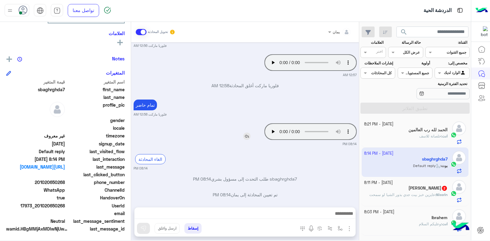
scroll to position [106, 0]
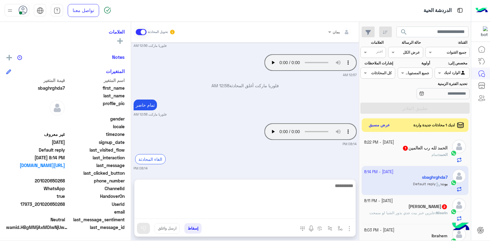
click at [281, 211] on textarea at bounding box center [245, 200] width 221 height 37
type textarea "*****"
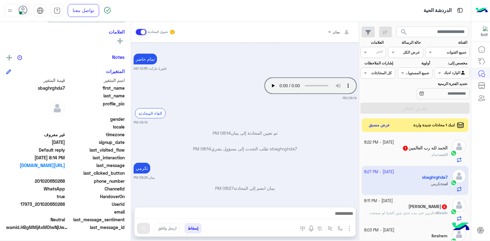
scroll to position [381, 0]
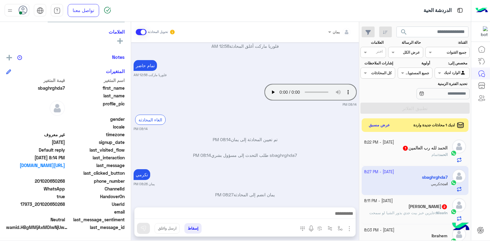
drag, startPoint x: 66, startPoint y: 203, endPoint x: 39, endPoint y: 205, distance: 26.6
click at [39, 205] on span "17973_201020650268" at bounding box center [35, 204] width 59 height 6
copy span "01020650268"
click at [256, 209] on div at bounding box center [245, 214] width 221 height 15
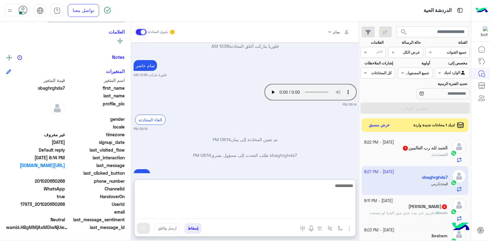
click at [260, 211] on textarea at bounding box center [245, 200] width 221 height 37
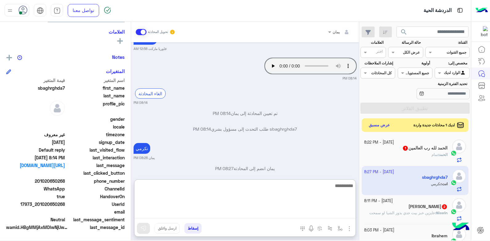
scroll to position [409, 0]
type textarea "**********"
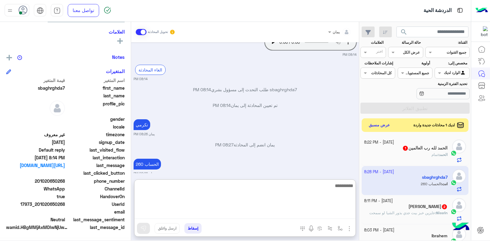
scroll to position [432, 0]
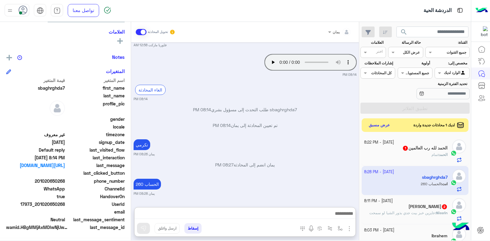
click at [193, 230] on button "إسقاط" at bounding box center [193, 228] width 17 height 10
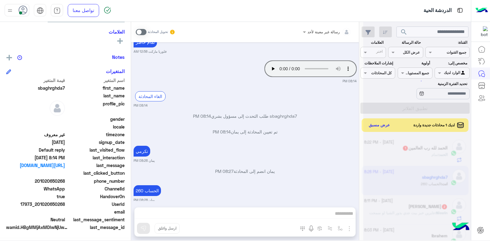
scroll to position [420, 0]
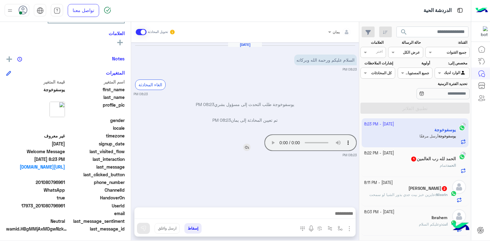
scroll to position [106, 0]
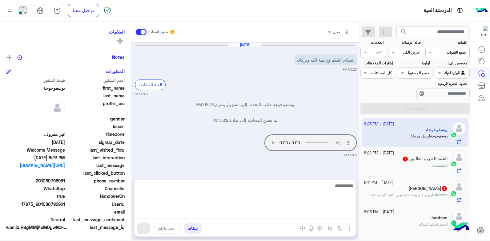
click at [279, 216] on textarea at bounding box center [245, 200] width 221 height 37
type textarea "**********"
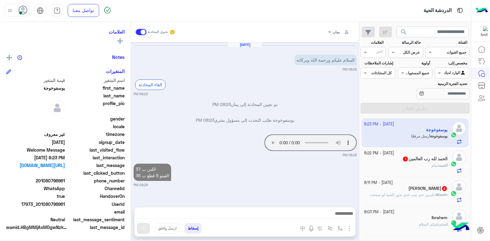
click at [399, 142] on app-inbox-user "8 October - 8:23 PM يوسفوخوجة يوسفوخوجة أرسل مرفقًا" at bounding box center [415, 132] width 107 height 29
click at [402, 156] on div "8 October - 8:22 PM" at bounding box center [406, 153] width 84 height 6
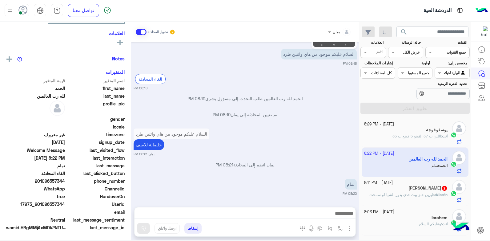
scroll to position [117, 0]
drag, startPoint x: 194, startPoint y: 231, endPoint x: 198, endPoint y: 231, distance: 3.4
click at [195, 231] on button "إسقاط" at bounding box center [193, 228] width 17 height 10
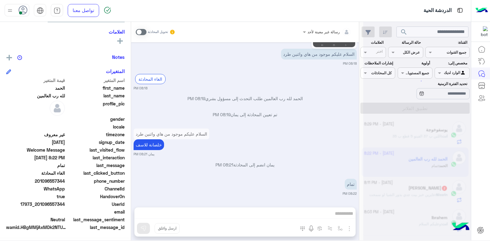
scroll to position [639, 0]
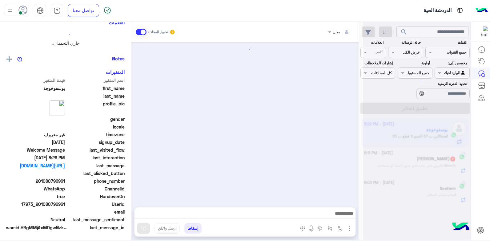
scroll to position [115, 0]
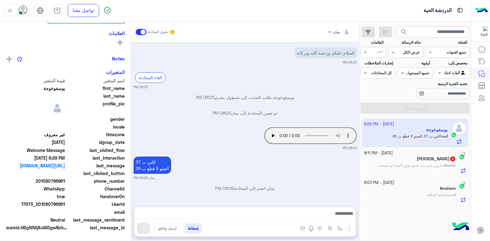
click at [401, 163] on p "Nissrin : عايزين خبز بيت جدي بذور الشيا لو سمحت" at bounding box center [417, 166] width 78 height 6
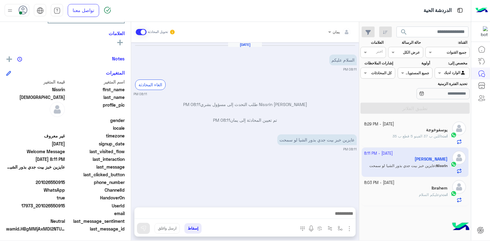
scroll to position [106, 0]
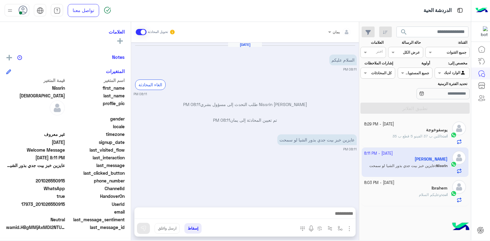
click at [194, 229] on button "إسقاط" at bounding box center [193, 228] width 17 height 10
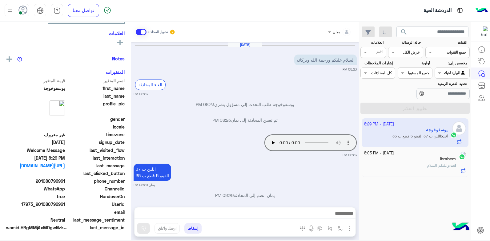
scroll to position [7, 0]
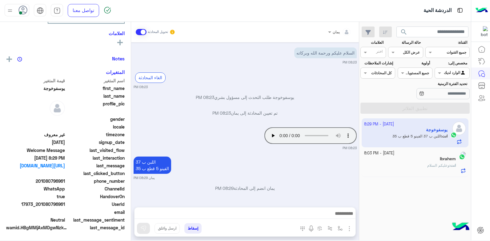
click at [405, 163] on div "انت : وعليكم السلام" at bounding box center [410, 168] width 92 height 11
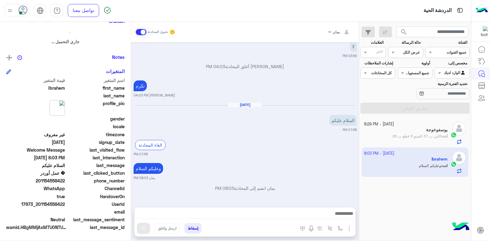
scroll to position [117, 0]
click at [394, 135] on span "اللبن ب 37 الفينو 5 قطع ب 35" at bounding box center [417, 136] width 49 height 5
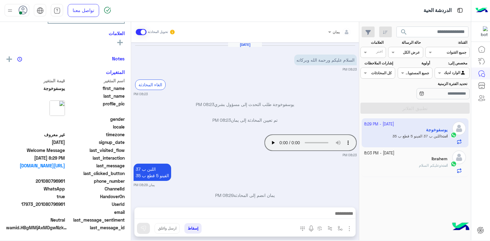
scroll to position [7, 0]
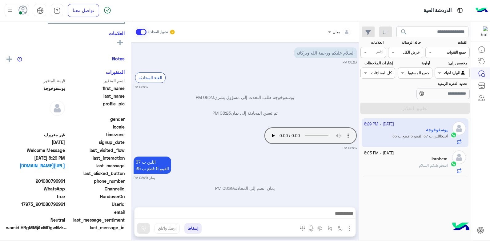
click at [394, 157] on div "Ibrahem" at bounding box center [406, 159] width 84 height 6
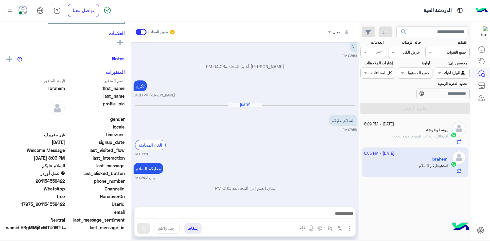
scroll to position [117, 0]
click at [192, 225] on button "إسقاط" at bounding box center [193, 228] width 17 height 10
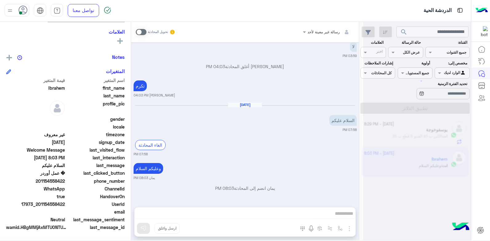
scroll to position [393, 0]
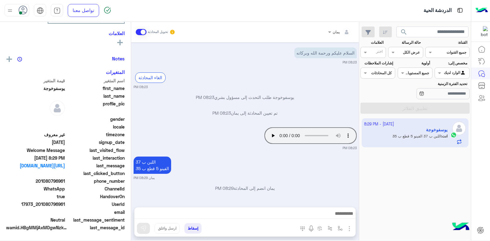
scroll to position [117, 0]
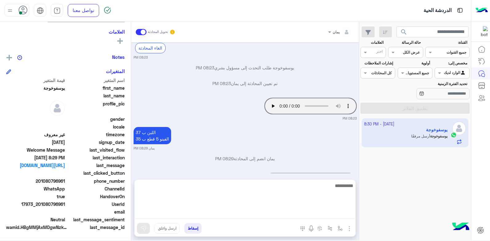
click at [274, 216] on textarea at bounding box center [245, 200] width 221 height 37
type textarea "****"
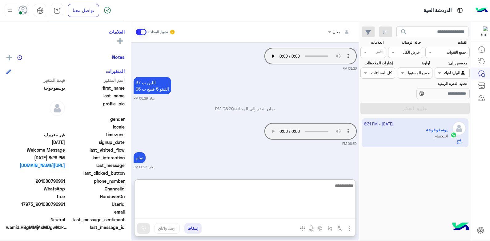
scroll to position [88, 0]
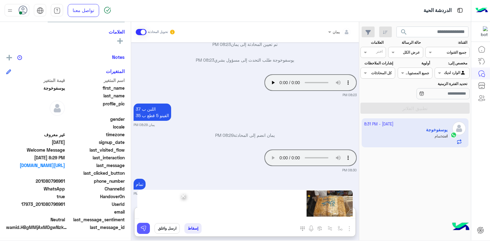
click at [145, 230] on img at bounding box center [143, 228] width 6 height 6
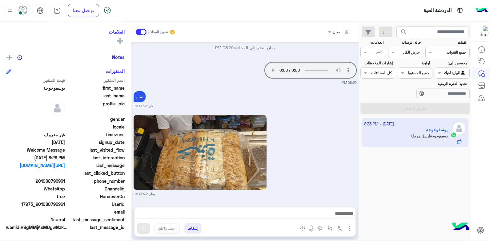
scroll to position [177, 0]
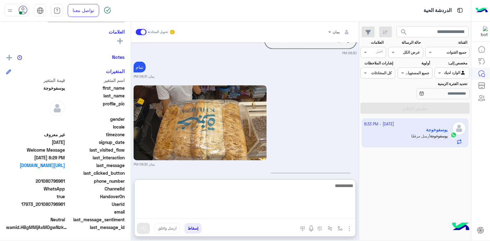
click at [274, 212] on textarea at bounding box center [245, 200] width 221 height 37
type textarea "**********"
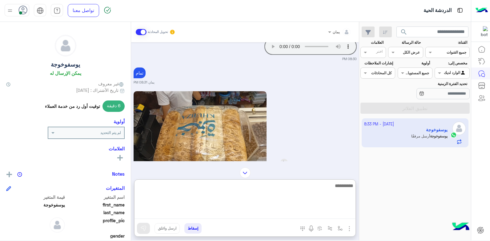
scroll to position [228, 0]
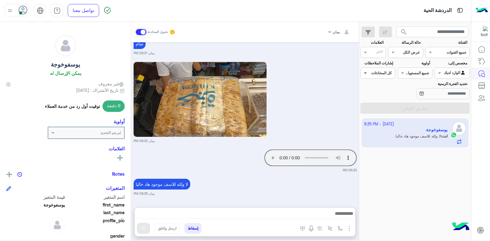
click at [365, 73] on span at bounding box center [365, 73] width 8 height 6
click at [366, 74] on span at bounding box center [365, 73] width 8 height 6
click at [367, 55] on span at bounding box center [365, 52] width 8 height 6
click at [366, 55] on span at bounding box center [365, 52] width 8 height 6
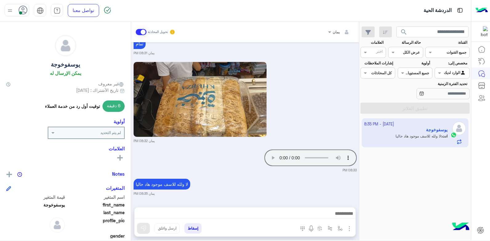
click at [320, 77] on div "يمان 08:32 PM" at bounding box center [245, 101] width 223 height 83
drag, startPoint x: 193, startPoint y: 229, endPoint x: 226, endPoint y: 222, distance: 33.4
click at [226, 223] on div "إسقاط ارسل واغلق" at bounding box center [215, 230] width 161 height 14
click at [201, 225] on button "إسقاط" at bounding box center [193, 228] width 17 height 10
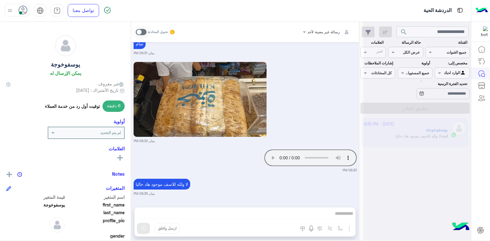
scroll to position [217, 0]
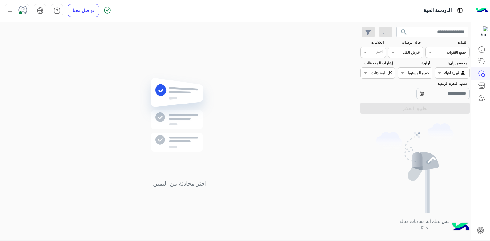
click at [144, 128] on img at bounding box center [179, 124] width 89 height 102
drag, startPoint x: 15, startPoint y: 3, endPoint x: 17, endPoint y: 8, distance: 5.7
click at [15, 3] on div "تواصل معنا مركز المساعدة عربي English" at bounding box center [58, 10] width 116 height 22
click at [17, 8] on div at bounding box center [17, 10] width 25 height 12
drag, startPoint x: 49, startPoint y: 55, endPoint x: 54, endPoint y: 57, distance: 4.9
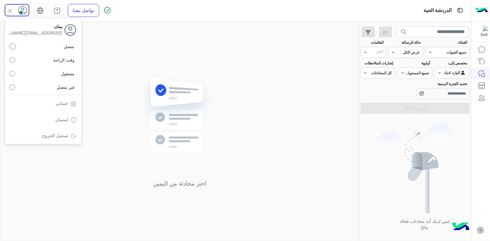
click at [50, 56] on label "وقت الراحة" at bounding box center [43, 60] width 67 height 11
click at [170, 63] on div "اختر محادثة من اليمين" at bounding box center [179, 132] width 359 height 221
click at [12, 8] on img at bounding box center [10, 11] width 8 height 8
click at [57, 50] on label "متصل" at bounding box center [43, 46] width 67 height 11
click at [150, 50] on div "اختر محادثة من اليمين" at bounding box center [179, 132] width 359 height 221
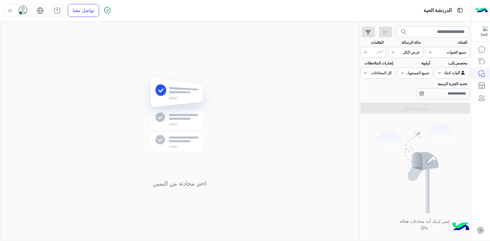
click at [399, 27] on button "search" at bounding box center [404, 32] width 15 height 13
click at [238, 69] on div "اختر محادثة من اليمين" at bounding box center [179, 132] width 359 height 221
drag, startPoint x: 300, startPoint y: 104, endPoint x: 306, endPoint y: 102, distance: 6.6
click at [301, 104] on div "اختر محادثة من اليمين" at bounding box center [179, 132] width 359 height 221
click at [410, 31] on button "search" at bounding box center [404, 32] width 15 height 13
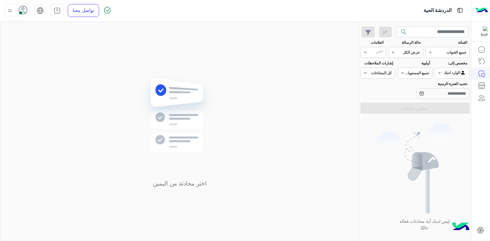
click at [231, 94] on div "اختر محادثة من اليمين" at bounding box center [179, 132] width 359 height 221
click at [20, 9] on icon at bounding box center [22, 10] width 9 height 9
click at [18, 10] on use at bounding box center [22, 10] width 9 height 9
click at [113, 62] on div "اختر محادثة من اليمين" at bounding box center [179, 132] width 359 height 221
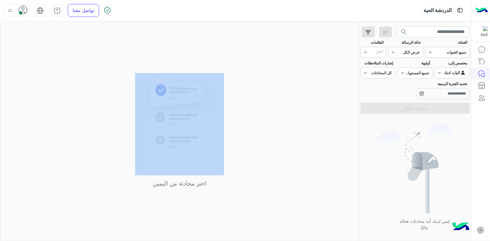
click at [132, 62] on div "اختر محادثة من اليمين" at bounding box center [179, 132] width 359 height 221
click at [241, 69] on div "اختر محادثة من اليمين" at bounding box center [179, 132] width 359 height 221
click at [242, 69] on div "اختر محادثة من اليمين" at bounding box center [179, 132] width 359 height 221
click at [288, 87] on div "اختر محادثة من اليمين" at bounding box center [179, 132] width 359 height 221
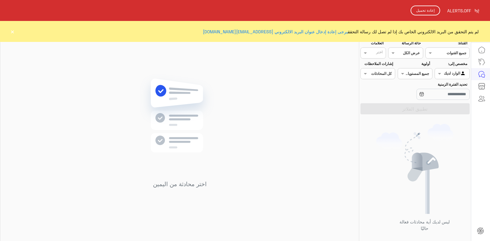
click at [427, 12] on button "إعادة تحميل" at bounding box center [426, 11] width 30 height 10
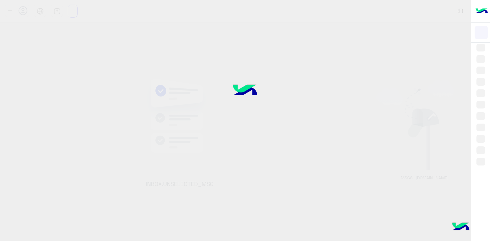
drag, startPoint x: 195, startPoint y: 54, endPoint x: 225, endPoint y: 57, distance: 29.7
click at [225, 57] on div at bounding box center [245, 120] width 490 height 241
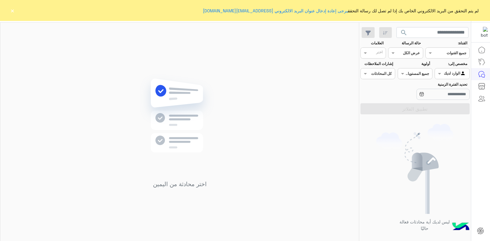
click at [9, 11] on div "لم يتم التحقق من البريد الالكتروني الخاص بك إذا لم تصل لك رسالة التحقق يرجى إعا…" at bounding box center [245, 10] width 490 height 21
click at [11, 11] on button "×" at bounding box center [12, 10] width 6 height 6
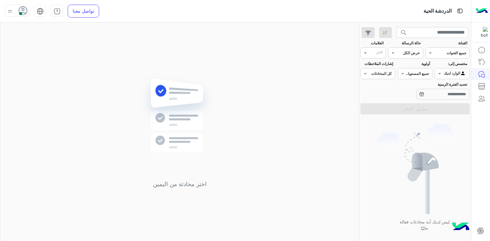
click at [16, 11] on div at bounding box center [17, 11] width 25 height 12
click at [132, 63] on div "اختر محادثة من اليمين" at bounding box center [179, 132] width 359 height 221
click at [404, 30] on span "search" at bounding box center [404, 32] width 7 height 7
click at [403, 34] on span "search" at bounding box center [404, 32] width 7 height 7
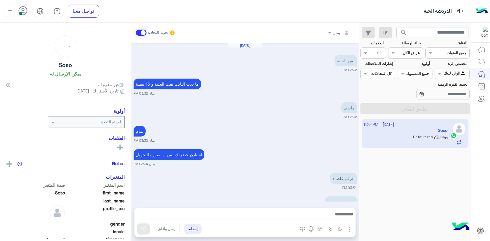
scroll to position [397, 0]
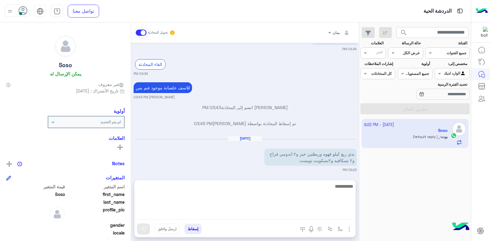
click at [293, 213] on textarea at bounding box center [245, 200] width 221 height 37
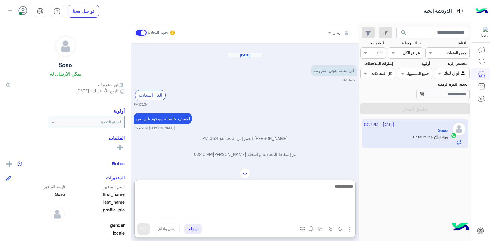
scroll to position [425, 0]
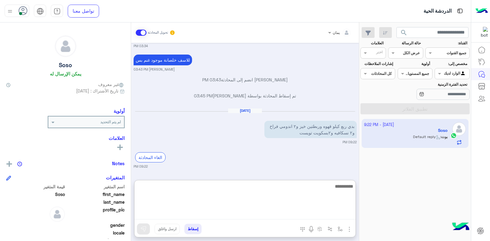
click at [293, 188] on textarea at bounding box center [245, 200] width 221 height 37
type textarea "*"
type textarea "****"
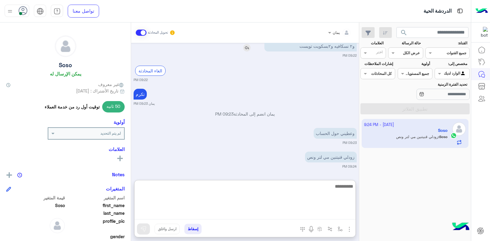
scroll to position [450, 0]
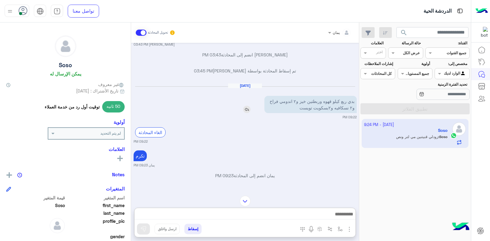
click at [249, 109] on img at bounding box center [246, 109] width 7 height 7
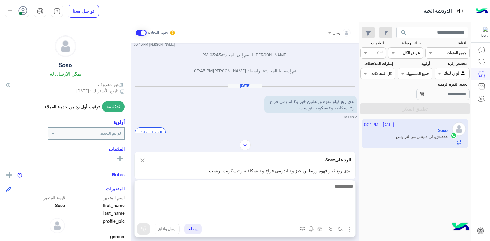
click at [283, 219] on textarea at bounding box center [245, 200] width 221 height 37
type textarea "**********"
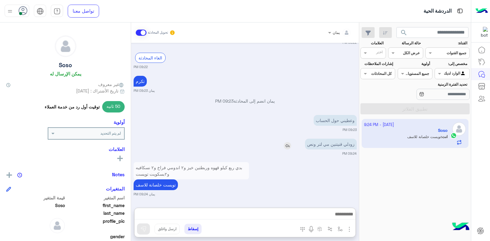
click at [289, 139] on div "زودلي قنيتنين مي لتر ونص" at bounding box center [313, 144] width 87 height 11
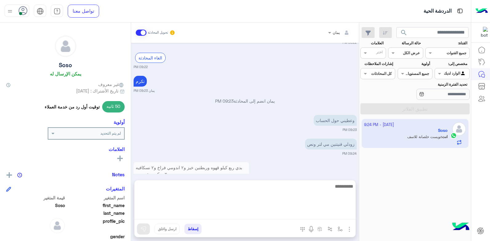
click at [299, 213] on textarea at bounding box center [245, 200] width 221 height 37
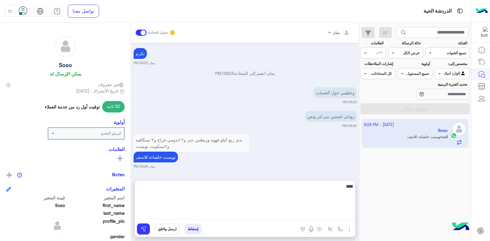
type textarea "****"
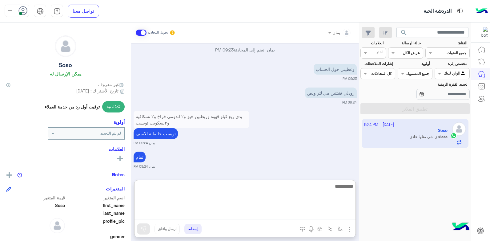
scroll to position [599, 0]
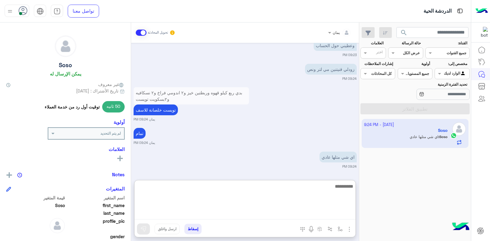
click at [268, 192] on textarea at bounding box center [245, 200] width 221 height 37
type textarea "****"
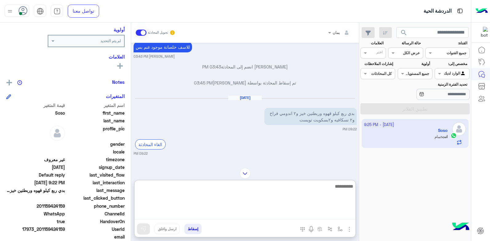
scroll to position [116, 0]
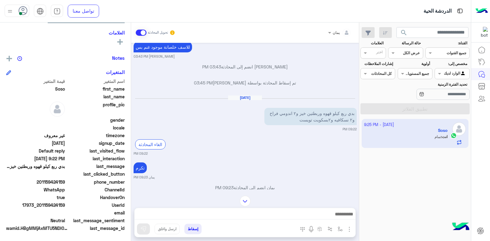
drag, startPoint x: 65, startPoint y: 204, endPoint x: 41, endPoint y: 206, distance: 24.7
click at [41, 206] on span "17973_201159424159" at bounding box center [35, 205] width 59 height 6
copy span "01159424159"
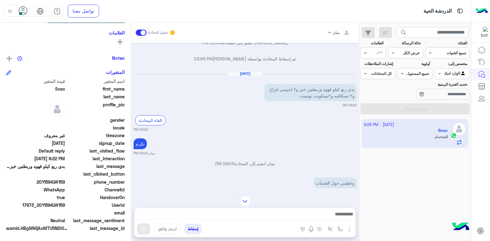
scroll to position [469, 0]
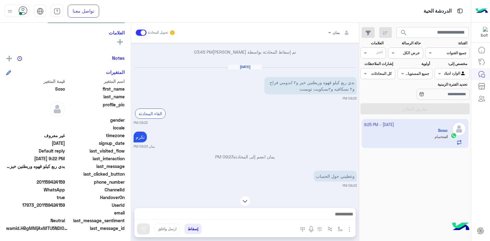
copy span "01159424159"
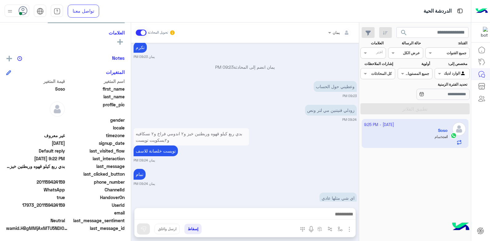
scroll to position [595, 0]
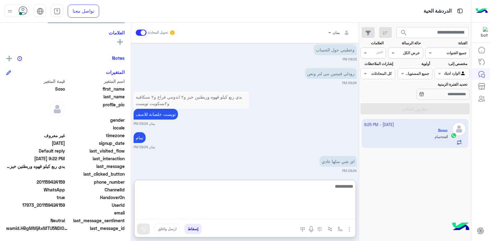
click at [303, 217] on textarea at bounding box center [245, 200] width 221 height 37
type textarea "**********"
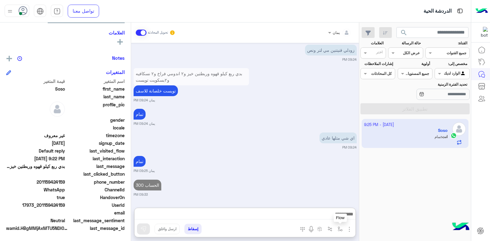
click at [339, 229] on img "button" at bounding box center [340, 228] width 5 height 5
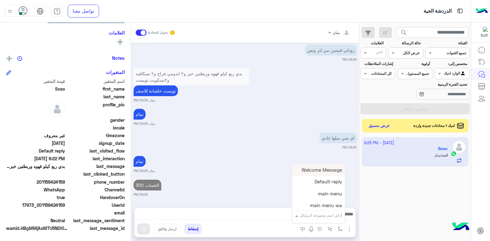
click at [315, 214] on input "text" at bounding box center [326, 215] width 31 height 6
type input "**"
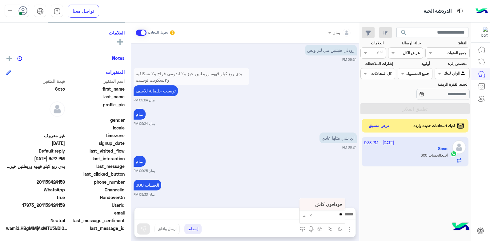
click at [331, 203] on span "فودافون كاش" at bounding box center [328, 204] width 27 height 6
type textarea "**********"
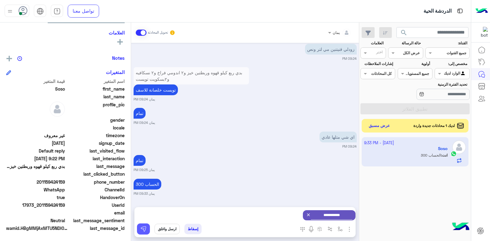
click at [141, 227] on img at bounding box center [143, 229] width 6 height 6
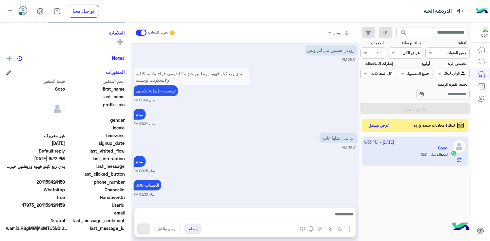
click at [386, 124] on button "عرض مسبق" at bounding box center [380, 125] width 26 height 8
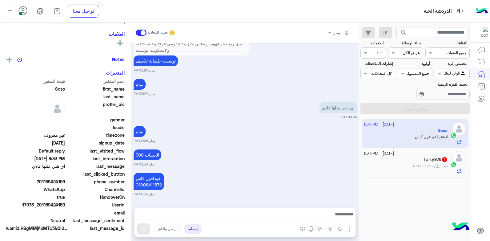
scroll to position [117, 0]
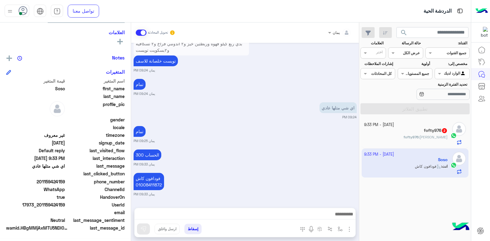
click at [424, 128] on h5 "fofty976 2" at bounding box center [436, 130] width 24 height 5
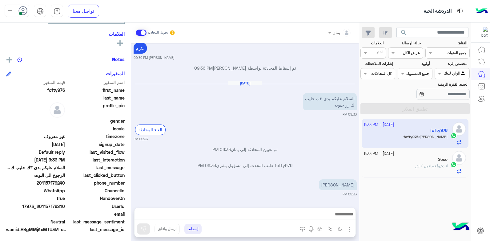
scroll to position [106, 0]
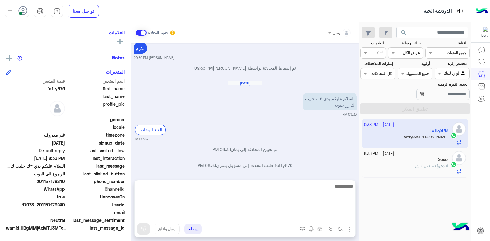
click at [288, 211] on textarea at bounding box center [245, 200] width 221 height 37
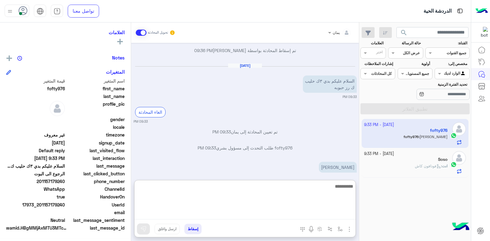
scroll to position [348, 0]
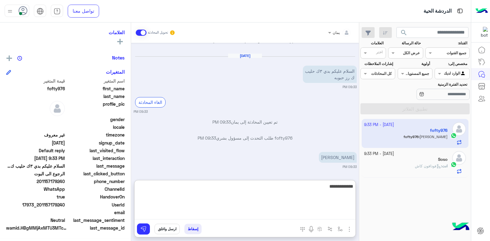
type textarea "**********"
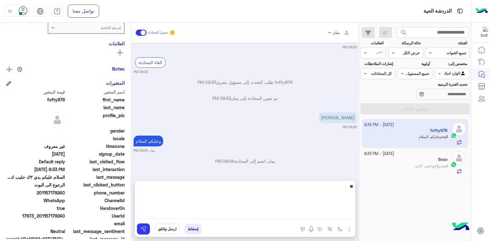
scroll to position [117, 0]
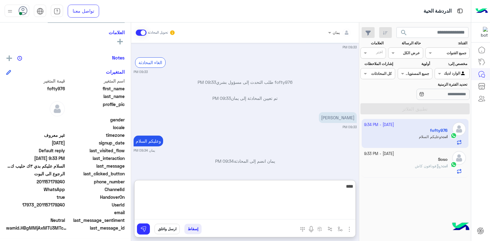
type textarea "*****"
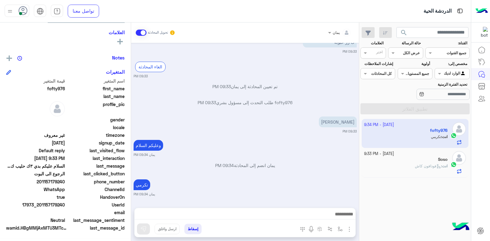
scroll to position [384, 0]
drag, startPoint x: 64, startPoint y: 205, endPoint x: 40, endPoint y: 205, distance: 23.4
click at [40, 205] on span "17973_201157179240" at bounding box center [35, 204] width 59 height 6
copy span "01157179240"
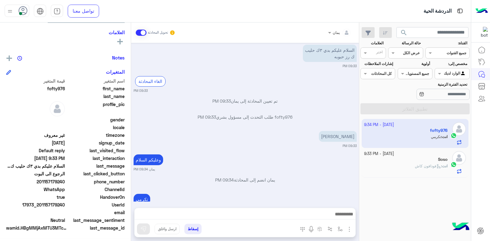
scroll to position [352, 0]
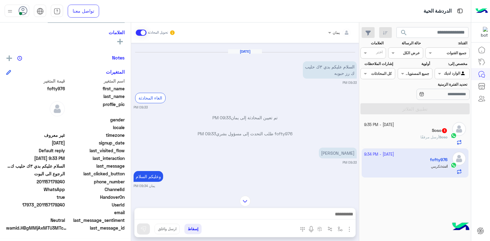
click at [414, 138] on div "Soso أرسل مرفقًا" at bounding box center [406, 139] width 84 height 11
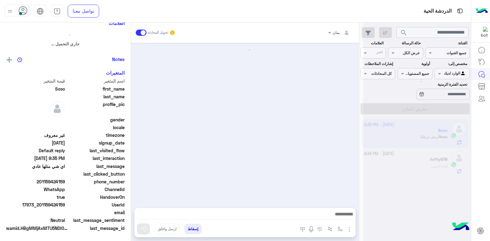
scroll to position [136, 0]
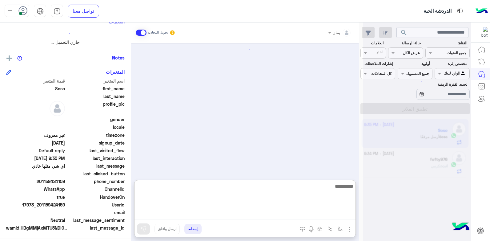
click at [293, 211] on textarea at bounding box center [245, 200] width 221 height 37
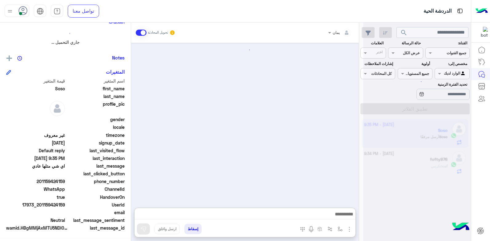
click at [299, 161] on div at bounding box center [245, 122] width 228 height 159
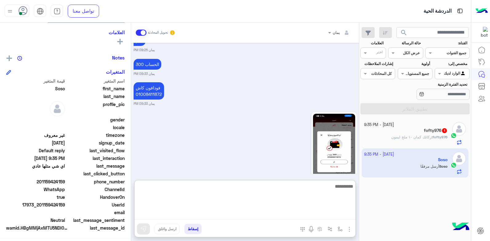
click at [271, 213] on textarea at bounding box center [245, 200] width 221 height 37
type textarea "**********"
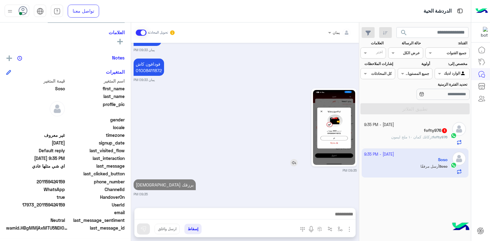
scroll to position [437, 0]
click at [196, 226] on button "إسقاط" at bounding box center [193, 229] width 17 height 10
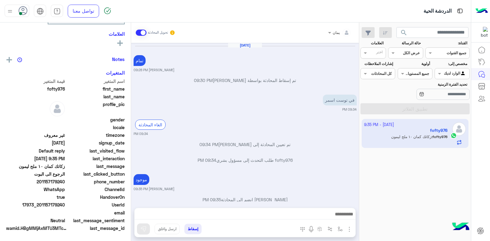
scroll to position [281, 0]
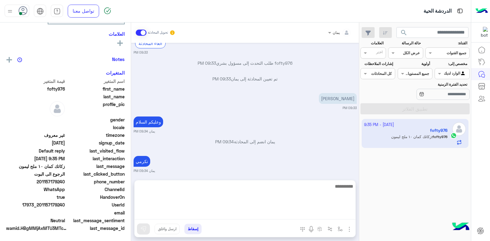
click at [275, 213] on textarea at bounding box center [245, 200] width 221 height 37
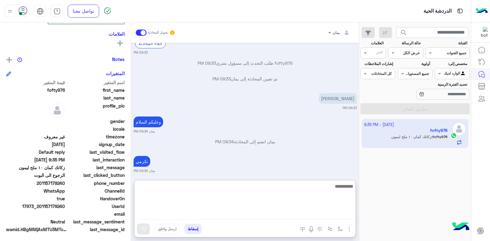
scroll to position [117, 0]
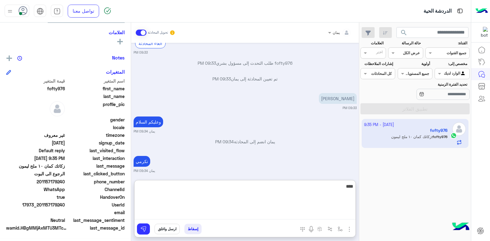
type textarea "****"
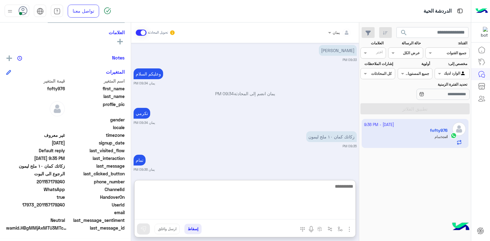
scroll to position [332, 0]
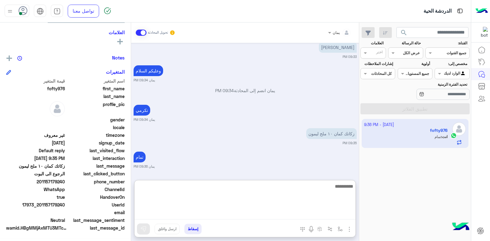
click at [252, 201] on textarea at bounding box center [245, 200] width 221 height 37
type textarea "**********"
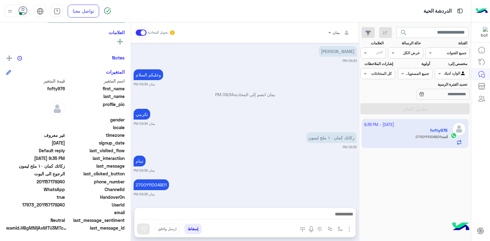
scroll to position [328, 0]
click at [195, 229] on button "إسقاط" at bounding box center [193, 229] width 17 height 10
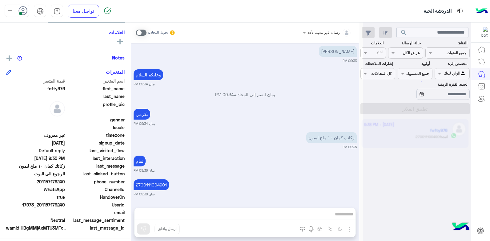
scroll to position [344, 0]
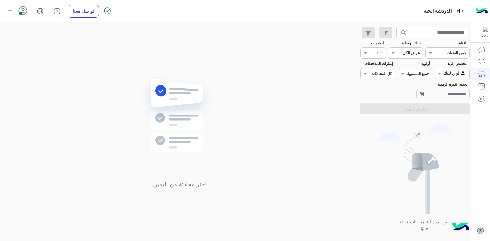
click at [13, 7] on div at bounding box center [10, 11] width 8 height 12
click at [66, 58] on span "وقت الراحة" at bounding box center [63, 60] width 21 height 6
click at [157, 82] on img at bounding box center [179, 125] width 89 height 102
click at [18, 11] on icon at bounding box center [22, 10] width 9 height 9
drag, startPoint x: 55, startPoint y: 47, endPoint x: 174, endPoint y: 65, distance: 119.6
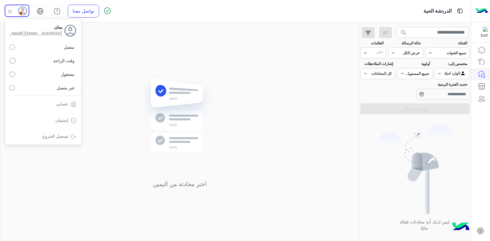
click at [56, 47] on label "متصل" at bounding box center [43, 47] width 67 height 11
click at [170, 64] on div "اختر محادثة من اليمين" at bounding box center [179, 132] width 359 height 221
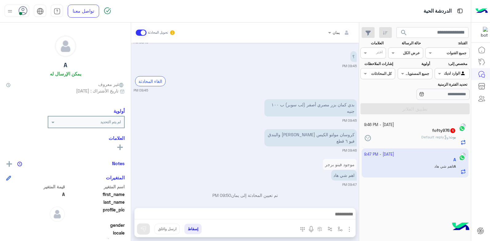
scroll to position [398, 0]
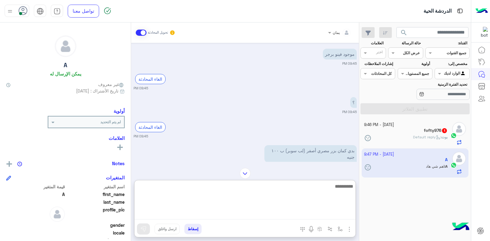
click at [241, 213] on textarea at bounding box center [245, 200] width 221 height 37
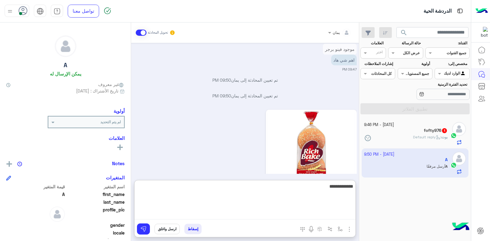
scroll to position [517, 0]
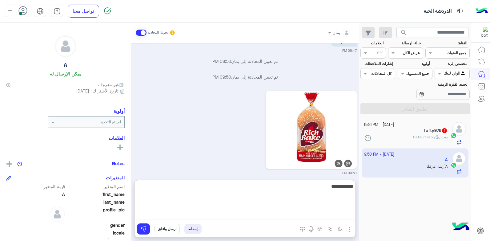
type textarea "**********"
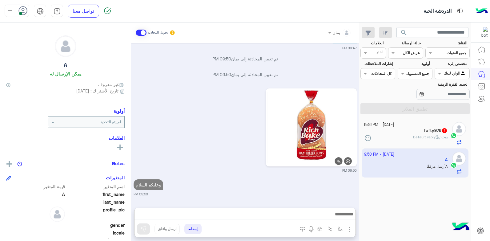
click at [246, 139] on div at bounding box center [294, 127] width 126 height 81
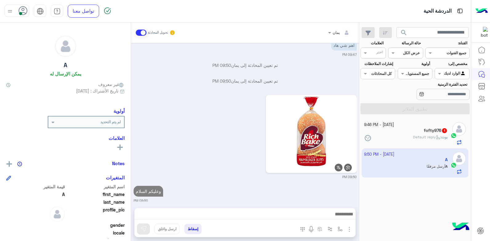
scroll to position [536, 0]
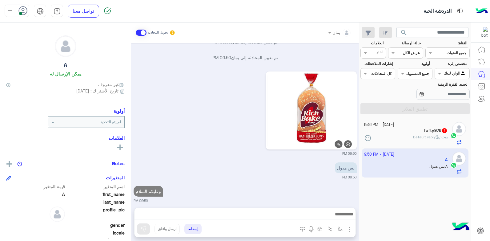
click at [249, 163] on div "بس هدول 09:50 PM" at bounding box center [245, 170] width 223 height 19
click at [248, 142] on img at bounding box center [248, 145] width 7 height 7
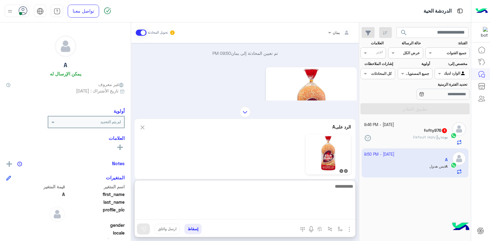
click at [264, 213] on textarea at bounding box center [245, 200] width 221 height 37
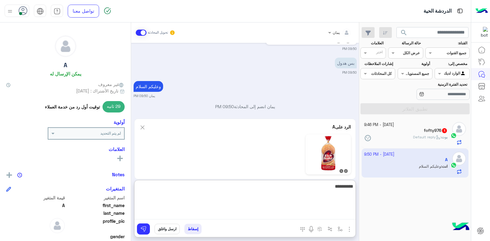
type textarea "**********"
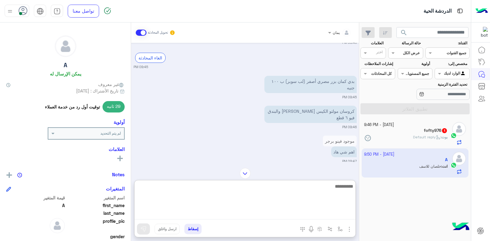
scroll to position [401, 0]
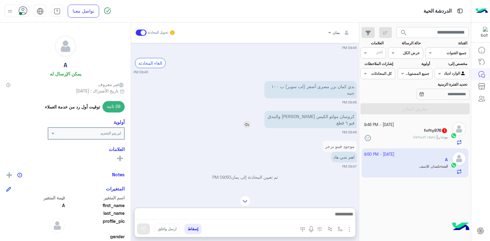
click at [248, 121] on img at bounding box center [246, 124] width 7 height 7
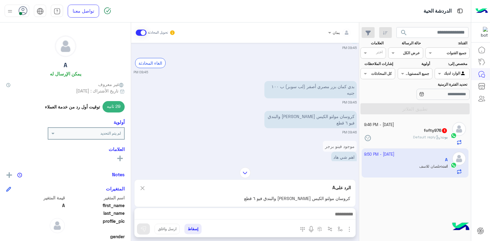
scroll to position [370, 0]
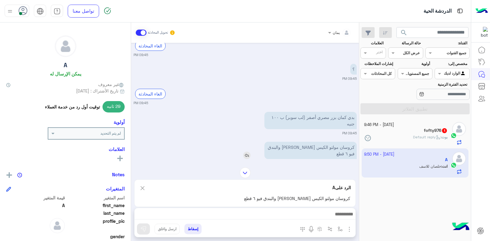
click at [246, 152] on img at bounding box center [246, 155] width 7 height 7
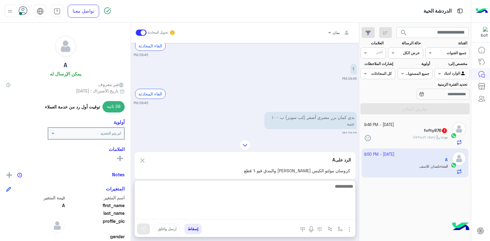
click at [263, 214] on textarea at bounding box center [245, 200] width 221 height 37
type textarea "*****"
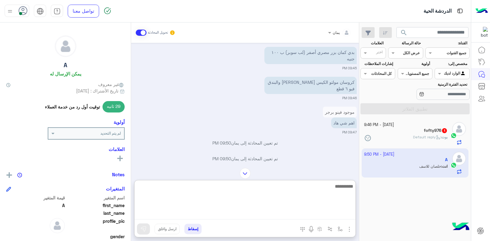
scroll to position [712, 0]
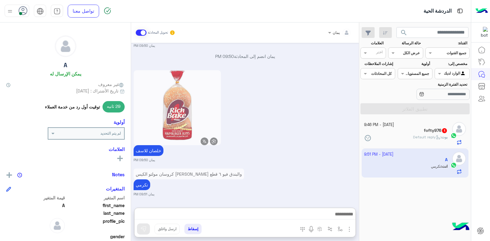
click at [418, 130] on div "fofty976 1" at bounding box center [406, 131] width 84 height 6
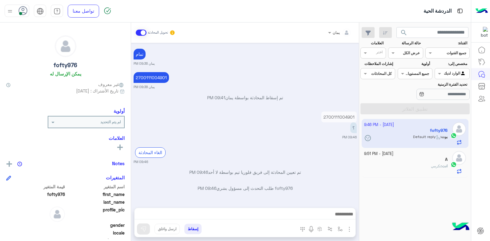
scroll to position [261, 0]
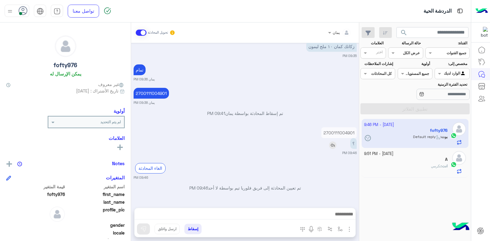
click at [330, 145] on img at bounding box center [332, 144] width 7 height 7
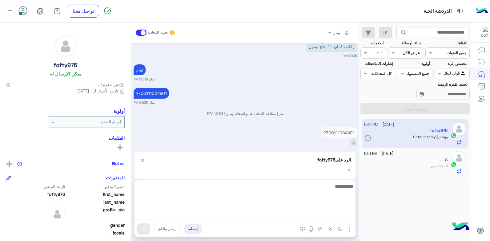
click at [276, 217] on textarea at bounding box center [245, 200] width 221 height 37
type textarea "**********"
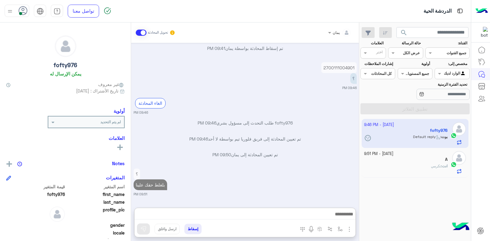
drag, startPoint x: 193, startPoint y: 226, endPoint x: 201, endPoint y: 224, distance: 8.8
click at [193, 225] on button "إسقاط" at bounding box center [193, 229] width 17 height 10
click at [426, 169] on div "انت : تكرمي" at bounding box center [406, 168] width 84 height 11
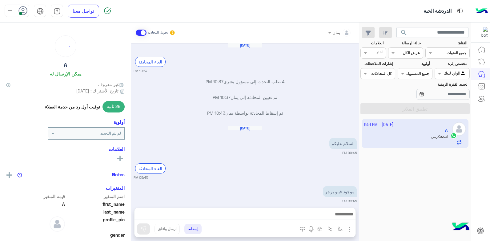
scroll to position [470, 0]
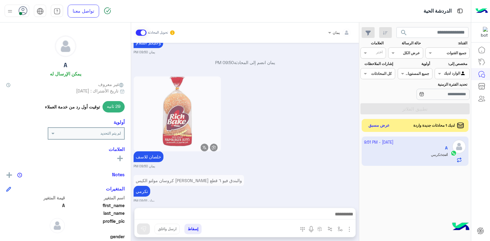
click at [369, 127] on button "عرض مسبق" at bounding box center [380, 125] width 26 height 8
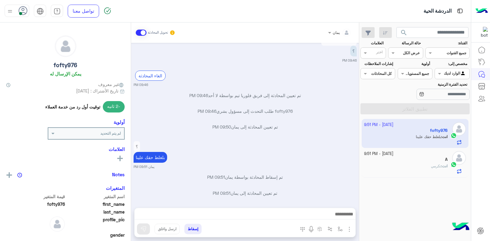
scroll to position [283, 0]
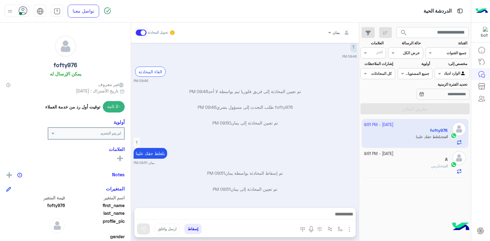
click at [191, 227] on button "إسقاط" at bounding box center [193, 229] width 17 height 10
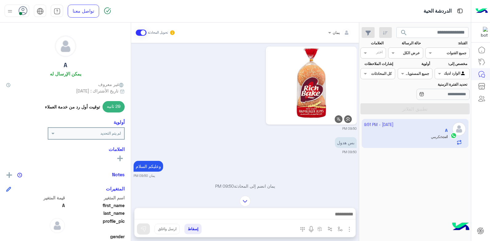
scroll to position [469, 0]
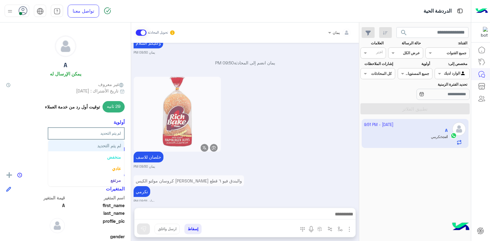
click at [116, 133] on input "text" at bounding box center [95, 133] width 51 height 6
click at [116, 134] on input "text" at bounding box center [95, 133] width 51 height 6
click at [279, 157] on div "خلصان للاسف يمان 09:50 PM" at bounding box center [245, 122] width 223 height 94
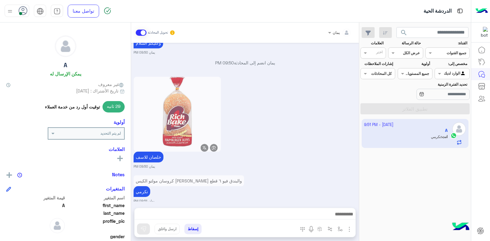
click at [73, 131] on input "text" at bounding box center [95, 133] width 51 height 6
click at [282, 135] on div "خلصان للاسف يمان 09:50 PM" at bounding box center [245, 122] width 223 height 94
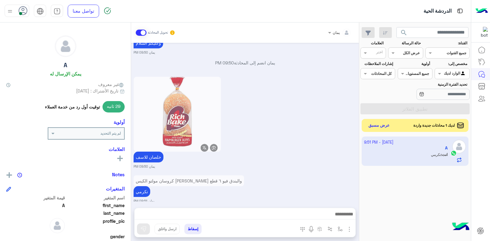
click at [385, 125] on button "عرض مسبق" at bounding box center [380, 125] width 26 height 8
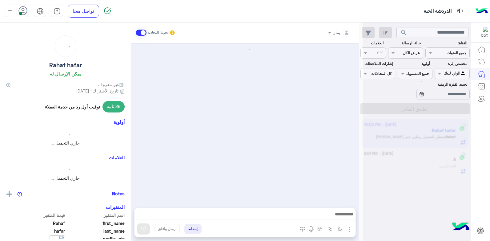
scroll to position [485, 0]
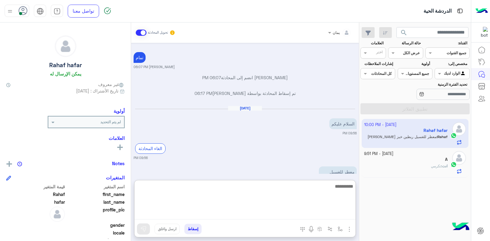
click at [279, 211] on textarea at bounding box center [245, 200] width 221 height 37
type textarea "**********"
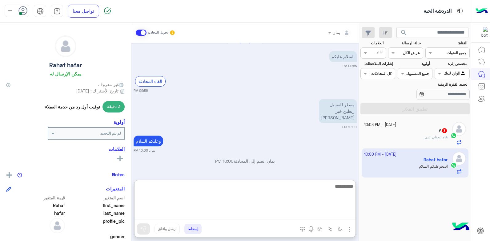
scroll to position [551, 0]
drag, startPoint x: 288, startPoint y: 187, endPoint x: 304, endPoint y: 181, distance: 17.3
click at [301, 183] on textarea at bounding box center [245, 200] width 221 height 37
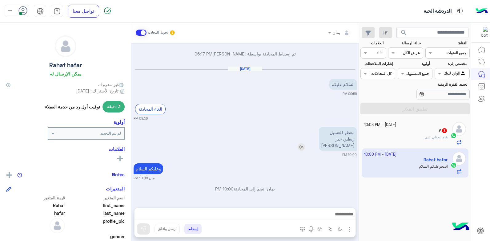
click at [305, 143] on img at bounding box center [301, 146] width 7 height 7
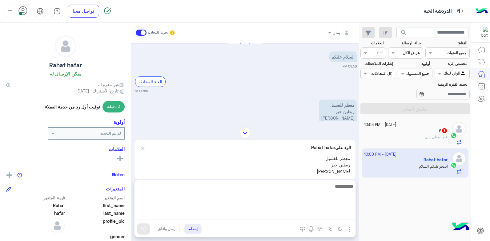
click at [297, 215] on textarea at bounding box center [245, 200] width 221 height 37
type textarea "****"
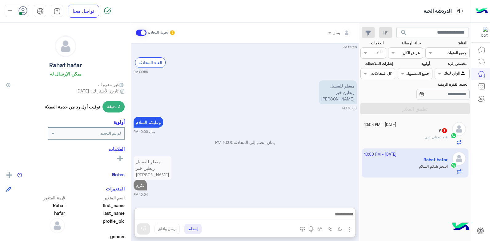
click at [396, 139] on div "A : ماتبعتلي شي" at bounding box center [406, 139] width 84 height 11
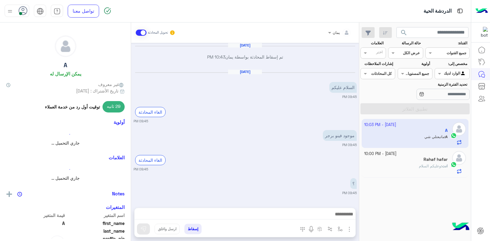
scroll to position [494, 0]
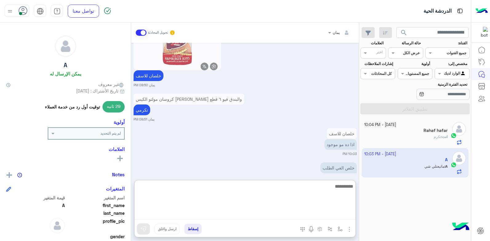
click at [295, 211] on textarea at bounding box center [245, 200] width 221 height 37
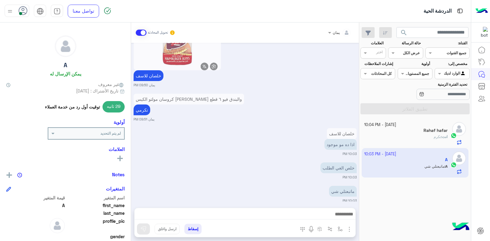
drag, startPoint x: 305, startPoint y: 138, endPoint x: 291, endPoint y: 175, distance: 39.3
click at [304, 142] on img at bounding box center [306, 145] width 7 height 7
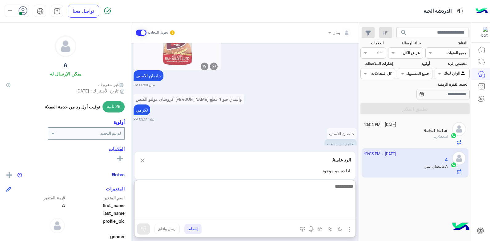
click at [286, 213] on textarea at bounding box center [245, 200] width 221 height 37
type textarea "**********"
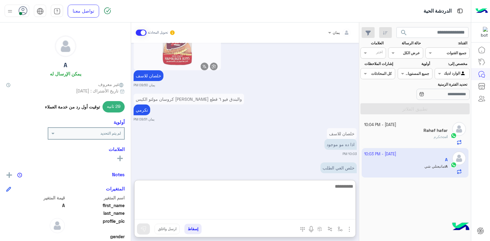
scroll to position [557, 0]
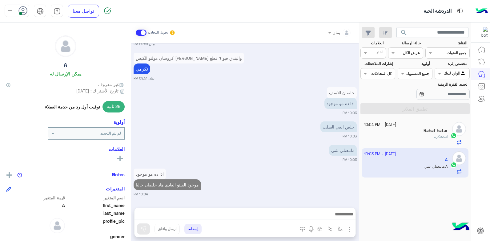
click at [386, 137] on div "انت : تكرم" at bounding box center [406, 139] width 84 height 11
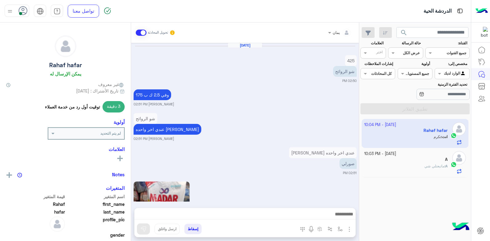
scroll to position [500, 0]
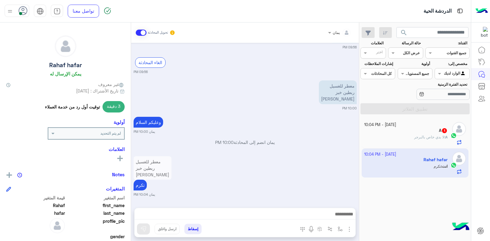
click at [387, 129] on div "A 1" at bounding box center [406, 131] width 84 height 6
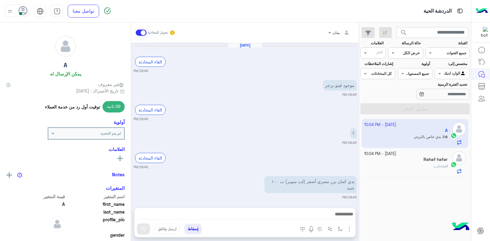
scroll to position [502, 0]
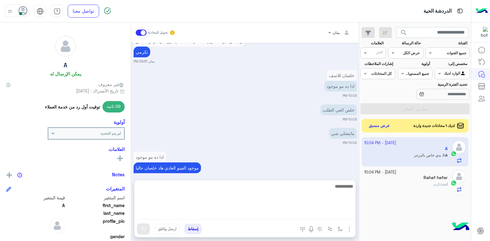
click at [264, 216] on textarea at bounding box center [245, 200] width 221 height 37
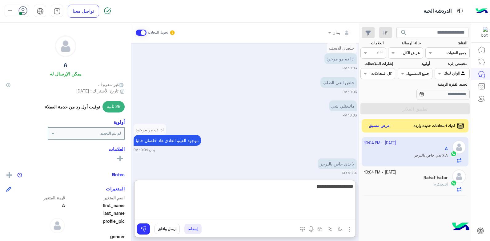
type textarea "**********"
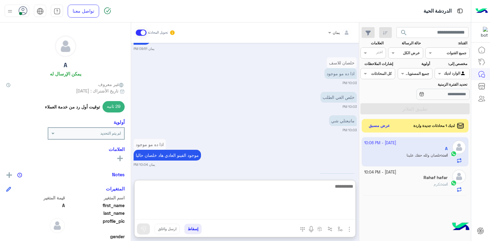
scroll to position [553, 0]
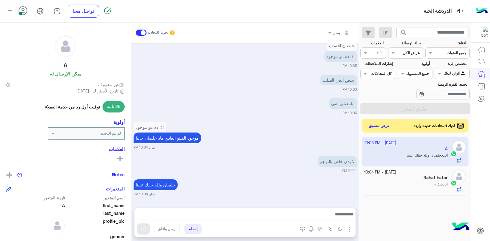
click at [193, 230] on button "إسقاط" at bounding box center [193, 229] width 17 height 10
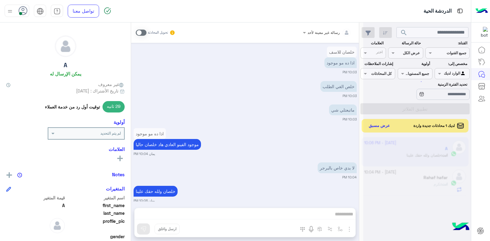
scroll to position [541, 0]
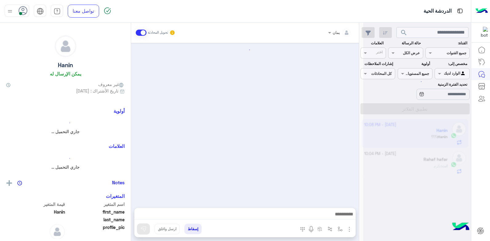
scroll to position [339, 0]
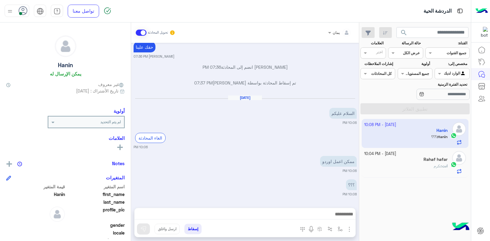
click at [304, 208] on div at bounding box center [245, 215] width 221 height 15
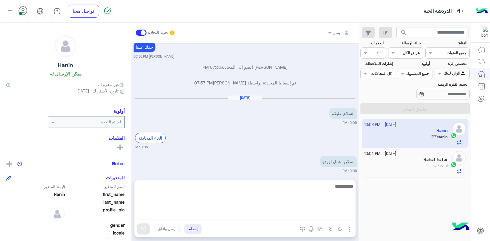
click at [298, 210] on textarea at bounding box center [245, 200] width 221 height 37
type textarea "**********"
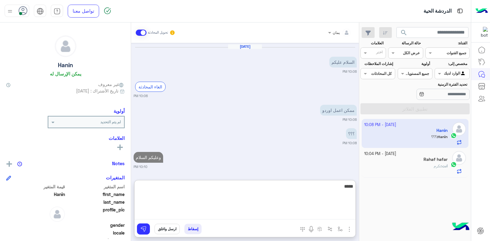
type textarea "******"
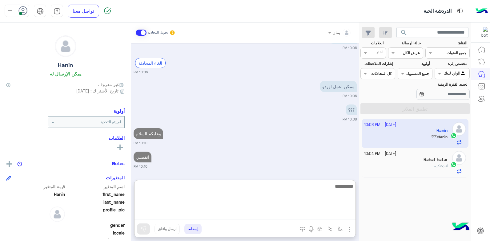
scroll to position [430, 0]
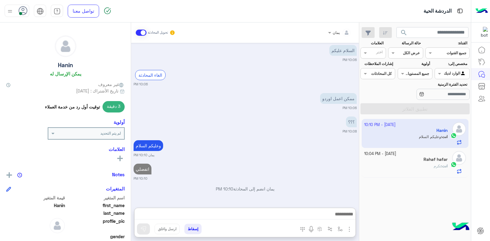
click at [396, 152] on small "[DATE] - 10:04 PM" at bounding box center [380, 154] width 32 height 6
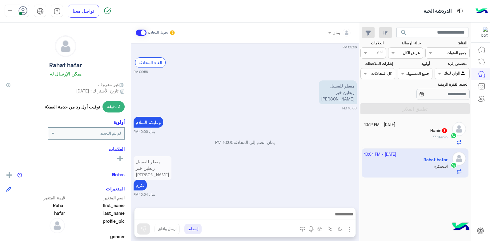
click at [409, 126] on div "[DATE] - 10:12 PM" at bounding box center [406, 125] width 84 height 6
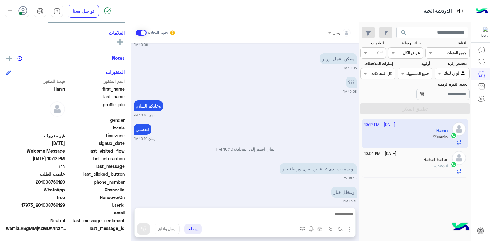
scroll to position [331, 0]
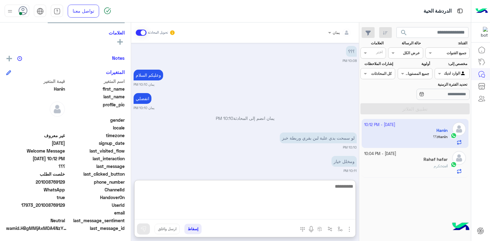
click at [226, 210] on textarea at bounding box center [245, 200] width 221 height 37
type textarea "**********"
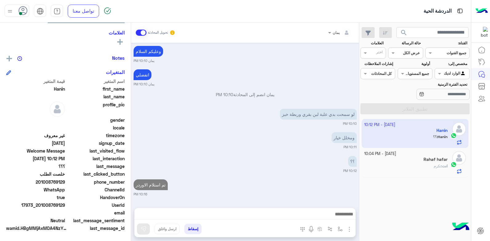
click at [193, 228] on button "إسقاط" at bounding box center [193, 229] width 17 height 10
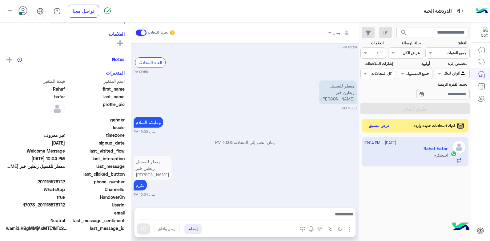
scroll to position [117, 0]
click at [368, 124] on button "عرض مسبق" at bounding box center [380, 125] width 26 height 8
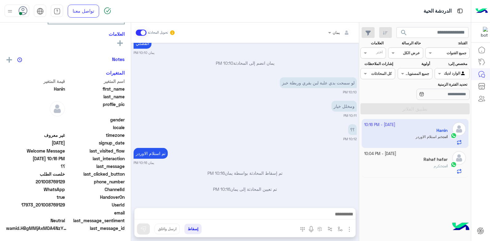
scroll to position [117, 0]
click at [185, 230] on button "إسقاط" at bounding box center [193, 229] width 17 height 10
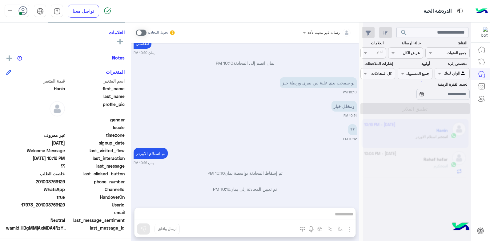
scroll to position [322, 0]
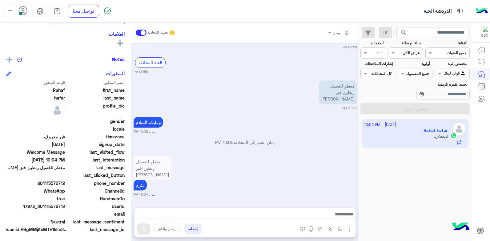
scroll to position [117, 0]
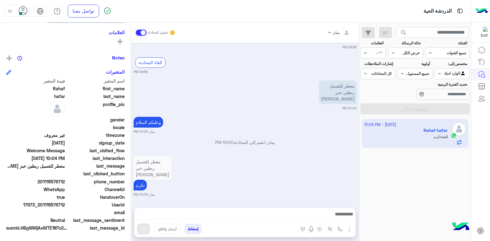
drag, startPoint x: 66, startPoint y: 204, endPoint x: 42, endPoint y: 205, distance: 24.4
click at [42, 205] on div "UserId 17973_201115576712" at bounding box center [65, 205] width 119 height 8
copy span "01115576712"
click at [200, 225] on button "إسقاط" at bounding box center [193, 229] width 17 height 10
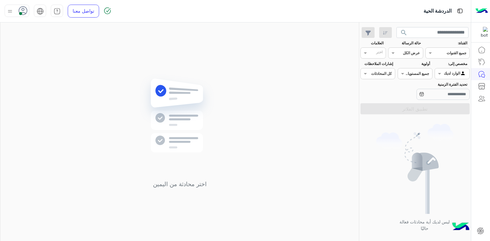
click at [13, 10] on img at bounding box center [10, 11] width 8 height 8
click at [125, 59] on div "اختر محادثة من اليمين" at bounding box center [179, 132] width 359 height 221
click at [11, 10] on img at bounding box center [10, 11] width 8 height 8
drag, startPoint x: 75, startPoint y: 61, endPoint x: 90, endPoint y: 61, distance: 15.1
click at [74, 61] on div "وقت الراحة" at bounding box center [65, 60] width 24 height 6
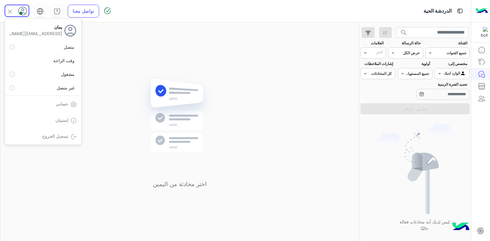
click at [139, 62] on div "اختر محادثة من اليمين" at bounding box center [179, 132] width 359 height 221
click at [17, 16] on div at bounding box center [17, 11] width 25 height 12
click at [53, 47] on label "متصل" at bounding box center [43, 47] width 67 height 11
click at [167, 75] on img at bounding box center [179, 125] width 89 height 102
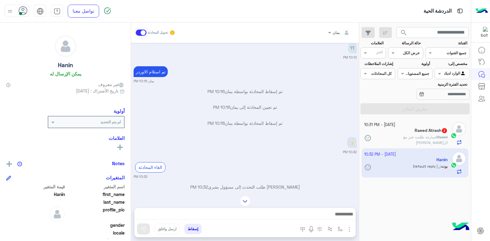
scroll to position [290, 0]
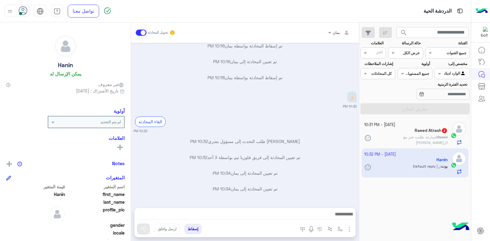
click at [189, 224] on button "إسقاط" at bounding box center [193, 229] width 17 height 10
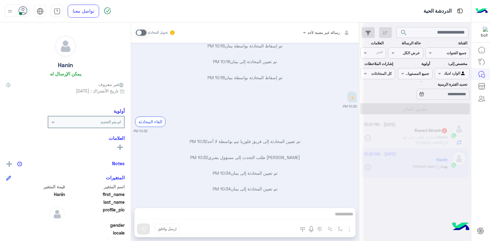
scroll to position [306, 0]
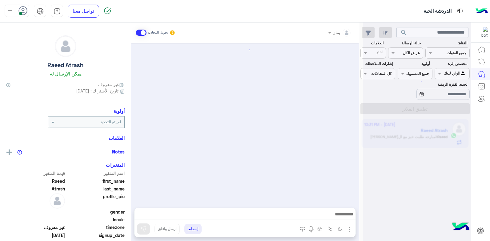
scroll to position [758, 0]
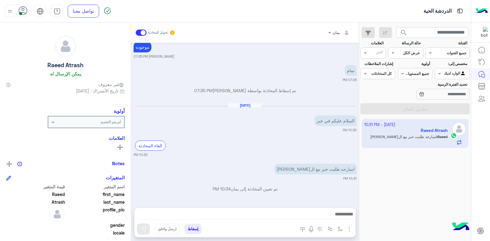
click at [274, 208] on div at bounding box center [245, 215] width 221 height 15
drag, startPoint x: 277, startPoint y: 208, endPoint x: 274, endPoint y: 210, distance: 3.6
click at [278, 210] on div at bounding box center [245, 215] width 221 height 15
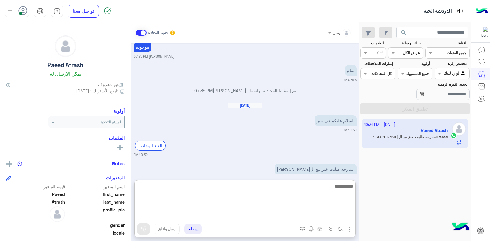
click at [225, 212] on textarea at bounding box center [245, 200] width 221 height 37
type textarea "**********"
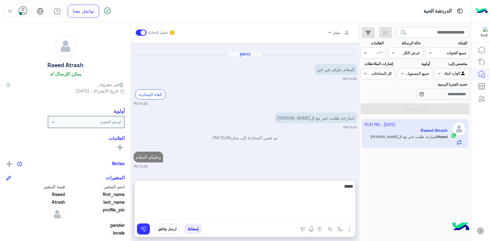
type textarea "*****"
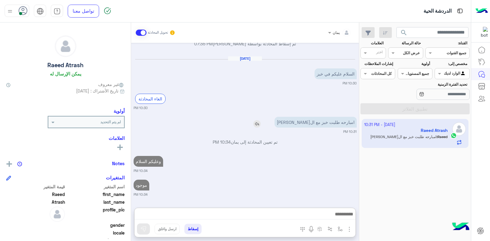
click at [261, 120] on img at bounding box center [257, 123] width 7 height 7
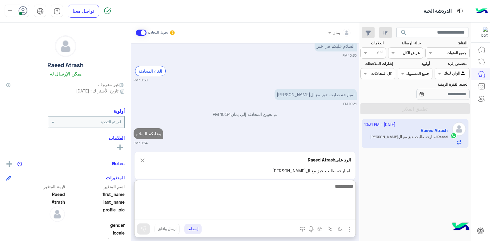
click at [308, 216] on textarea at bounding box center [245, 200] width 221 height 37
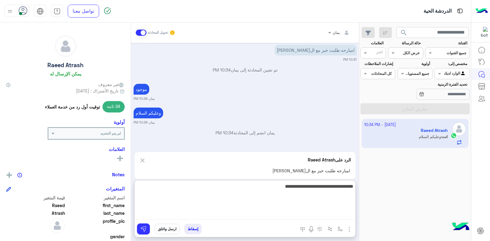
type textarea "**********"
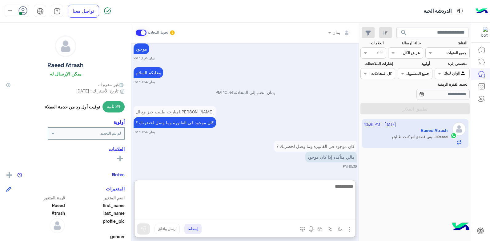
scroll to position [941, 0]
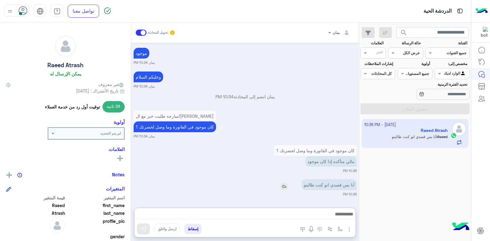
click at [285, 183] on img at bounding box center [284, 186] width 7 height 7
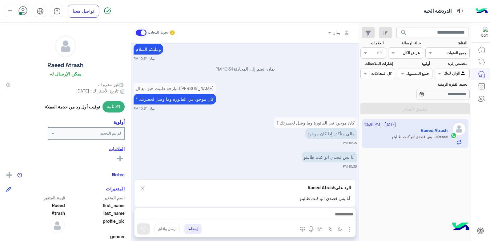
click at [291, 194] on div "الرد على Raeed Atrash أنا بس قصدي انو كنت طالبتو" at bounding box center [245, 193] width 222 height 28
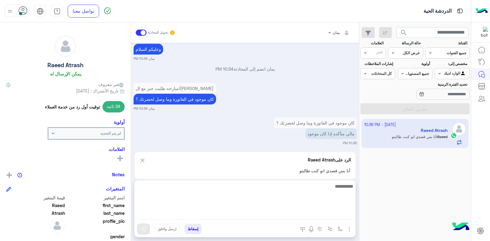
click at [295, 214] on textarea at bounding box center [245, 200] width 221 height 37
type textarea "**********"
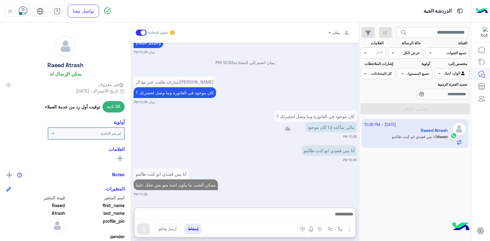
click at [284, 125] on img at bounding box center [287, 128] width 7 height 7
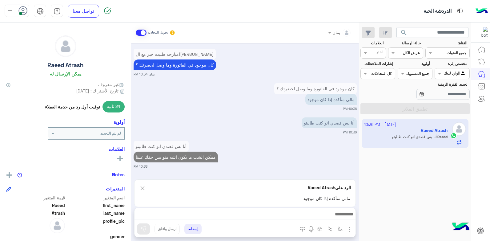
click at [278, 226] on div "إسقاط ارسل واغلق" at bounding box center [215, 230] width 161 height 14
click at [281, 221] on div at bounding box center [245, 215] width 221 height 15
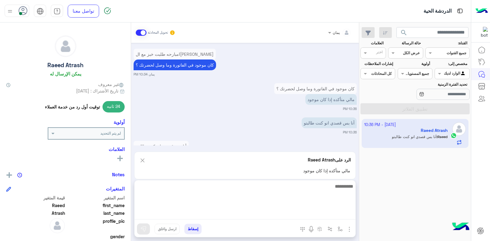
click at [281, 217] on textarea at bounding box center [245, 200] width 221 height 37
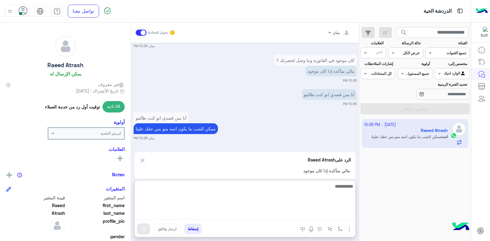
type textarea "*"
type textarea "**********"
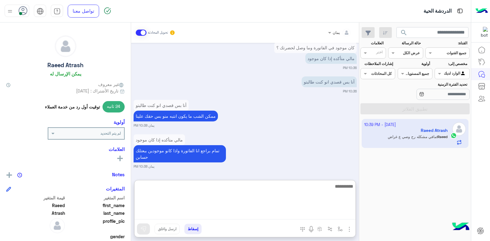
scroll to position [1039, 0]
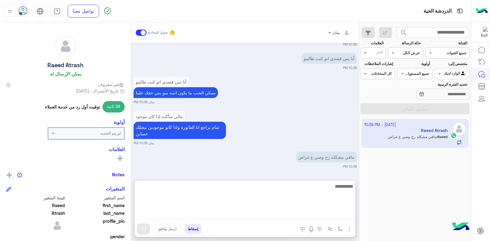
click at [304, 195] on textarea at bounding box center [245, 200] width 221 height 37
type textarea "**********"
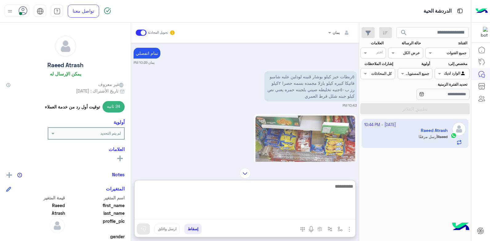
scroll to position [1174, 0]
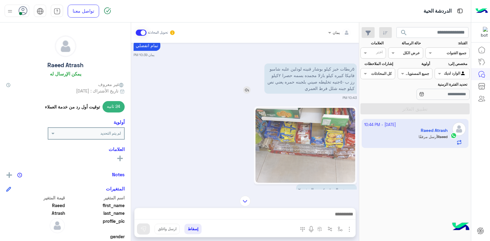
click at [246, 88] on img at bounding box center [246, 89] width 7 height 7
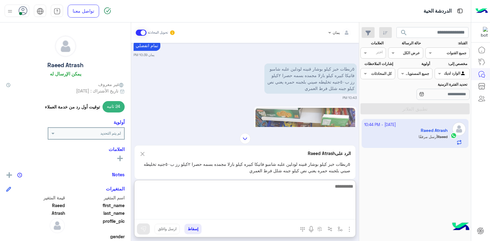
click at [270, 213] on textarea at bounding box center [245, 200] width 221 height 37
type textarea "**********"
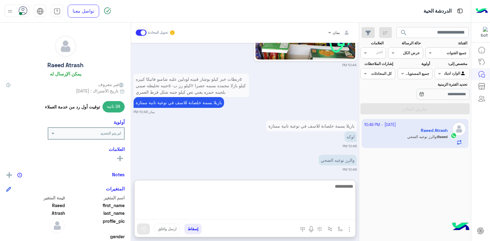
scroll to position [1402, 0]
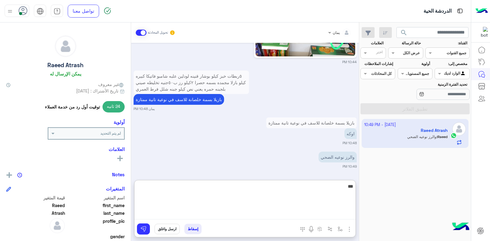
type textarea "****"
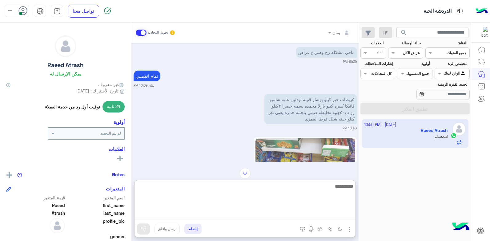
scroll to position [1179, 0]
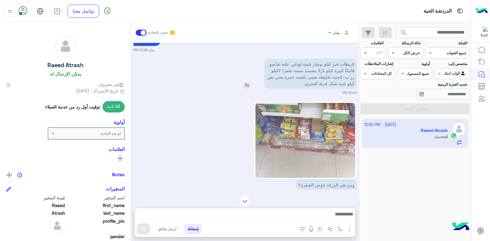
click at [245, 84] on img at bounding box center [246, 84] width 7 height 7
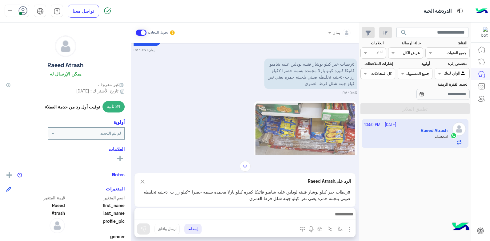
click at [260, 221] on div at bounding box center [245, 215] width 221 height 15
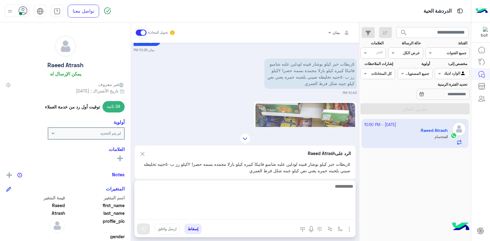
click at [260, 218] on textarea at bounding box center [245, 200] width 221 height 37
type textarea "**********"
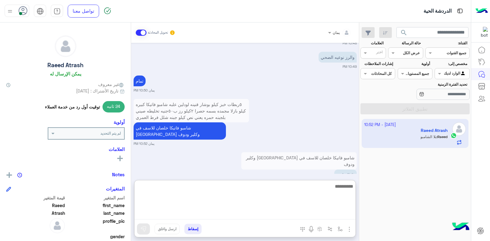
scroll to position [1514, 0]
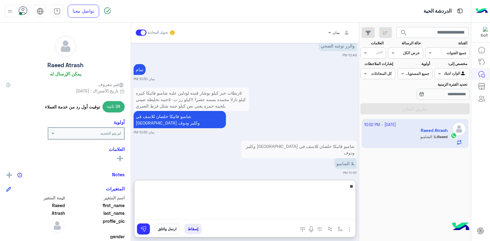
type textarea "**"
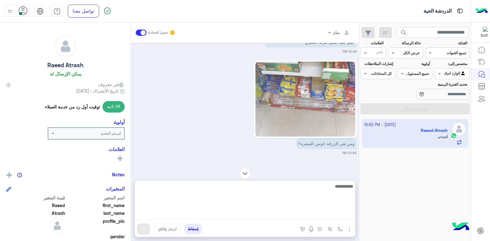
scroll to position [1229, 0]
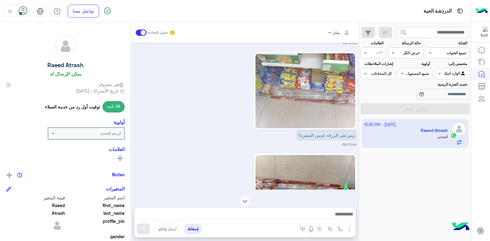
click at [276, 108] on img at bounding box center [306, 90] width 100 height 75
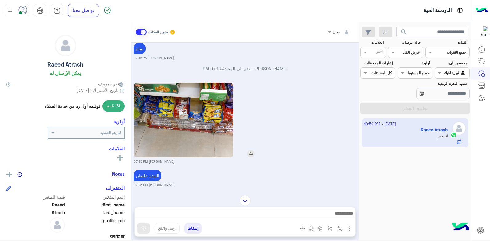
scroll to position [502, 0]
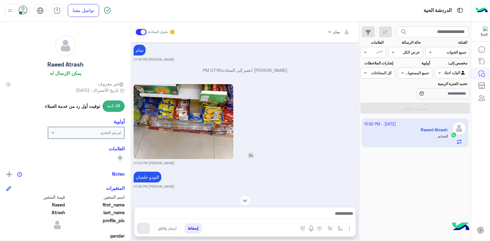
click at [218, 138] on img at bounding box center [184, 121] width 100 height 75
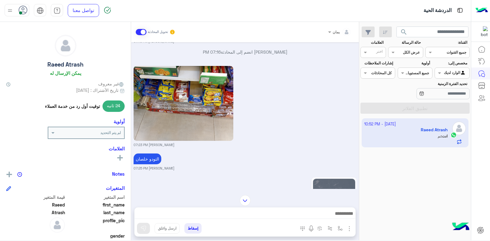
scroll to position [533, 0]
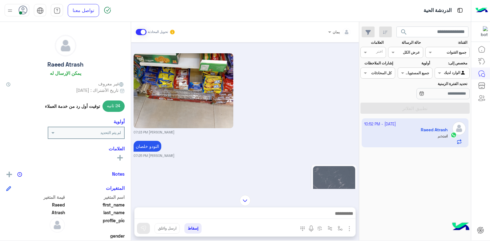
click at [244, 200] on img at bounding box center [245, 200] width 11 height 11
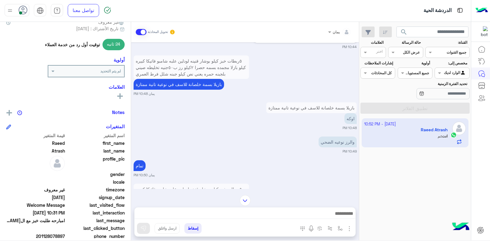
scroll to position [92, 0]
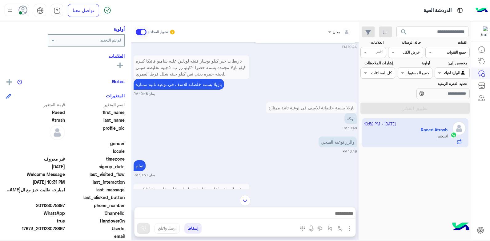
drag, startPoint x: 65, startPoint y: 204, endPoint x: 43, endPoint y: 205, distance: 22.2
click at [43, 205] on span "201128078897" at bounding box center [35, 205] width 59 height 6
copy span "1128078897"
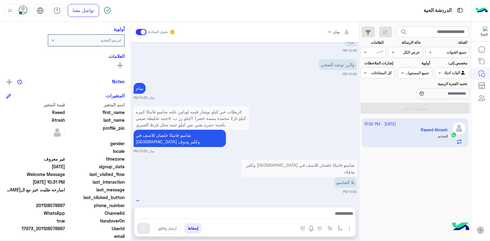
scroll to position [1509, 0]
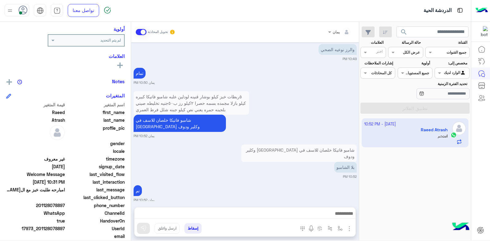
click at [193, 228] on button "إسقاط" at bounding box center [193, 228] width 17 height 10
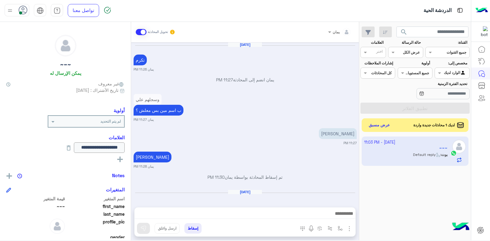
scroll to position [332, 0]
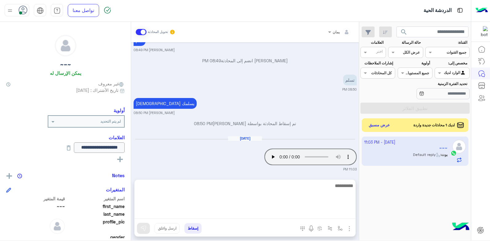
click at [294, 215] on textarea at bounding box center [245, 200] width 221 height 37
type textarea "****"
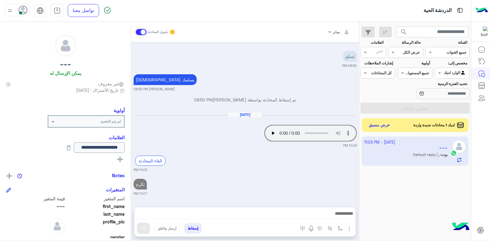
click at [185, 226] on button "إسقاط" at bounding box center [193, 228] width 17 height 10
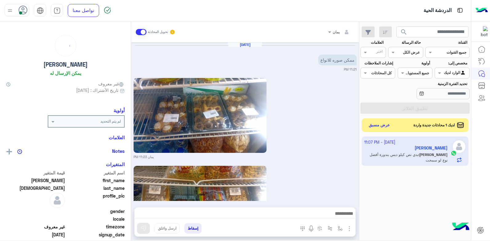
scroll to position [661, 0]
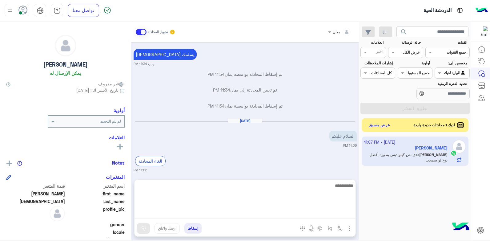
click at [278, 212] on textarea at bounding box center [245, 200] width 221 height 37
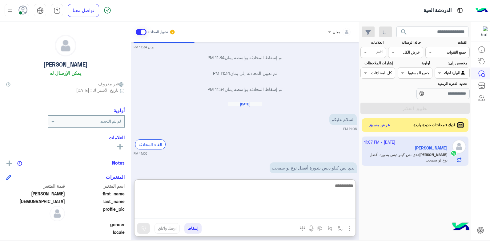
scroll to position [689, 0]
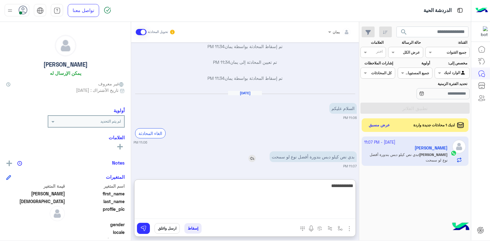
type textarea "**********"
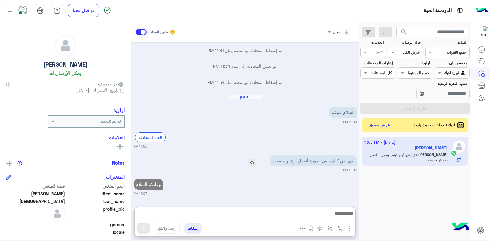
click at [250, 159] on img at bounding box center [252, 162] width 7 height 7
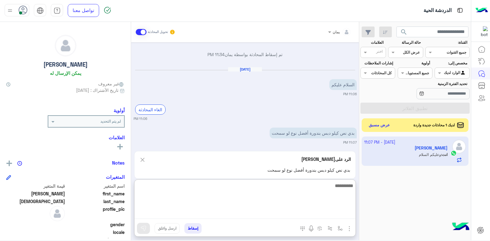
click at [273, 211] on textarea at bounding box center [245, 200] width 221 height 37
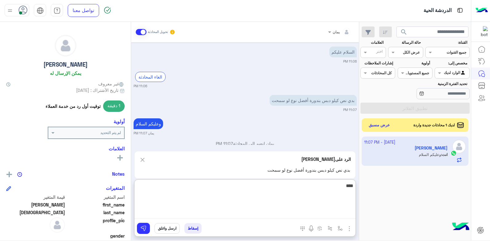
type textarea "*****"
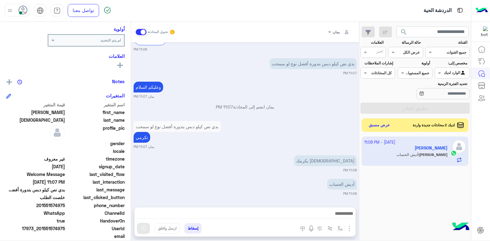
scroll to position [782, 0]
drag, startPoint x: 65, startPoint y: 205, endPoint x: 41, endPoint y: 204, distance: 24.0
click at [41, 204] on span "201551574975" at bounding box center [35, 205] width 59 height 6
copy span "01551574975"
click at [271, 208] on div at bounding box center [245, 214] width 221 height 15
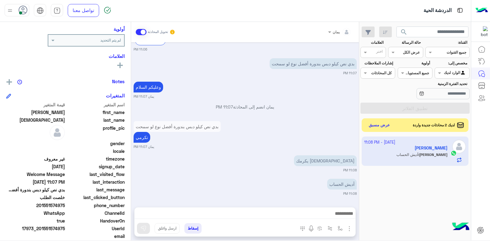
click at [234, 224] on div "إسقاط ارسل واغلق" at bounding box center [215, 230] width 161 height 14
click at [242, 219] on div at bounding box center [245, 214] width 221 height 15
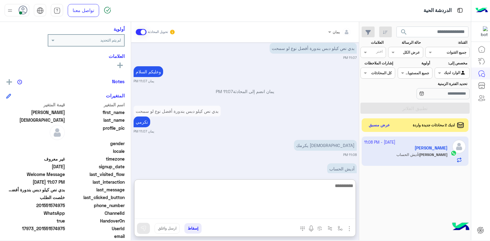
click at [248, 216] on textarea at bounding box center [245, 200] width 221 height 37
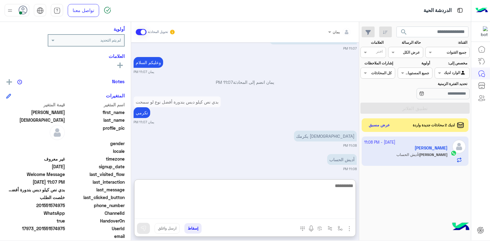
scroll to position [810, 0]
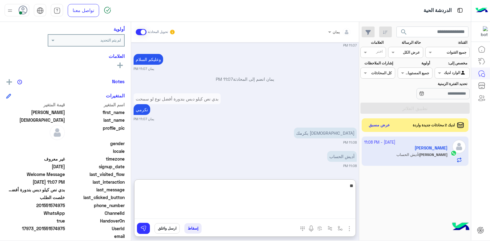
type textarea "***"
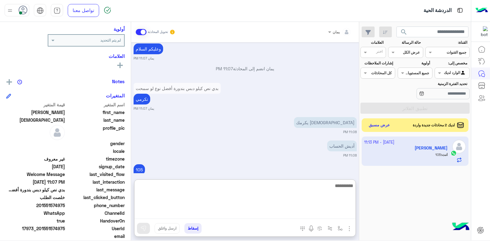
scroll to position [834, 0]
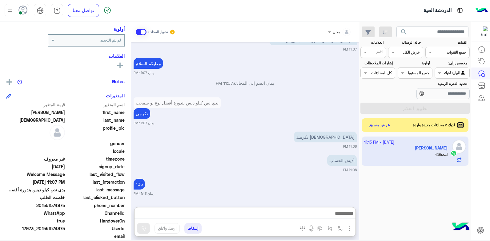
click at [411, 126] on div "لديك 2 محادثات جديدة واردة" at bounding box center [438, 125] width 54 height 6
click at [376, 125] on button "عرض مسبق" at bounding box center [380, 125] width 26 height 8
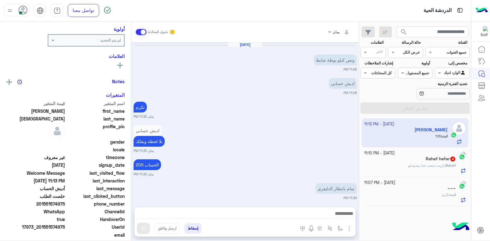
scroll to position [325, 0]
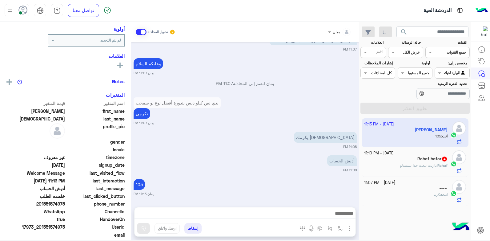
click at [408, 164] on span "ياريت تبعت حدا يستبدلو" at bounding box center [418, 165] width 37 height 5
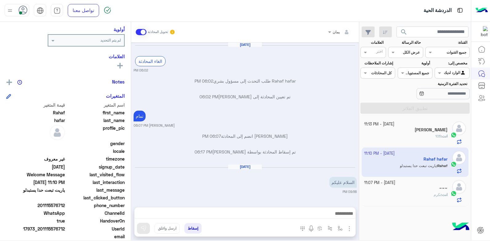
scroll to position [311, 0]
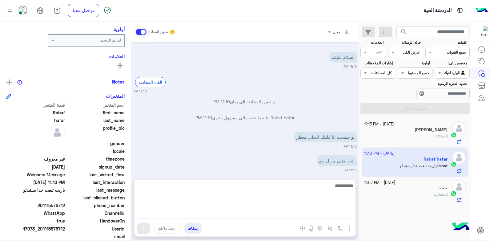
drag, startPoint x: 293, startPoint y: 215, endPoint x: 296, endPoint y: 210, distance: 6.1
click at [293, 215] on textarea at bounding box center [245, 200] width 221 height 37
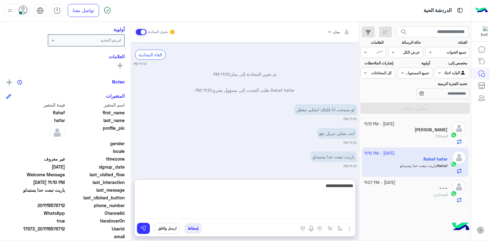
type textarea "**********"
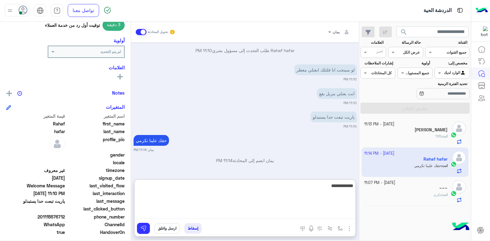
scroll to position [92, 0]
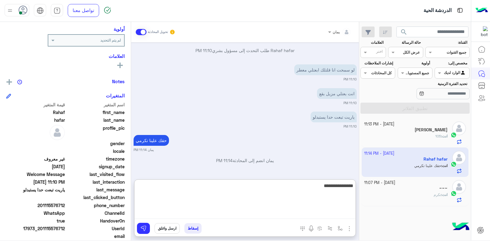
type textarea "**********"
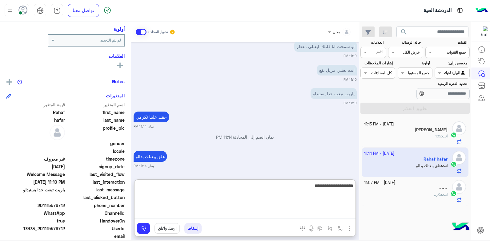
type textarea "**********"
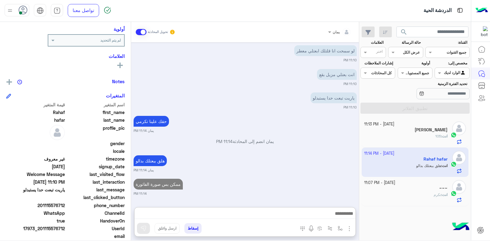
click at [432, 185] on div "~~~" at bounding box center [406, 188] width 84 height 6
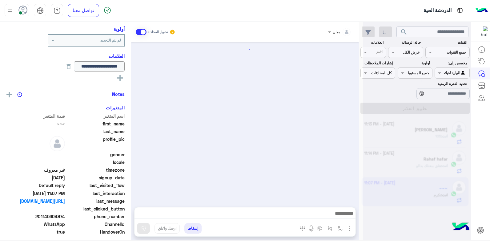
scroll to position [314, 0]
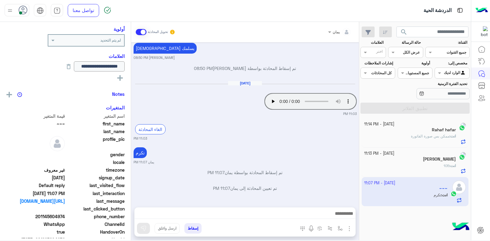
click at [195, 229] on button "إسقاط" at bounding box center [193, 228] width 17 height 10
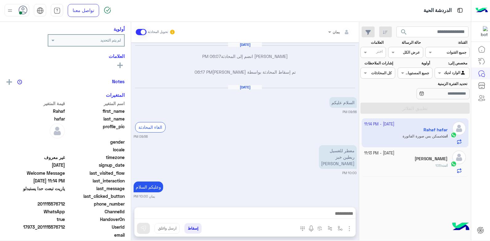
scroll to position [342, 0]
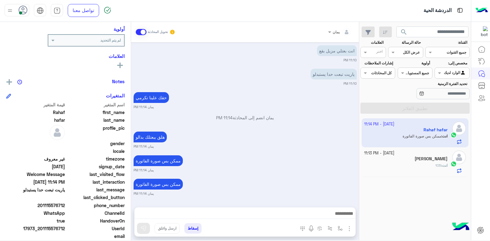
drag, startPoint x: 65, startPoint y: 205, endPoint x: 41, endPoint y: 206, distance: 24.7
click at [41, 206] on span "201115576712" at bounding box center [35, 205] width 59 height 6
drag, startPoint x: 41, startPoint y: 206, endPoint x: 46, endPoint y: 203, distance: 6.7
copy span "01115576712"
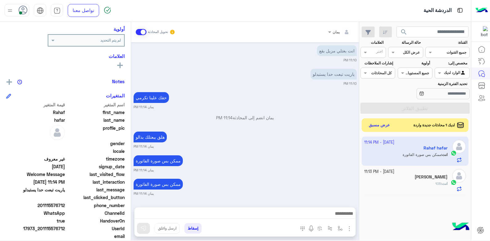
click at [424, 183] on div "انت : 105" at bounding box center [406, 186] width 84 height 11
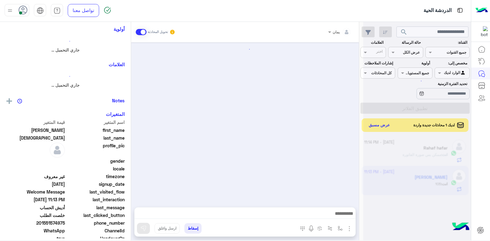
click at [380, 124] on div at bounding box center [418, 122] width 108 height 241
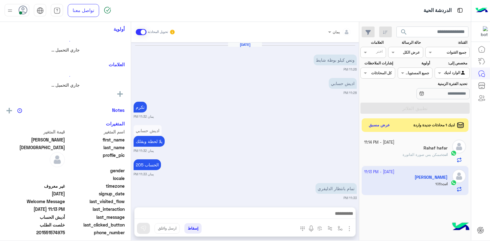
scroll to position [325, 0]
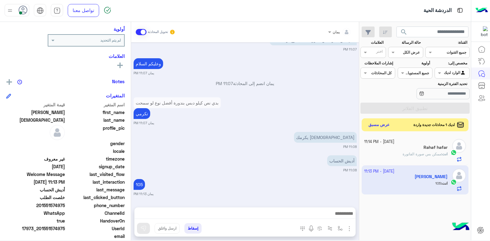
click at [381, 126] on button "عرض مسبق" at bounding box center [380, 125] width 26 height 8
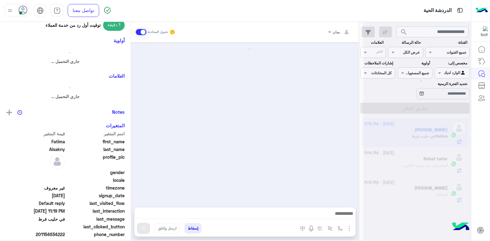
scroll to position [267, 0]
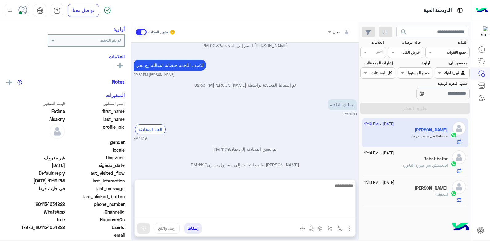
click at [274, 214] on textarea at bounding box center [245, 200] width 221 height 37
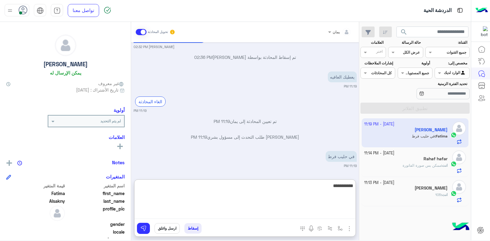
scroll to position [0, 0]
type textarea "**********"
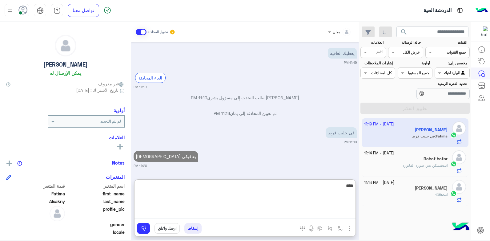
type textarea "*****"
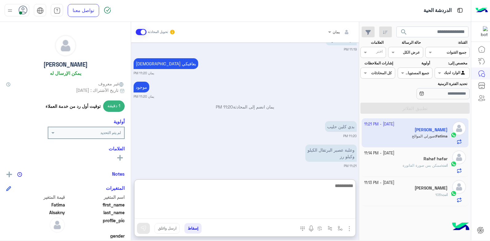
scroll to position [435, 0]
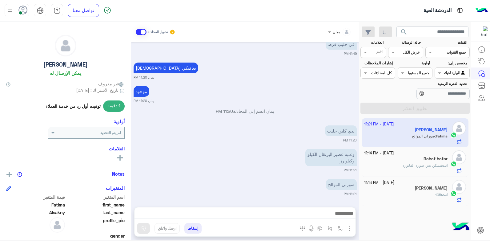
click at [340, 83] on div "[DATE] الغاء المحادثة 01:04 AM [PERSON_NAME] طلب التحدث إلى مسؤول بشري 01:04 AM…" at bounding box center [245, 121] width 228 height 159
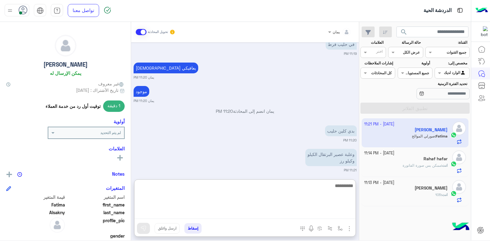
click at [277, 217] on textarea at bounding box center [245, 200] width 221 height 37
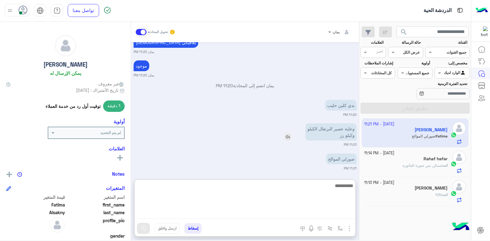
scroll to position [435, 0]
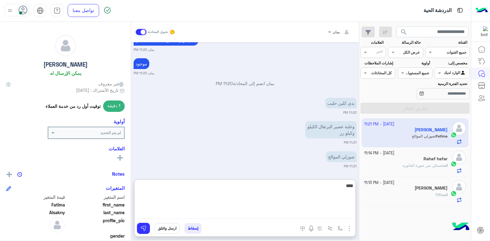
type textarea "*****"
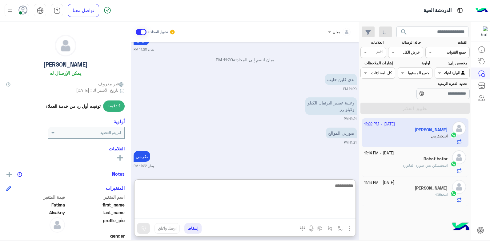
drag, startPoint x: 290, startPoint y: 191, endPoint x: 298, endPoint y: 192, distance: 7.5
click at [291, 192] on textarea at bounding box center [245, 200] width 221 height 37
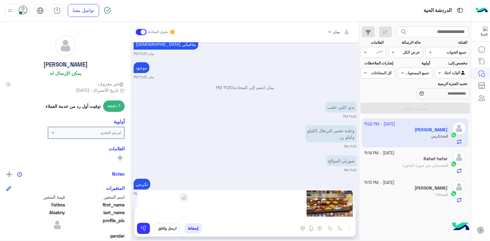
scroll to position [431, 0]
click at [142, 227] on img at bounding box center [143, 228] width 6 height 6
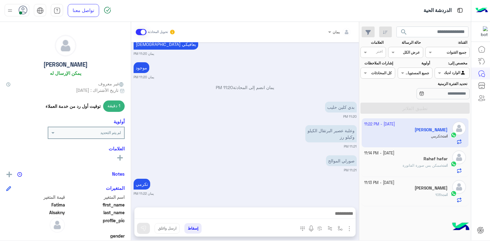
click at [16, 107] on div "1 دقيقة توقيت أول رد من خدمة العملاء" at bounding box center [65, 105] width 119 height 11
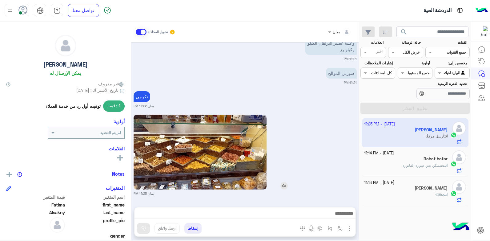
click at [187, 155] on img at bounding box center [200, 152] width 133 height 75
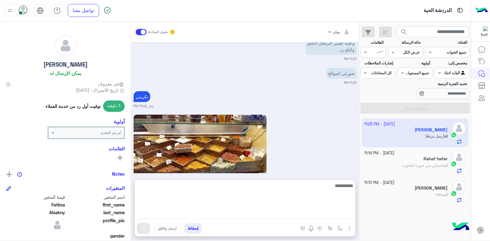
click at [209, 213] on textarea at bounding box center [245, 200] width 221 height 37
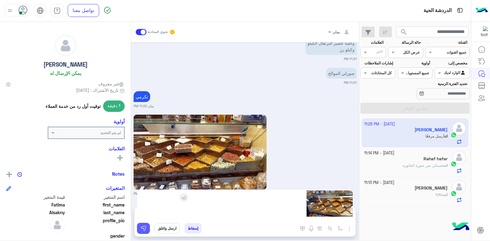
click at [144, 227] on img at bounding box center [143, 228] width 6 height 6
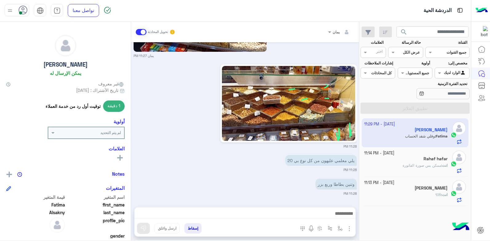
scroll to position [767, 0]
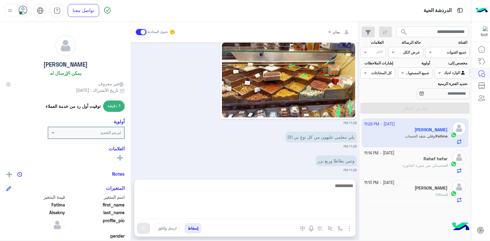
click at [267, 219] on textarea at bounding box center [245, 200] width 221 height 37
type textarea "****"
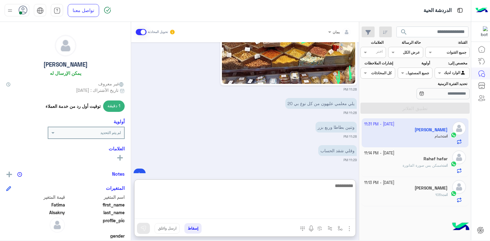
scroll to position [819, 0]
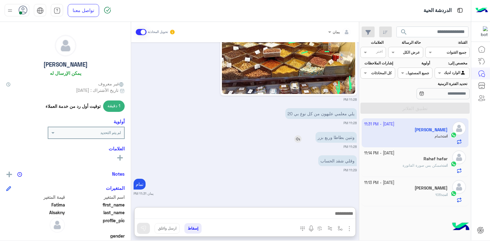
click at [327, 132] on p "وتنين بطاطا وربع بزر" at bounding box center [336, 137] width 41 height 11
click at [301, 140] on img at bounding box center [298, 138] width 7 height 7
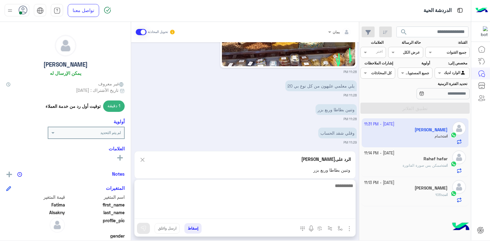
click at [298, 210] on textarea at bounding box center [245, 200] width 221 height 37
type textarea "*********"
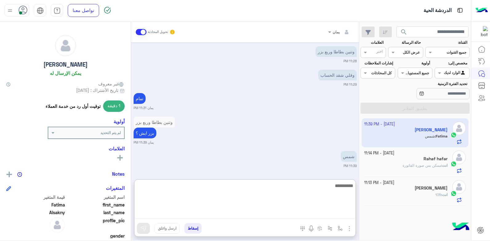
scroll to position [900, 0]
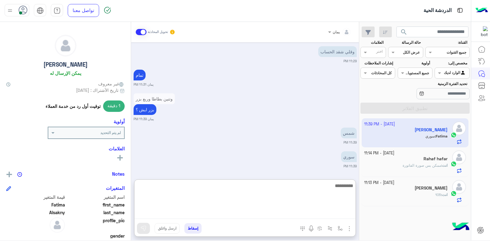
type textarea "*"
type textarea "****"
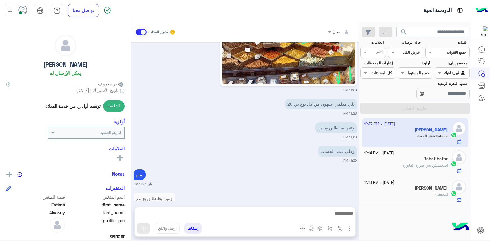
scroll to position [919, 0]
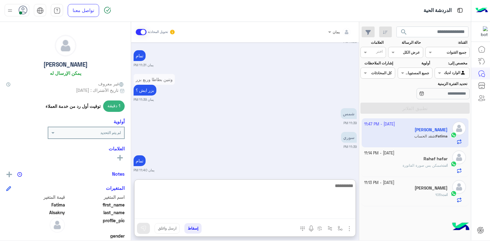
click at [282, 216] on textarea at bounding box center [245, 200] width 221 height 37
type textarea "**********"
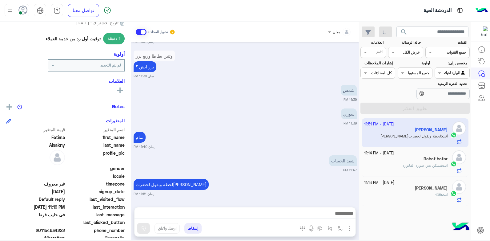
scroll to position [116, 0]
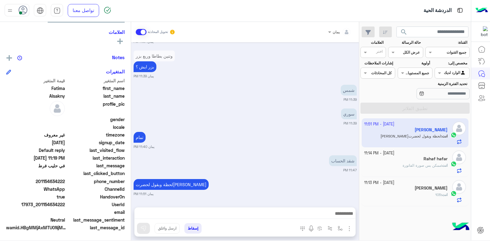
drag, startPoint x: 66, startPoint y: 203, endPoint x: 39, endPoint y: 208, distance: 26.9
click at [39, 208] on span "17973_201154634222" at bounding box center [35, 204] width 59 height 6
drag, startPoint x: 39, startPoint y: 208, endPoint x: 44, endPoint y: 204, distance: 6.0
copy span "01154634222"
drag, startPoint x: 279, startPoint y: 222, endPoint x: 280, endPoint y: 218, distance: 4.1
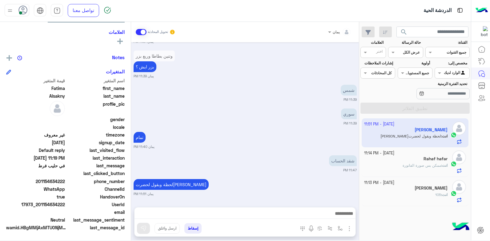
click at [279, 222] on div at bounding box center [245, 214] width 221 height 15
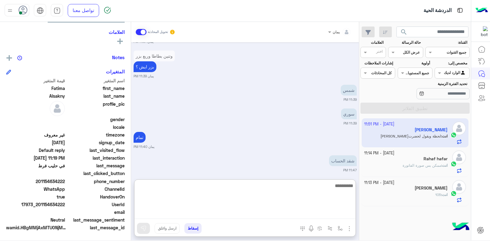
click at [280, 218] on textarea at bounding box center [245, 200] width 221 height 37
type textarea "**********"
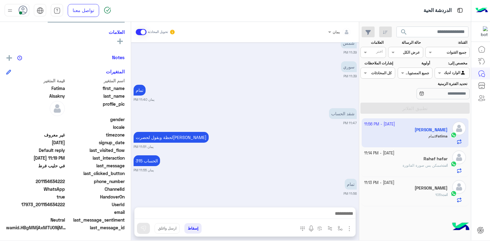
scroll to position [990, 0]
drag, startPoint x: 190, startPoint y: 174, endPoint x: 196, endPoint y: 176, distance: 6.1
click at [194, 176] on div "[DATE] الغاء المحادثة 01:04 AM [PERSON_NAME] طلب التحدث إلى مسؤول بشري 01:04 AM…" at bounding box center [245, 121] width 228 height 159
click at [258, 177] on div "[DATE] الغاء المحادثة 01:04 AM [PERSON_NAME] طلب التحدث إلى مسؤول بشري 01:04 AM…" at bounding box center [245, 121] width 228 height 159
click at [288, 148] on small "يمان 11:51 PM" at bounding box center [245, 146] width 223 height 5
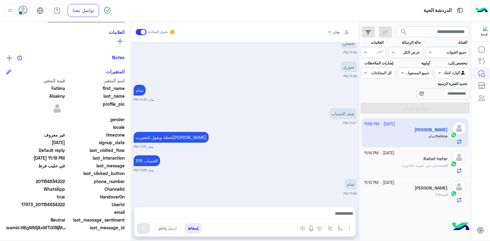
drag, startPoint x: 193, startPoint y: 227, endPoint x: 207, endPoint y: 218, distance: 17.0
click at [193, 226] on button "إسقاط" at bounding box center [193, 228] width 17 height 10
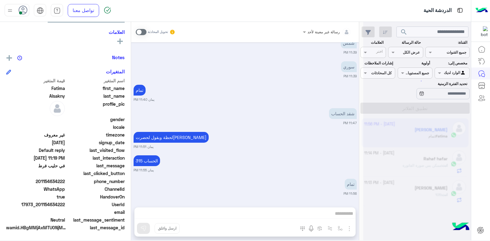
scroll to position [1006, 0]
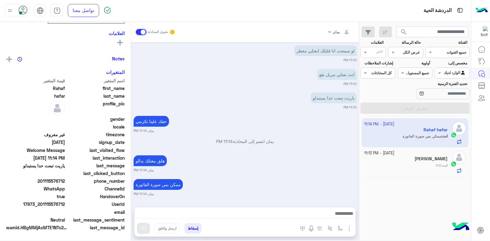
scroll to position [117, 0]
click at [405, 159] on div "[PERSON_NAME]" at bounding box center [406, 159] width 84 height 6
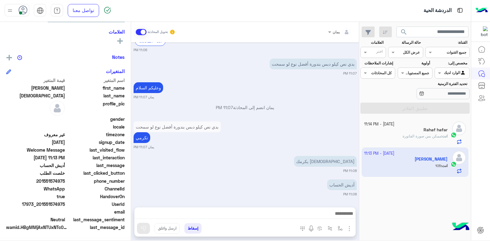
scroll to position [295, 0]
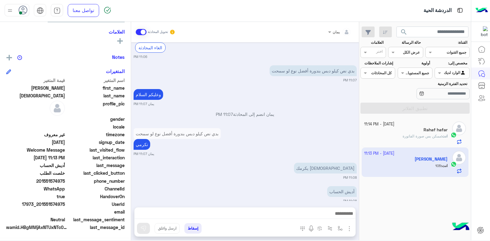
drag, startPoint x: 188, startPoint y: 227, endPoint x: 237, endPoint y: 224, distance: 49.4
click at [188, 227] on button "إسقاط" at bounding box center [193, 228] width 17 height 10
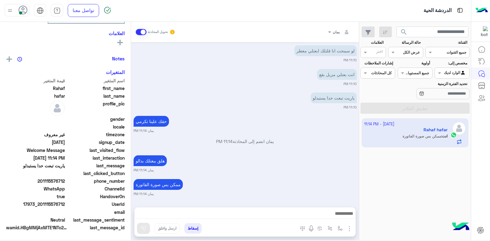
scroll to position [117, 0]
click at [190, 222] on div at bounding box center [245, 214] width 221 height 15
drag, startPoint x: 194, startPoint y: 226, endPoint x: 210, endPoint y: 218, distance: 18.1
click at [194, 226] on button "إسقاط" at bounding box center [193, 228] width 17 height 10
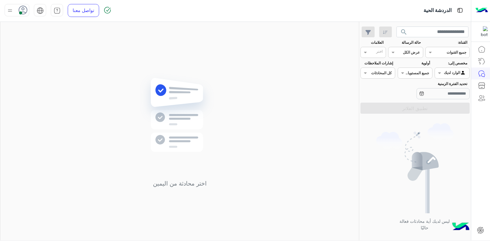
click at [19, 10] on use at bounding box center [23, 10] width 9 height 9
click at [57, 55] on label "وقت الراحة" at bounding box center [43, 60] width 67 height 11
click at [216, 56] on div "اختر محادثة من اليمين" at bounding box center [179, 132] width 359 height 221
drag, startPoint x: 14, startPoint y: 8, endPoint x: 18, endPoint y: 17, distance: 9.7
click at [14, 8] on div at bounding box center [17, 10] width 25 height 12
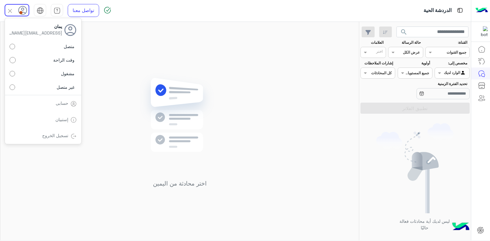
drag, startPoint x: 52, startPoint y: 44, endPoint x: 81, endPoint y: 58, distance: 32.1
click at [52, 45] on label "متصل" at bounding box center [43, 46] width 67 height 11
click at [167, 83] on img at bounding box center [179, 124] width 89 height 102
click at [223, 101] on img at bounding box center [179, 124] width 89 height 102
drag, startPoint x: 226, startPoint y: 104, endPoint x: 291, endPoint y: 116, distance: 66.8
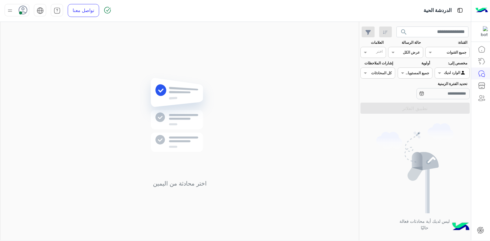
click at [294, 119] on div "اختر محادثة من اليمين" at bounding box center [179, 132] width 359 height 221
click at [292, 116] on div "اختر محادثة من اليمين" at bounding box center [179, 132] width 359 height 221
click at [293, 116] on div "اختر محادثة من اليمين" at bounding box center [179, 132] width 359 height 221
click at [301, 115] on div "اختر محادثة من اليمين" at bounding box center [179, 132] width 359 height 221
click at [300, 117] on div "اختر محادثة من اليمين" at bounding box center [179, 132] width 359 height 221
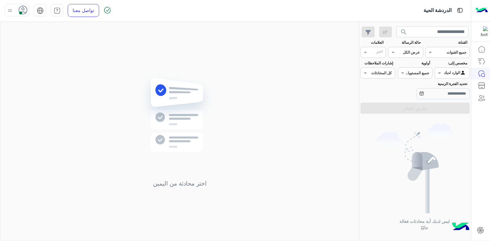
click at [306, 117] on div "اختر محادثة من اليمين" at bounding box center [179, 132] width 359 height 221
click at [306, 118] on div "اختر محادثة من اليمين" at bounding box center [179, 132] width 359 height 221
drag, startPoint x: 306, startPoint y: 118, endPoint x: 326, endPoint y: 120, distance: 20.4
click at [326, 120] on div "اختر محادثة من اليمين" at bounding box center [179, 132] width 359 height 221
click at [400, 30] on button "search" at bounding box center [404, 32] width 15 height 13
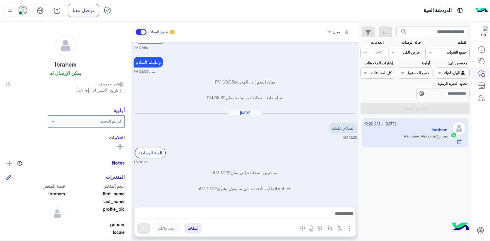
scroll to position [295, 0]
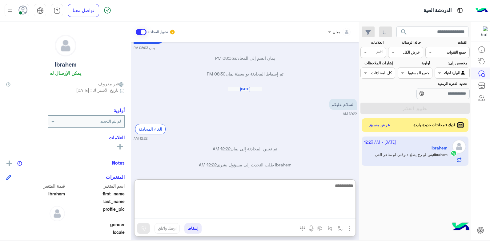
click at [297, 216] on textarea at bounding box center [245, 200] width 221 height 37
type textarea "**********"
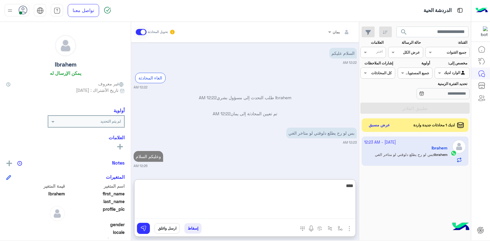
type textarea "*****"
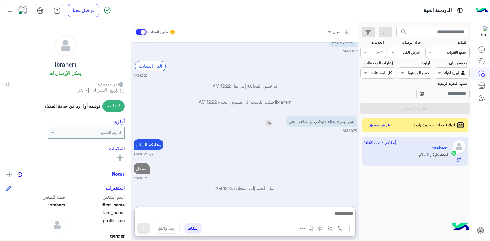
click at [270, 116] on div "بس لو رح يطلع دلوقتي لو متاخر الغي" at bounding box center [304, 121] width 106 height 11
click at [266, 123] on img at bounding box center [268, 122] width 7 height 7
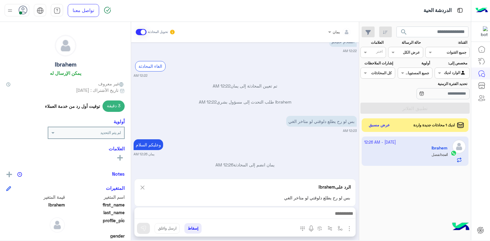
click at [265, 206] on div "يمان تحويل المحادثة [DATE] نسكويك 03:57 PM موجود؟ 03:57 PM موجود [PERSON_NAME] …" at bounding box center [245, 132] width 228 height 221
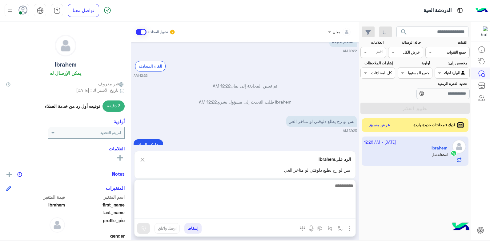
click at [263, 212] on textarea at bounding box center [245, 200] width 221 height 37
type textarea "**********"
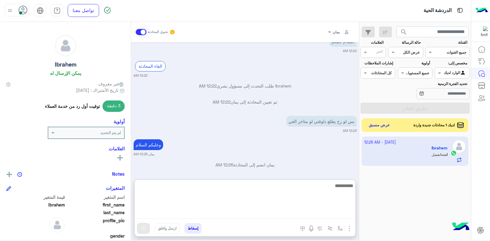
scroll to position [420, 0]
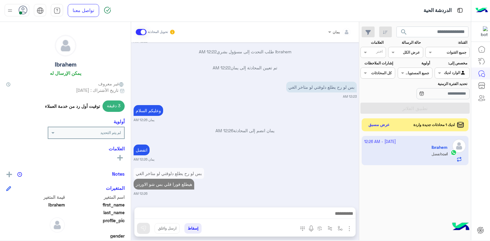
click at [389, 128] on button "عرض مسبق" at bounding box center [380, 125] width 26 height 8
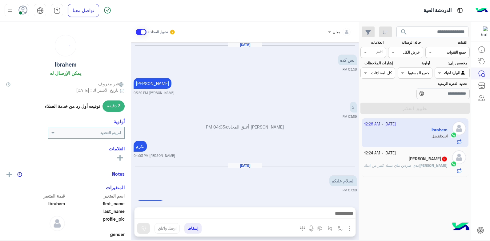
scroll to position [253, 0]
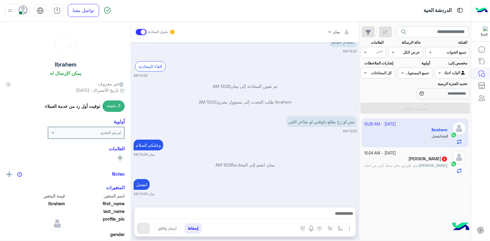
drag, startPoint x: 420, startPoint y: 161, endPoint x: 357, endPoint y: 161, distance: 62.2
click at [419, 161] on div "مصطفى 2" at bounding box center [406, 159] width 84 height 6
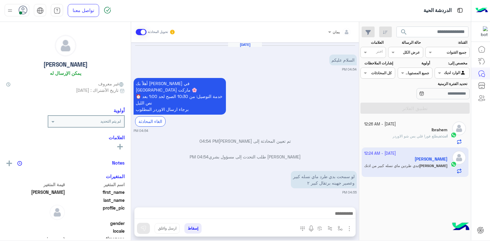
scroll to position [130, 0]
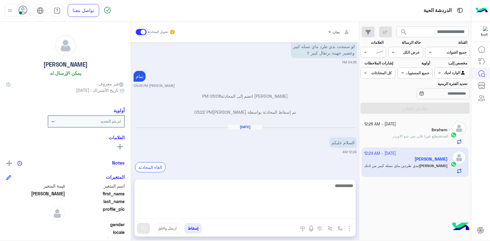
click at [282, 211] on textarea at bounding box center [245, 200] width 221 height 37
type textarea "**********"
type textarea "*"
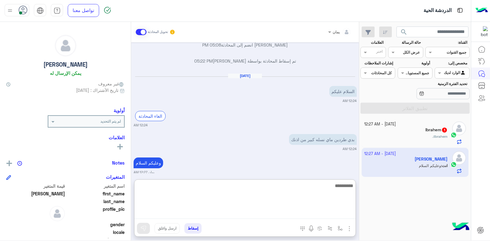
scroll to position [197, 0]
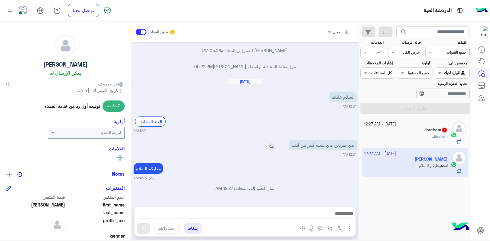
click at [273, 140] on div "بدي طردين ماي نسله كبير من اذنك" at bounding box center [305, 145] width 103 height 11
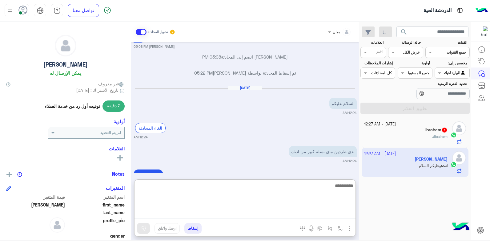
click at [292, 213] on textarea at bounding box center [245, 200] width 221 height 37
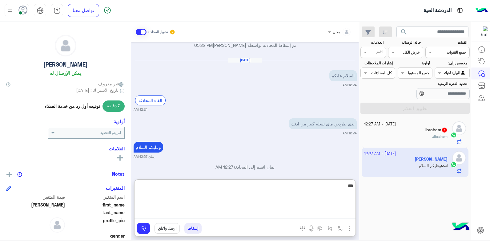
type textarea "****"
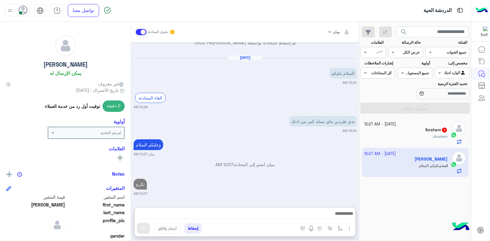
click at [430, 133] on div "Ibrahem 1" at bounding box center [406, 130] width 84 height 6
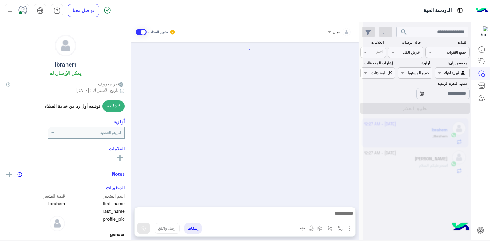
scroll to position [300, 0]
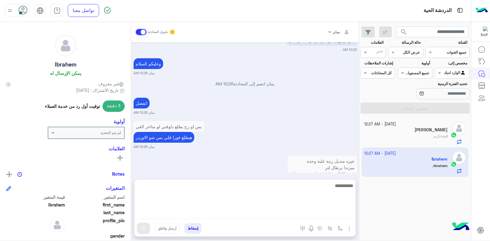
click at [285, 212] on textarea at bounding box center [245, 200] width 221 height 37
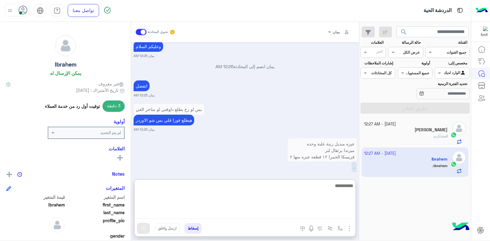
scroll to position [328, 0]
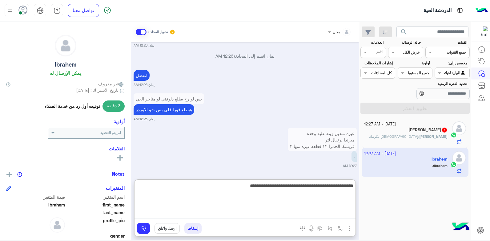
type textarea "**********"
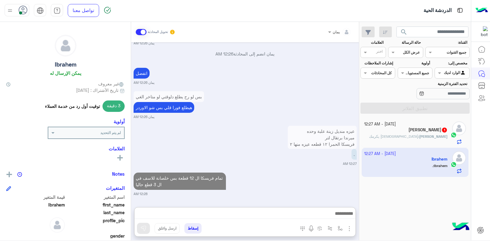
click at [396, 130] on div "مصطفى 1" at bounding box center [406, 130] width 84 height 6
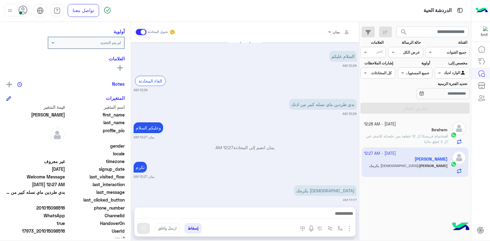
scroll to position [92, 0]
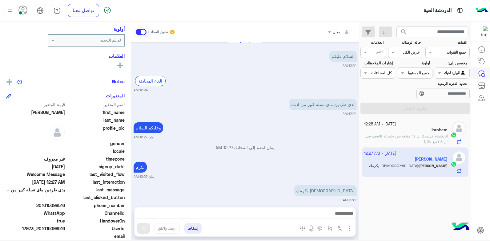
drag, startPoint x: 65, startPoint y: 204, endPoint x: 41, endPoint y: 205, distance: 24.7
click at [41, 205] on span "201015098516" at bounding box center [35, 205] width 59 height 6
copy span "01015098516"
click at [212, 114] on div "[DATE] السلام عليكم 04:54 PM أهلاً بك [PERSON_NAME] في [GEOGRAPHIC_DATA] ماركت …" at bounding box center [245, 121] width 228 height 159
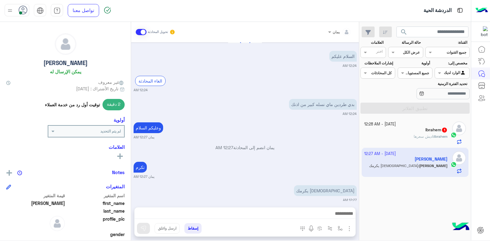
scroll to position [0, 0]
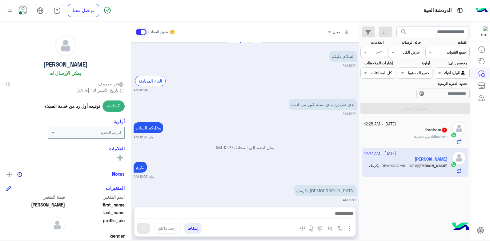
click at [409, 131] on div "Ibrahem 1" at bounding box center [406, 130] width 84 height 6
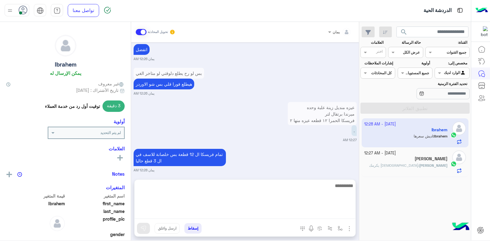
click at [289, 211] on textarea at bounding box center [245, 200] width 221 height 37
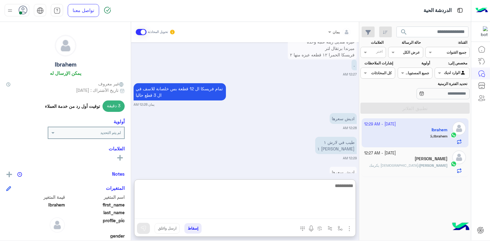
scroll to position [367, 0]
type textarea "******"
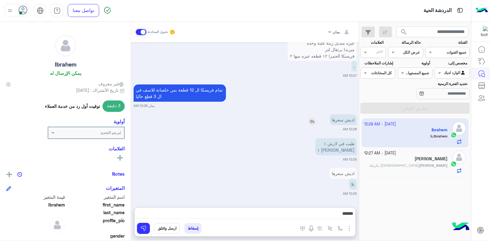
click at [311, 120] on img at bounding box center [312, 121] width 7 height 7
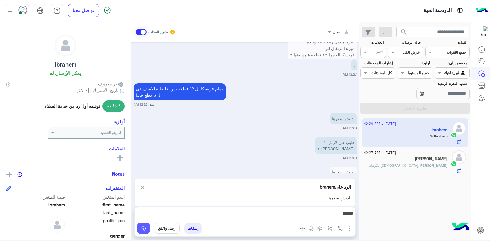
click at [145, 226] on img at bounding box center [143, 228] width 6 height 6
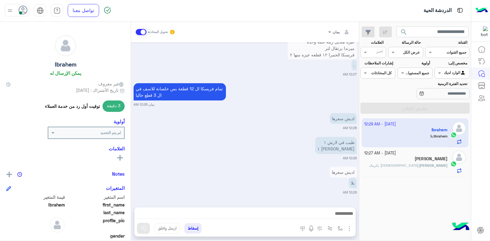
scroll to position [400, 0]
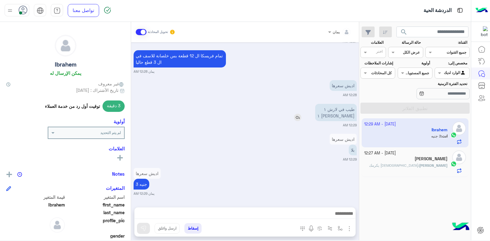
click at [302, 118] on img at bounding box center [297, 117] width 7 height 7
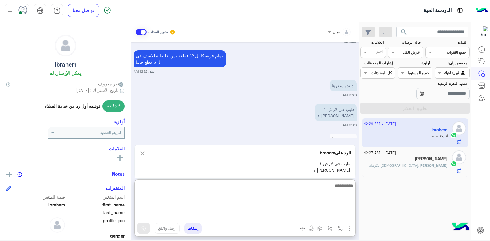
click at [303, 216] on textarea at bounding box center [245, 200] width 221 height 37
type textarea "*******"
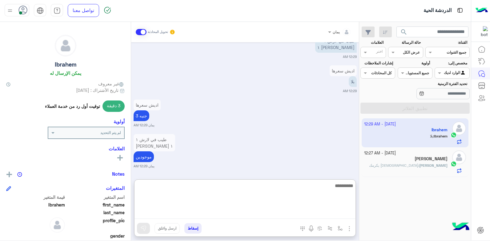
scroll to position [503, 0]
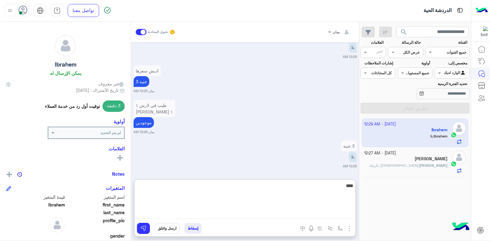
type textarea "****"
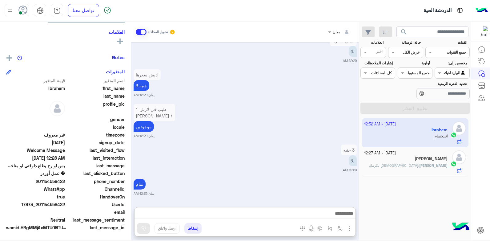
scroll to position [499, 0]
drag, startPoint x: 65, startPoint y: 203, endPoint x: 39, endPoint y: 205, distance: 26.3
click at [39, 205] on span "17973_201154558422" at bounding box center [35, 204] width 59 height 6
copy span "01154558422"
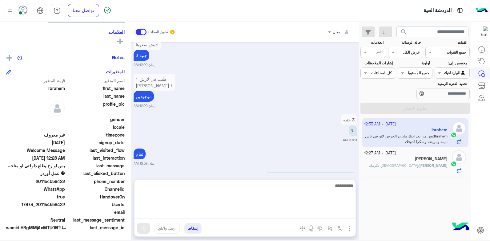
click at [289, 217] on textarea at bounding box center [245, 200] width 221 height 37
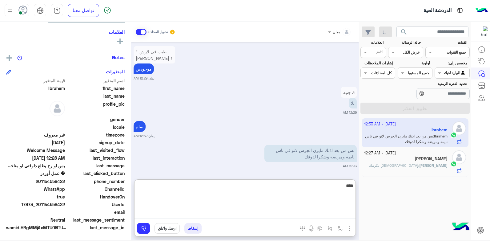
type textarea "****"
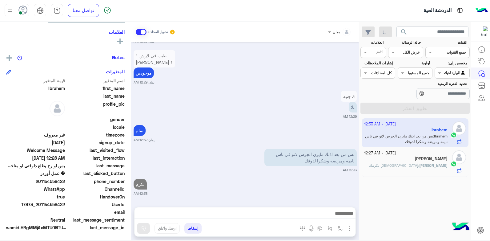
click at [194, 231] on button "إسقاط" at bounding box center [193, 228] width 17 height 10
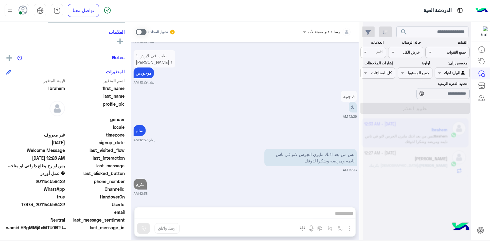
scroll to position [568, 0]
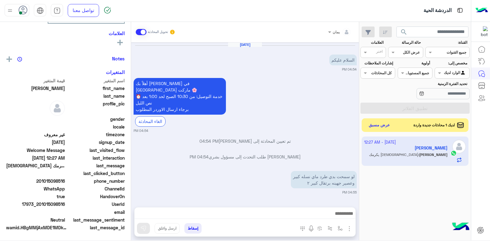
scroll to position [115, 0]
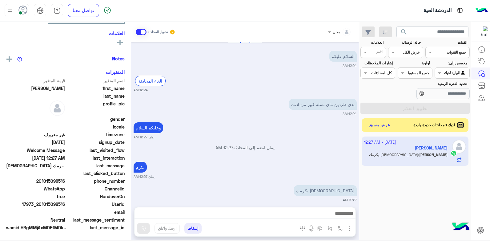
click at [197, 228] on button "إسقاط" at bounding box center [193, 228] width 17 height 10
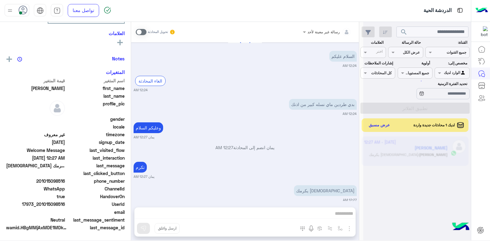
scroll to position [232, 0]
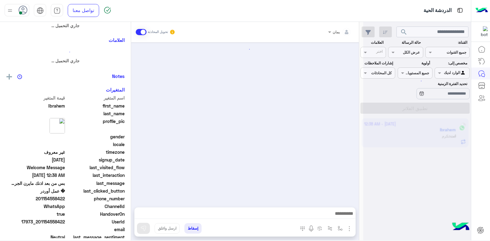
scroll to position [387, 0]
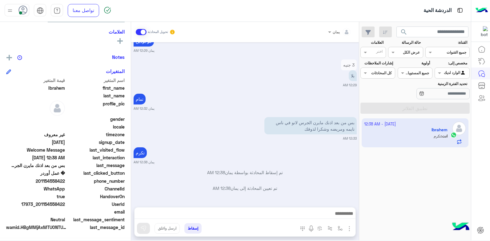
drag, startPoint x: 195, startPoint y: 229, endPoint x: 224, endPoint y: 228, distance: 29.3
click at [195, 229] on button "إسقاط" at bounding box center [193, 228] width 17 height 10
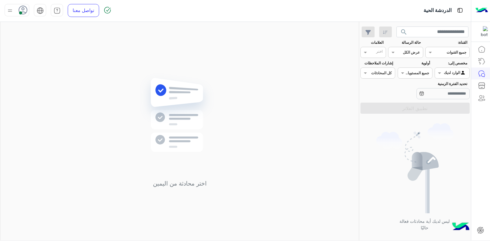
click at [20, 11] on icon at bounding box center [22, 10] width 9 height 9
click at [120, 82] on div "اختر محادثة من اليمين" at bounding box center [179, 132] width 359 height 221
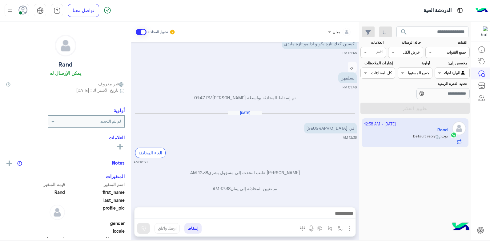
scroll to position [365, 0]
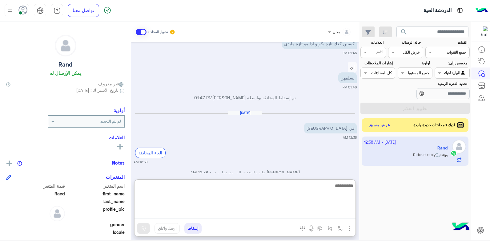
click at [266, 211] on textarea at bounding box center [245, 200] width 221 height 37
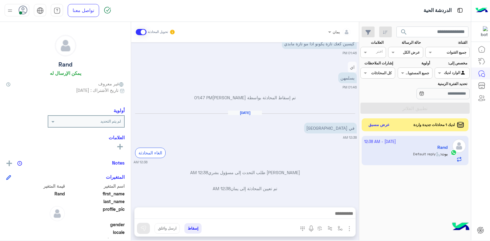
click at [378, 127] on button "عرض مسبق" at bounding box center [380, 125] width 26 height 8
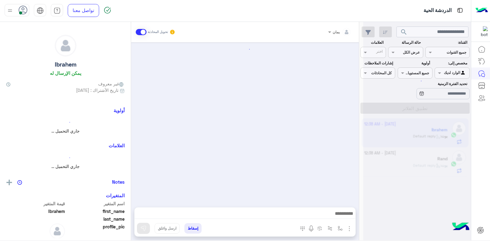
scroll to position [388, 0]
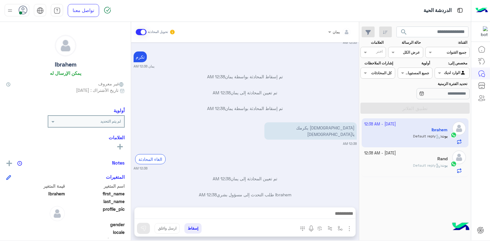
click at [191, 226] on button "إسقاط" at bounding box center [193, 228] width 17 height 10
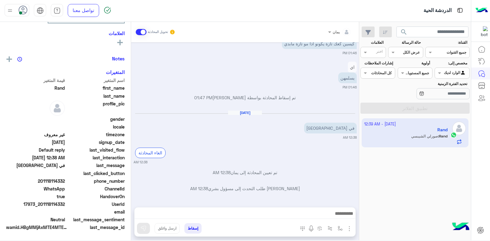
scroll to position [389, 0]
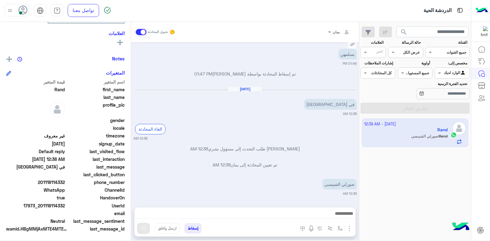
drag, startPoint x: 65, startPoint y: 204, endPoint x: 42, endPoint y: 204, distance: 23.7
click at [42, 204] on span "17973_201118114332" at bounding box center [35, 205] width 59 height 6
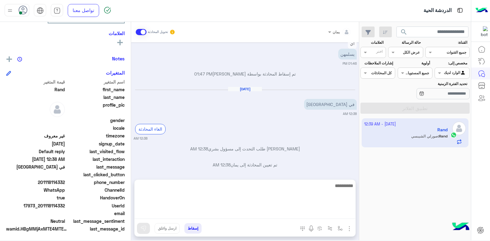
click at [283, 214] on textarea at bounding box center [245, 200] width 221 height 37
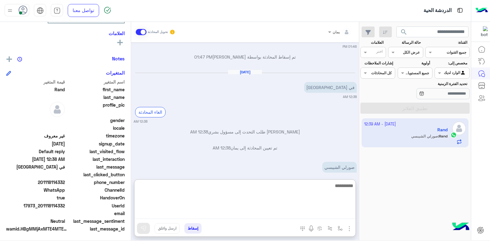
scroll to position [417, 0]
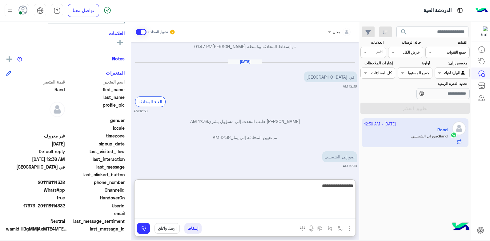
type textarea "**********"
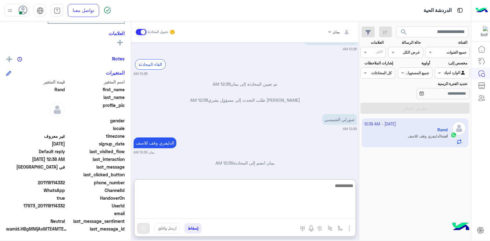
scroll to position [456, 0]
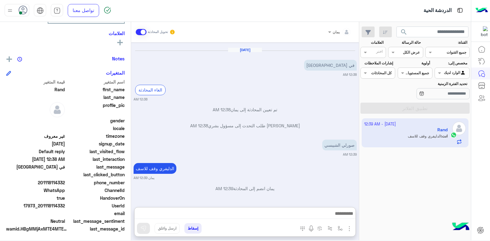
click at [192, 225] on button "إسقاط" at bounding box center [193, 228] width 17 height 10
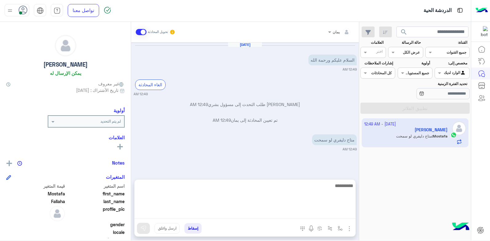
click at [256, 218] on textarea at bounding box center [245, 200] width 221 height 37
type textarea "**********"
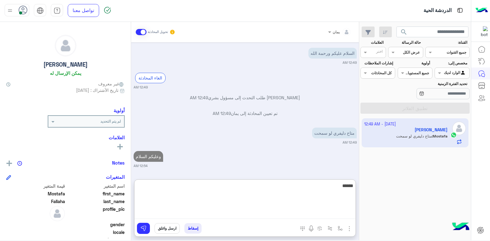
scroll to position [22, 0]
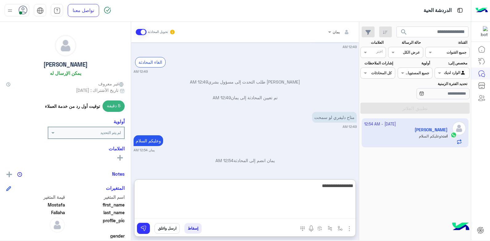
type textarea "**********"
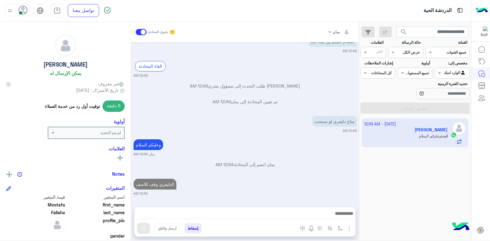
click at [190, 228] on button "إسقاط" at bounding box center [193, 228] width 17 height 10
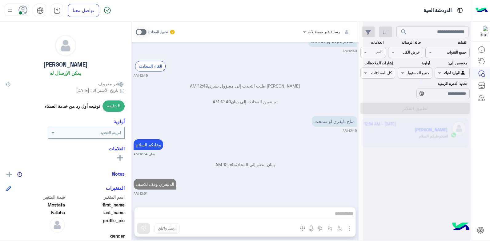
scroll to position [34, 0]
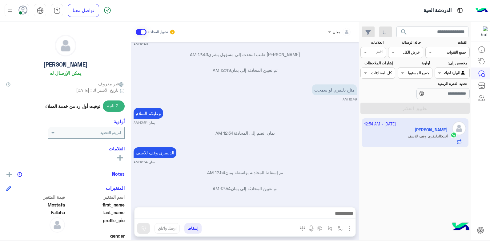
scroll to position [74, 0]
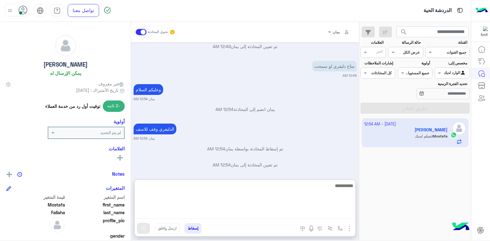
click at [280, 213] on textarea at bounding box center [245, 200] width 221 height 37
type textarea "**********"
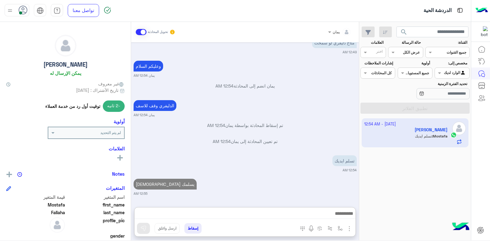
click at [6, 8] on img at bounding box center [10, 11] width 8 height 8
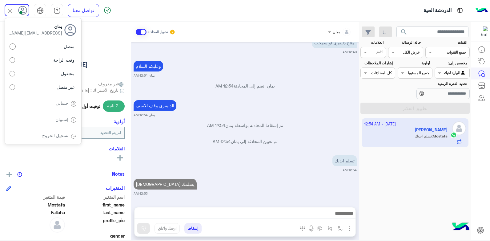
scroll to position [97, 0]
click at [62, 88] on span "غير متصل" at bounding box center [66, 87] width 18 height 6
click at [232, 84] on span "12:54 AM" at bounding box center [225, 85] width 18 height 5
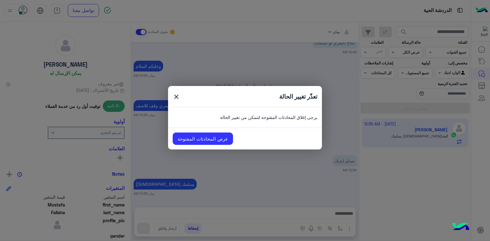
click at [179, 96] on span "close" at bounding box center [176, 97] width 7 height 9
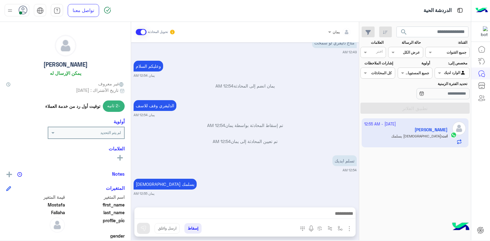
click at [192, 228] on button "إسقاط" at bounding box center [193, 228] width 17 height 10
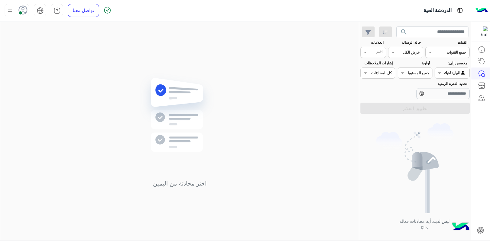
click at [8, 10] on img at bounding box center [10, 11] width 8 height 8
drag, startPoint x: 53, startPoint y: 87, endPoint x: 166, endPoint y: 96, distance: 113.1
click at [54, 87] on label "غير متصل" at bounding box center [43, 86] width 67 height 11
click at [177, 97] on img at bounding box center [179, 124] width 89 height 102
click at [14, 8] on div at bounding box center [17, 10] width 25 height 12
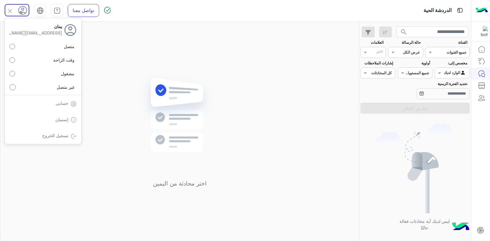
click at [64, 140] on div "تسجيل الخروج" at bounding box center [43, 136] width 76 height 16
click at [73, 135] on img at bounding box center [74, 136] width 6 height 6
click at [57, 133] on link "تسجيل الخروج" at bounding box center [55, 135] width 26 height 5
click at [165, 125] on img at bounding box center [179, 124] width 89 height 102
